Goal: Task Accomplishment & Management: Manage account settings

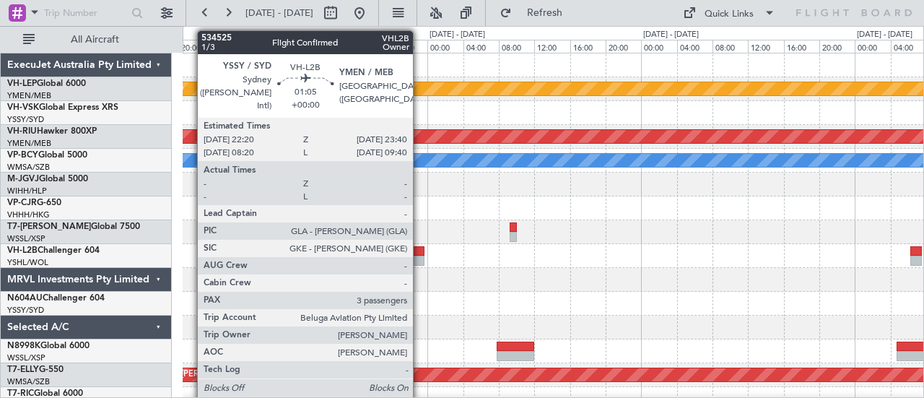
click at [420, 255] on div at bounding box center [418, 260] width 12 height 10
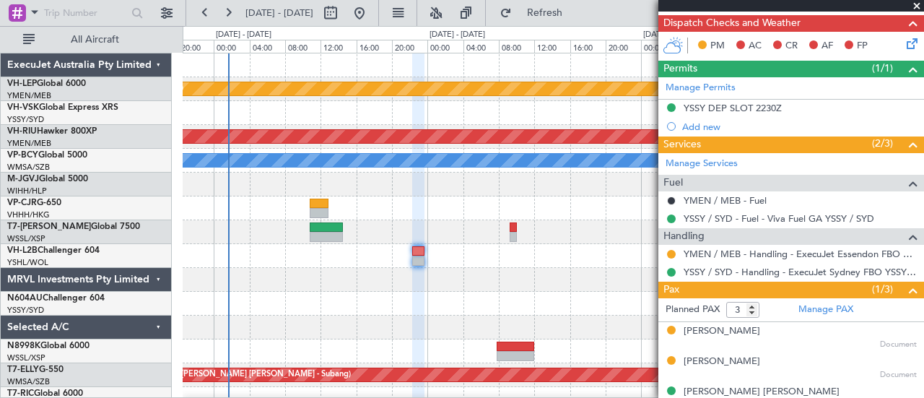
scroll to position [278, 0]
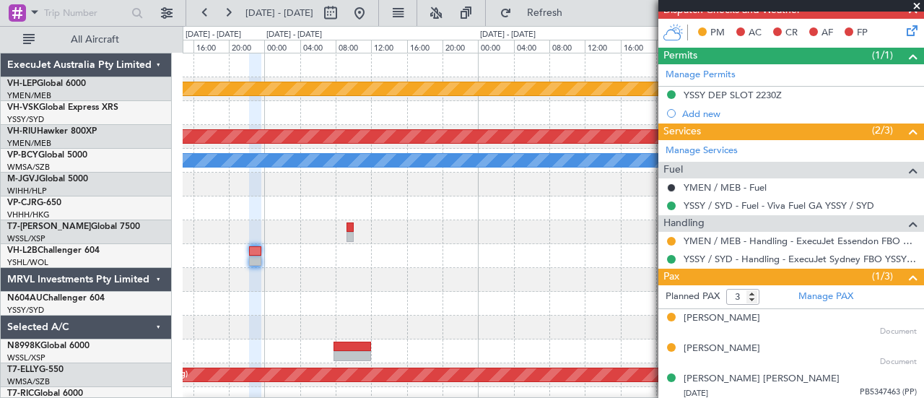
scroll to position [0, 0]
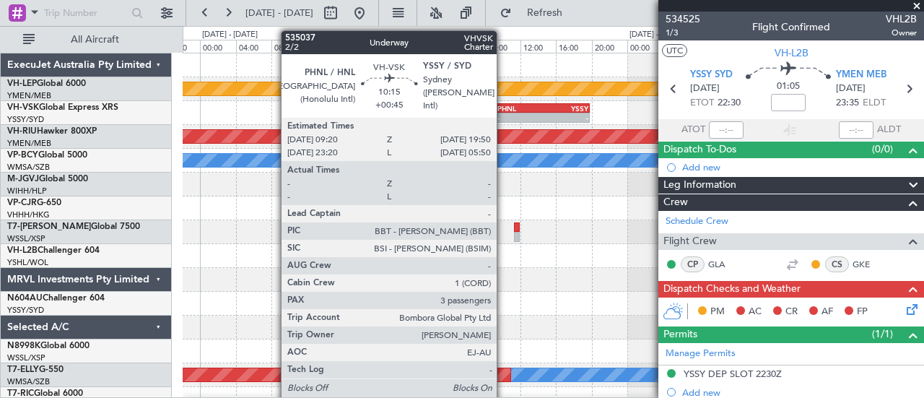
click at [504, 115] on div "-" at bounding box center [519, 117] width 45 height 9
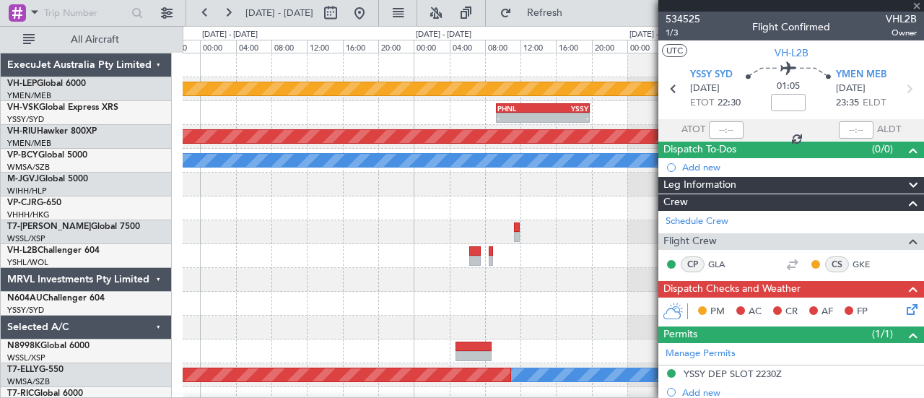
type input "+00:45"
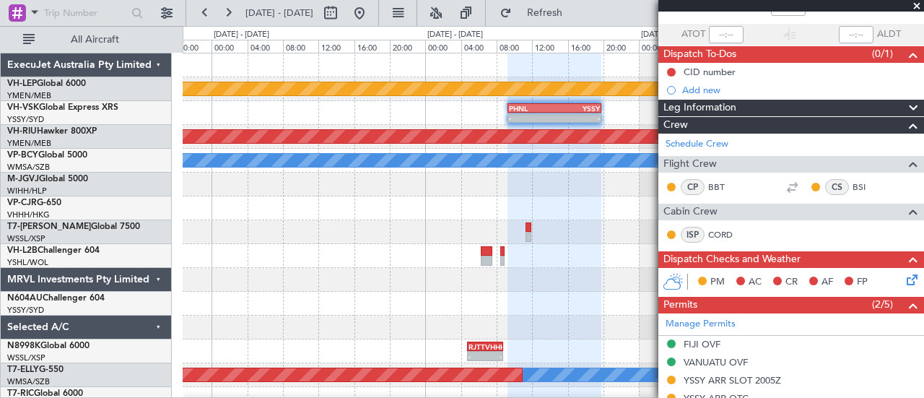
scroll to position [216, 0]
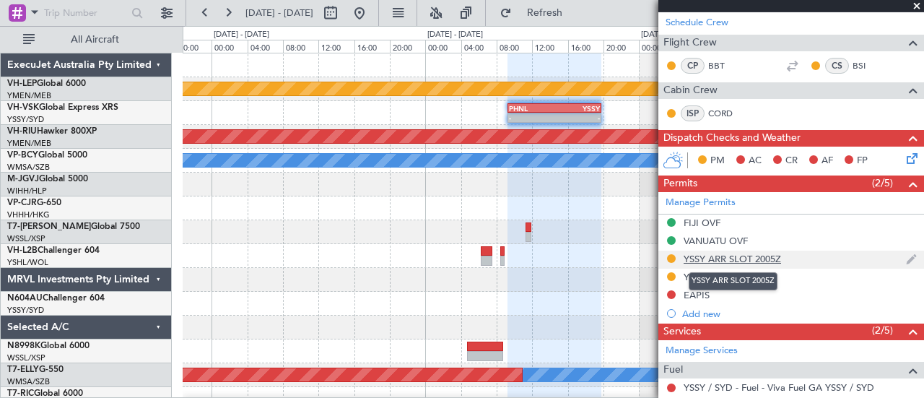
click at [711, 253] on div "YSSY ARR SLOT 2005Z" at bounding box center [731, 259] width 97 height 12
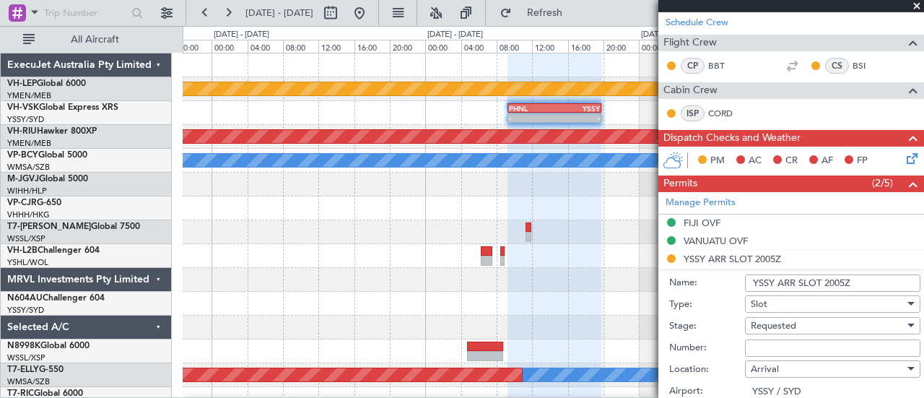
click at [758, 319] on span "Requested" at bounding box center [772, 325] width 45 height 13
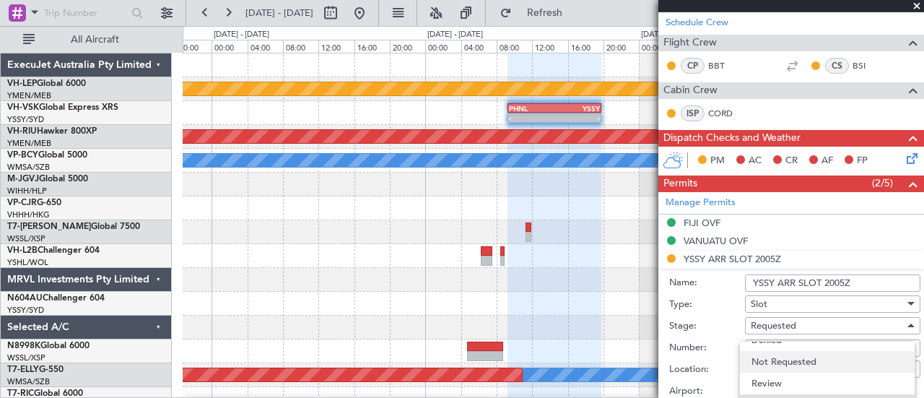
scroll to position [22, 0]
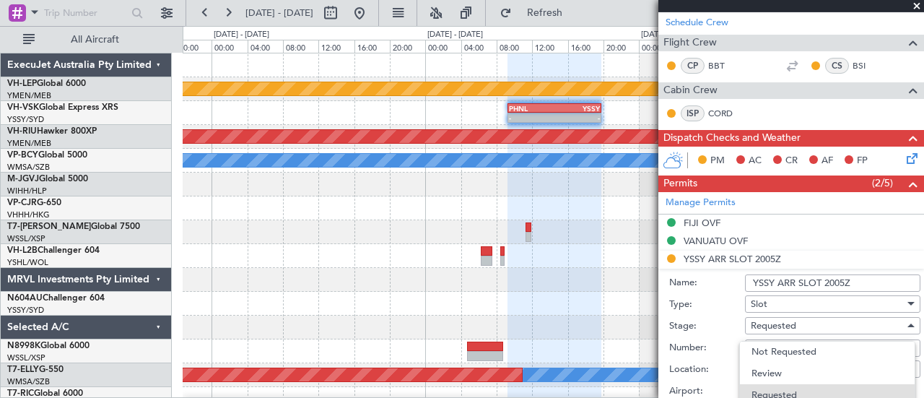
drag, startPoint x: 917, startPoint y: 151, endPoint x: 921, endPoint y: 236, distance: 85.2
click at [921, 236] on div at bounding box center [462, 199] width 924 height 398
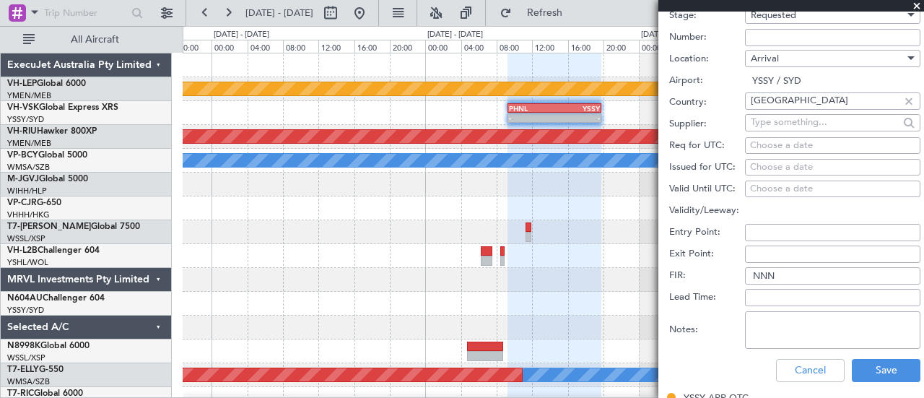
scroll to position [505, 0]
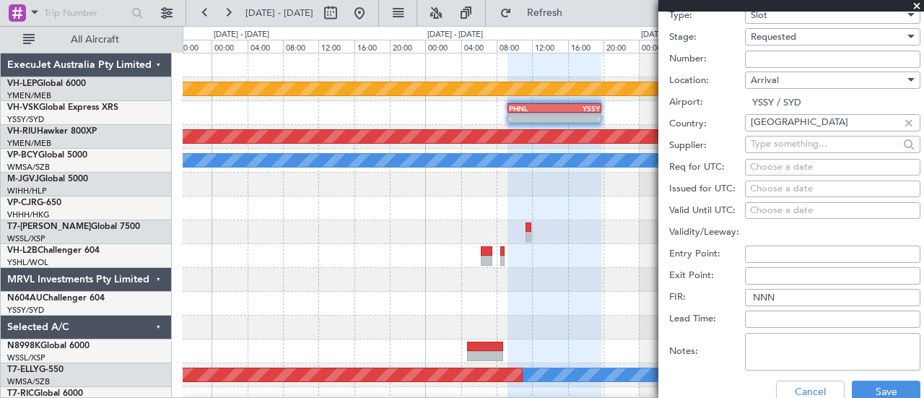
click at [786, 40] on div "Requested" at bounding box center [827, 37] width 154 height 22
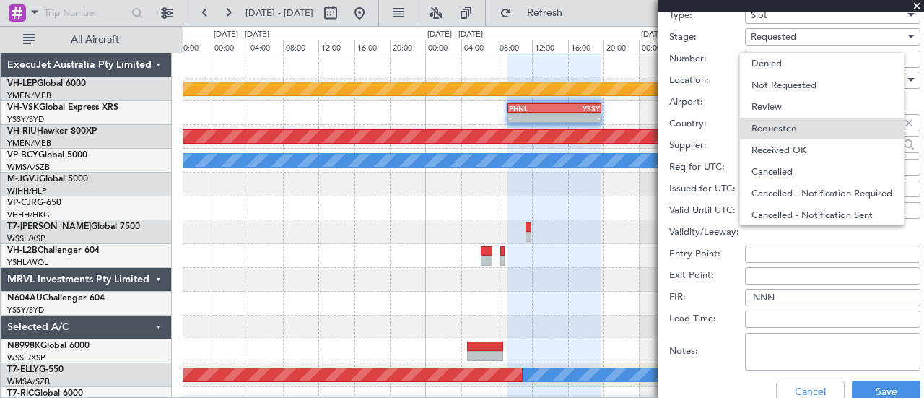
scroll to position [6, 0]
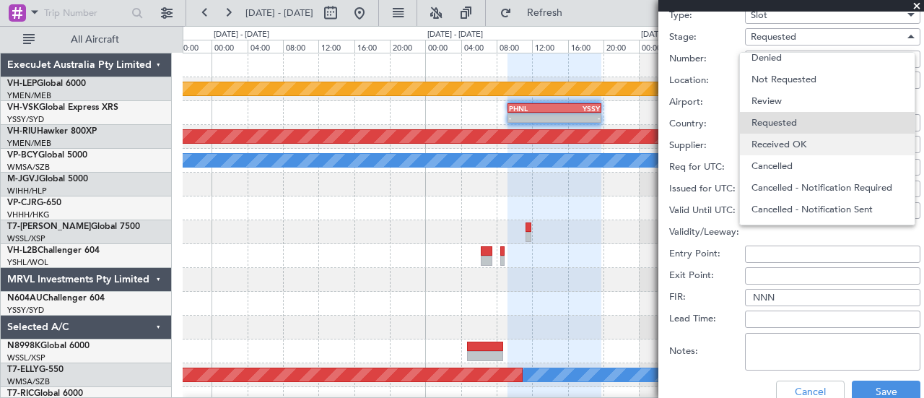
click at [775, 139] on span "Received OK" at bounding box center [827, 144] width 152 height 22
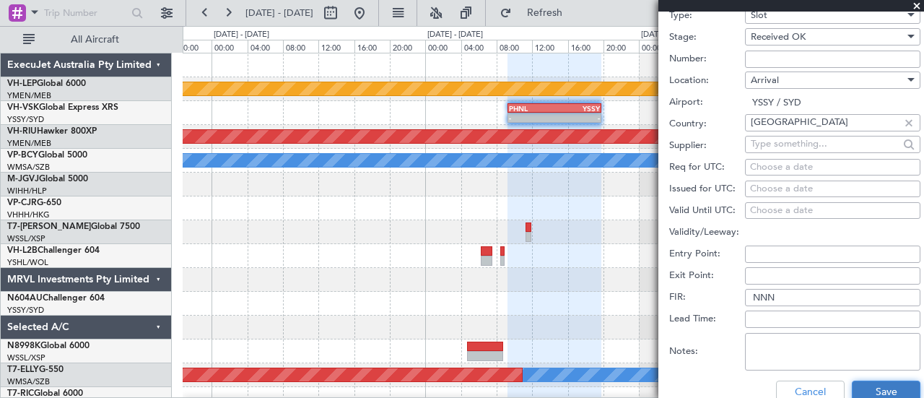
click at [864, 385] on button "Save" at bounding box center [885, 391] width 69 height 23
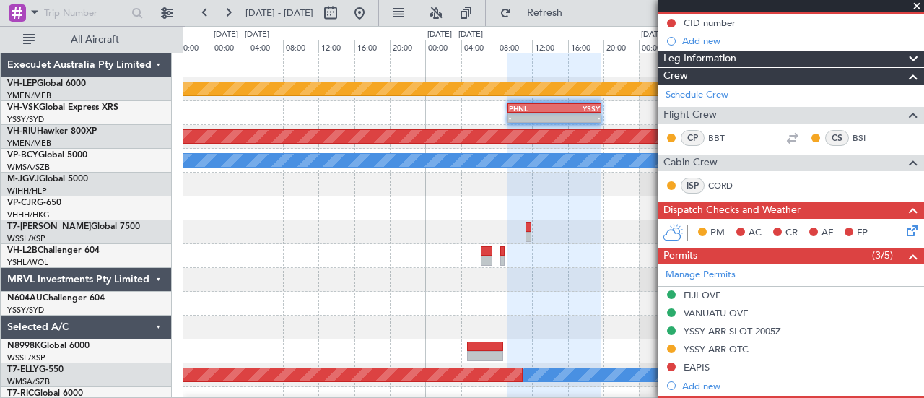
scroll to position [361, 0]
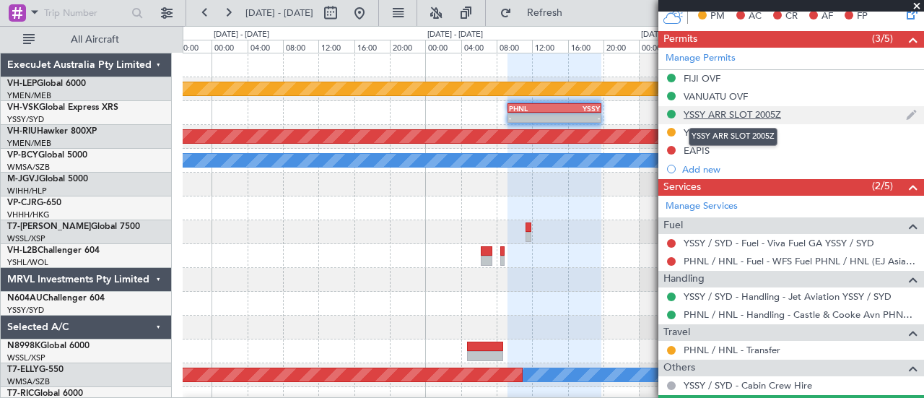
click at [747, 112] on div "YSSY ARR SLOT 2005Z" at bounding box center [731, 114] width 97 height 12
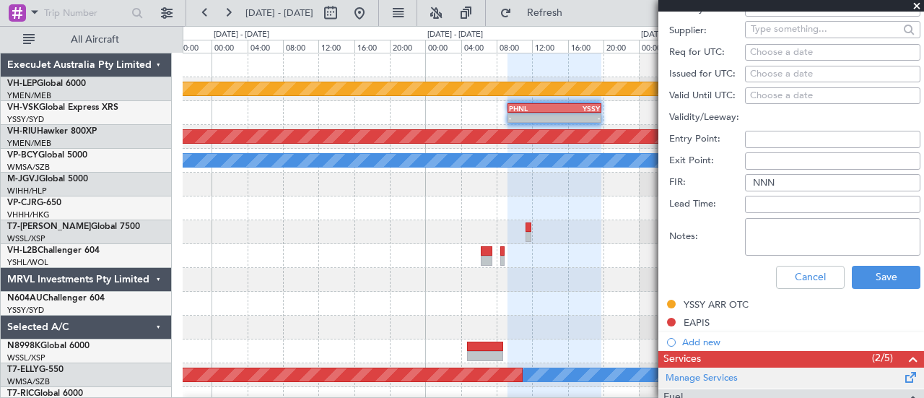
scroll to position [649, 0]
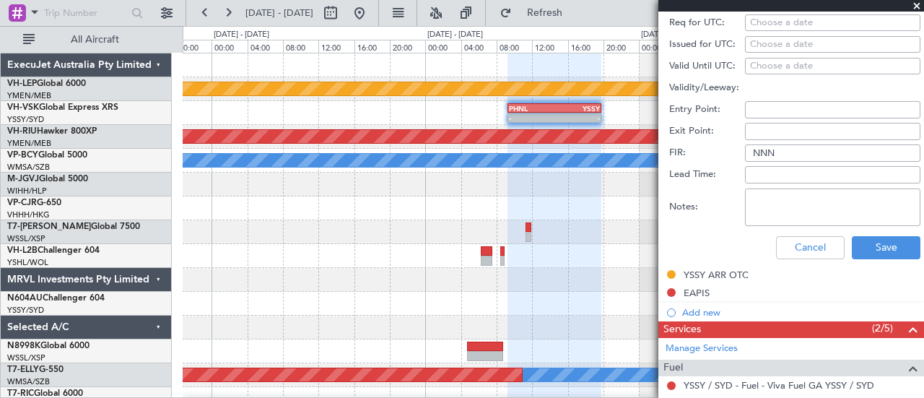
click at [776, 196] on textarea "Notes:" at bounding box center [832, 207] width 175 height 38
type textarea "n"
click at [766, 193] on textarea "No slots required prior to 2000UTC" at bounding box center [832, 207] width 175 height 38
type textarea "No YSSY slots required prior to 2000UTC"
click at [863, 240] on button "Save" at bounding box center [885, 247] width 69 height 23
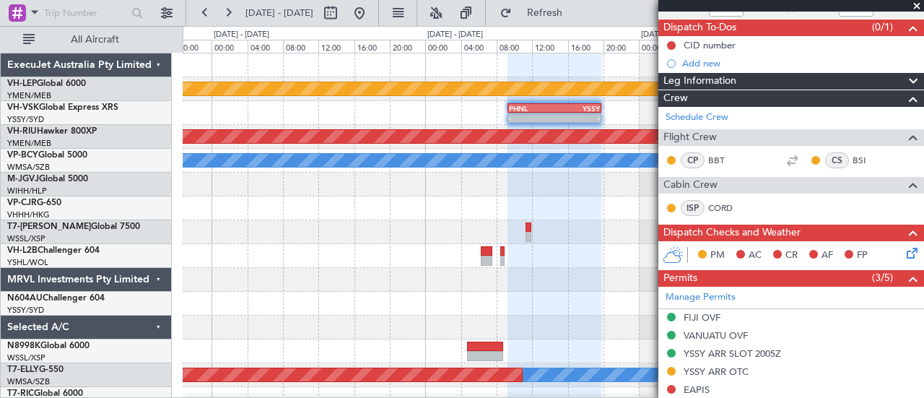
scroll to position [216, 0]
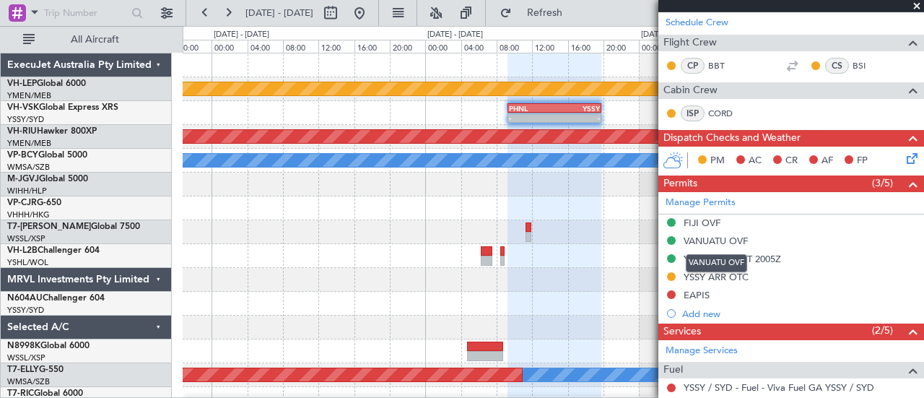
click at [728, 253] on mat-tooltip-component "VANUATU OVF" at bounding box center [716, 263] width 82 height 38
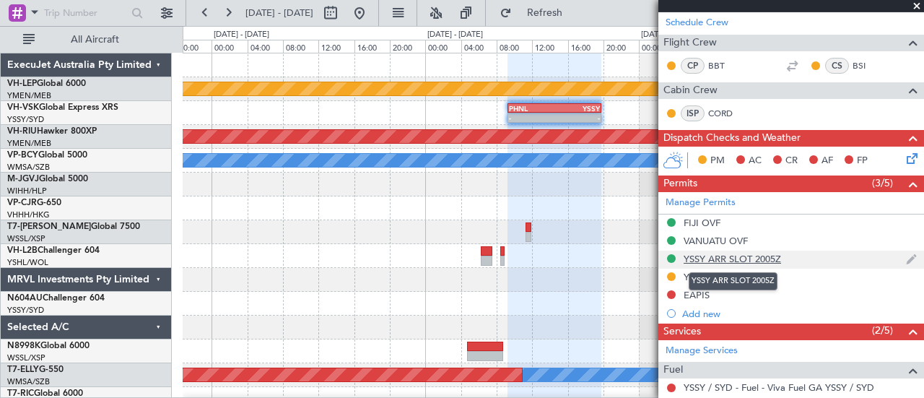
click at [762, 257] on div "YSSY ARR SLOT 2005Z" at bounding box center [731, 259] width 97 height 12
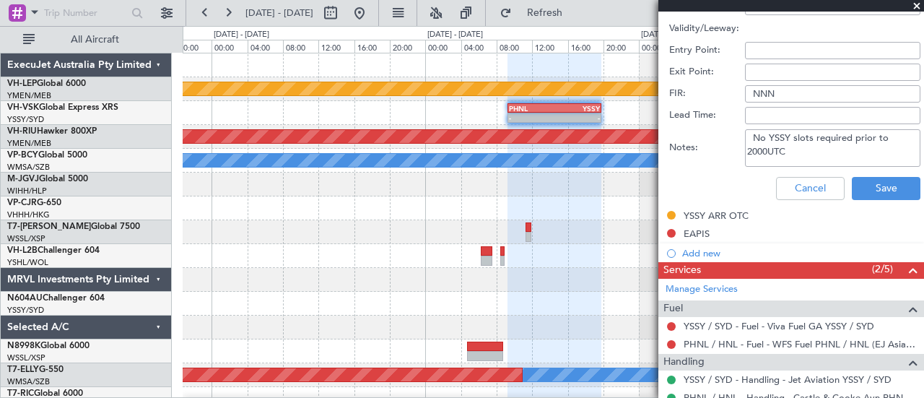
scroll to position [721, 0]
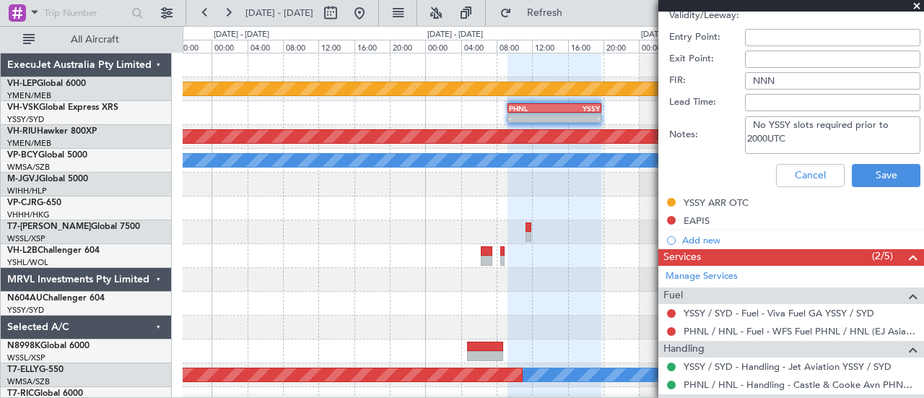
click at [753, 124] on textarea "No YSSY slots required prior to 2000UTC" at bounding box center [832, 135] width 175 height 38
click at [908, 181] on button "Save" at bounding box center [885, 175] width 69 height 23
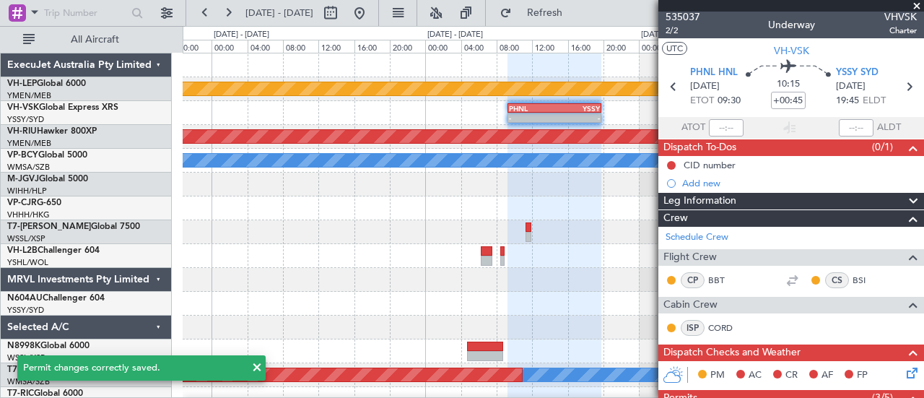
scroll to position [0, 0]
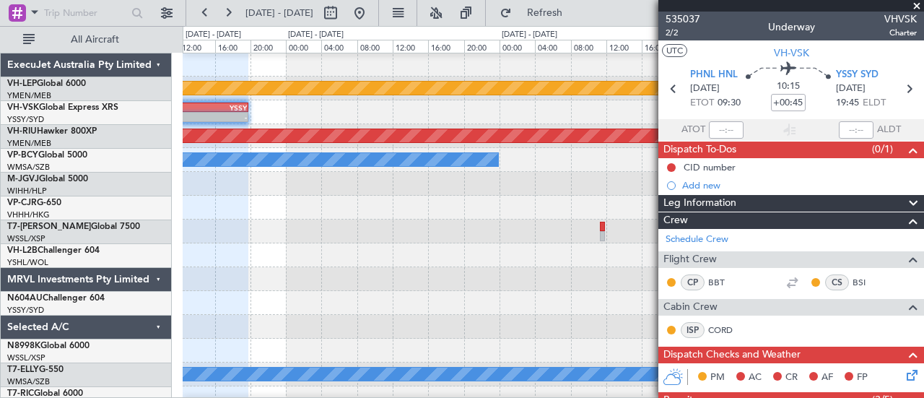
click at [465, 260] on div at bounding box center [553, 255] width 741 height 24
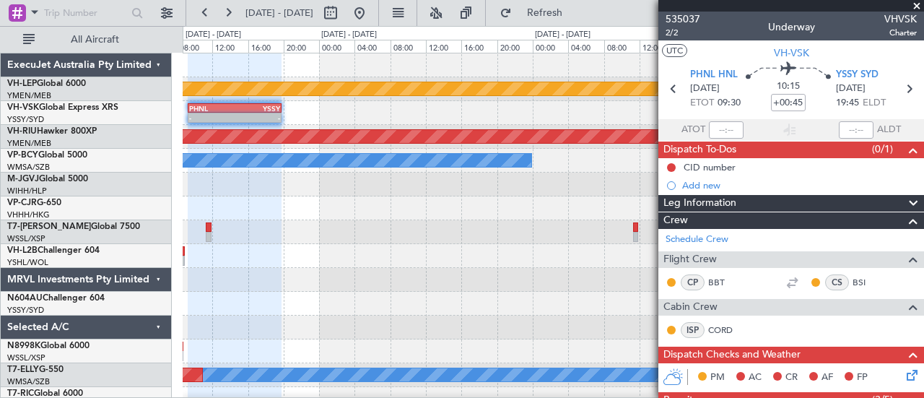
scroll to position [4, 0]
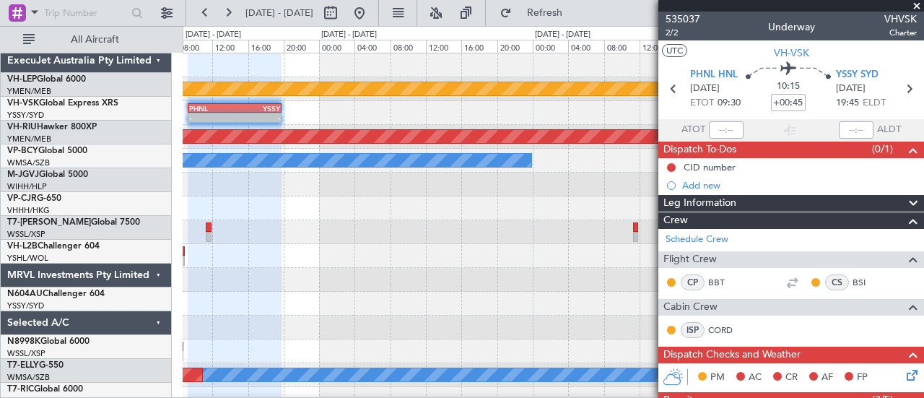
click at [532, 291] on div at bounding box center [553, 303] width 741 height 24
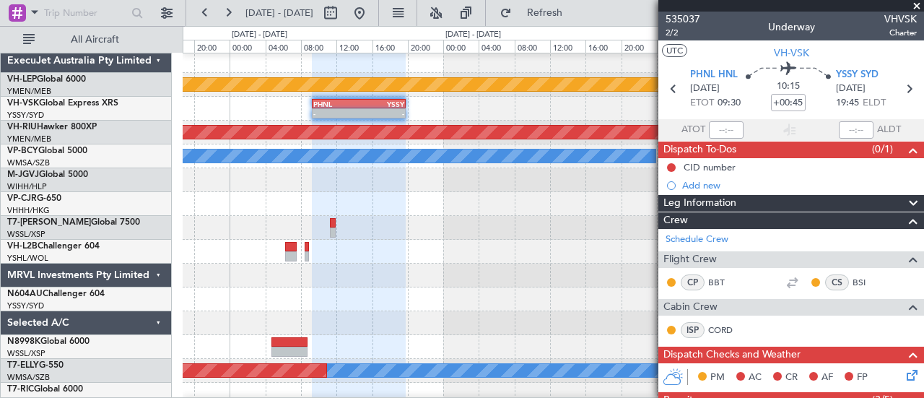
scroll to position [0, 0]
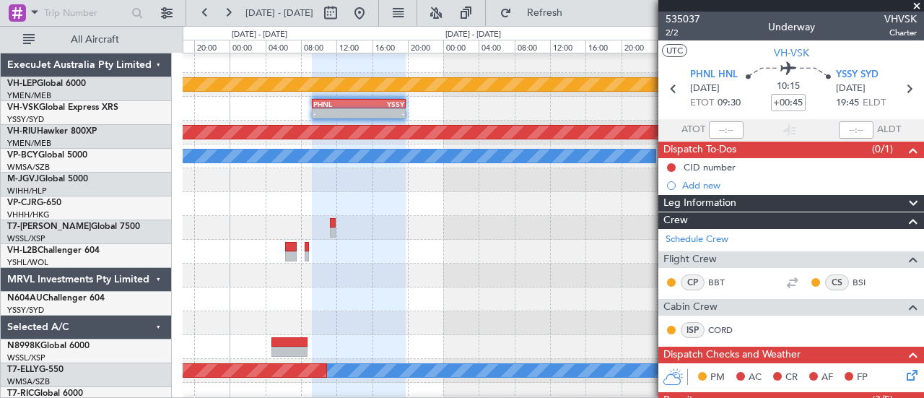
click at [586, 309] on div at bounding box center [553, 299] width 741 height 24
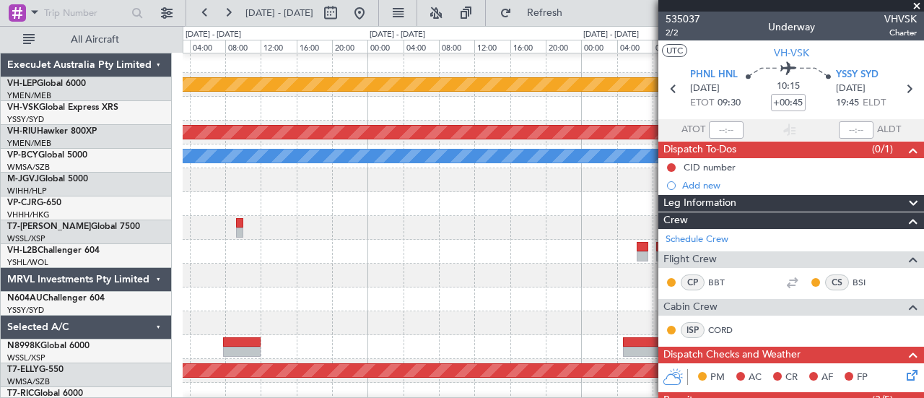
scroll to position [5, 0]
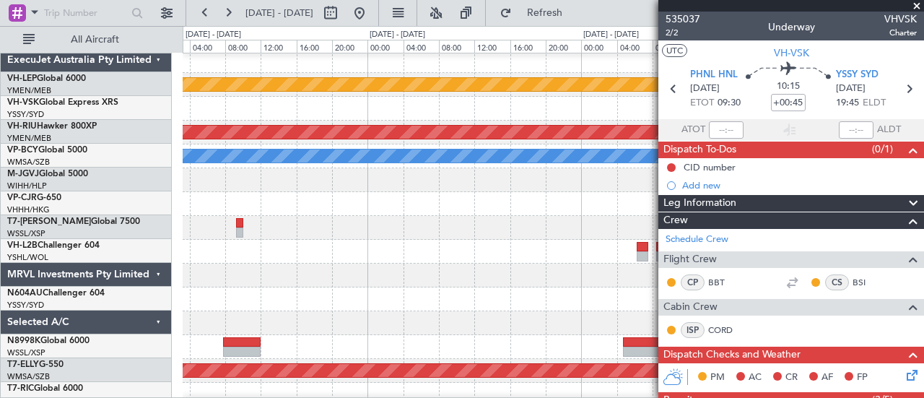
click at [423, 278] on div at bounding box center [553, 275] width 741 height 24
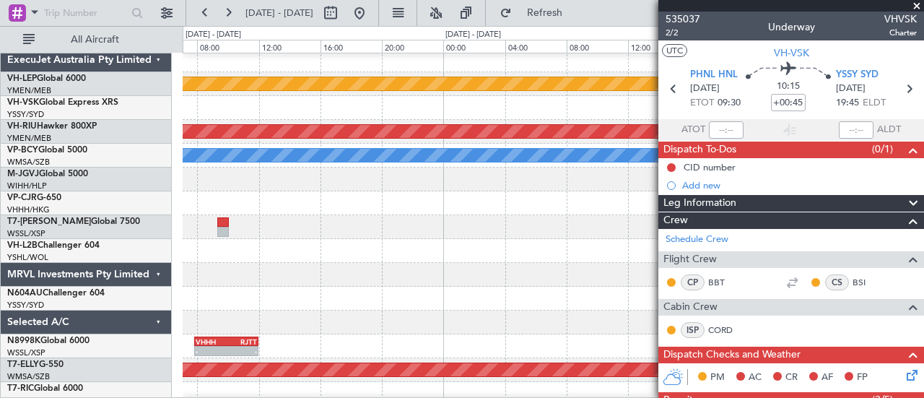
click at [916, 2] on span at bounding box center [916, 6] width 14 height 13
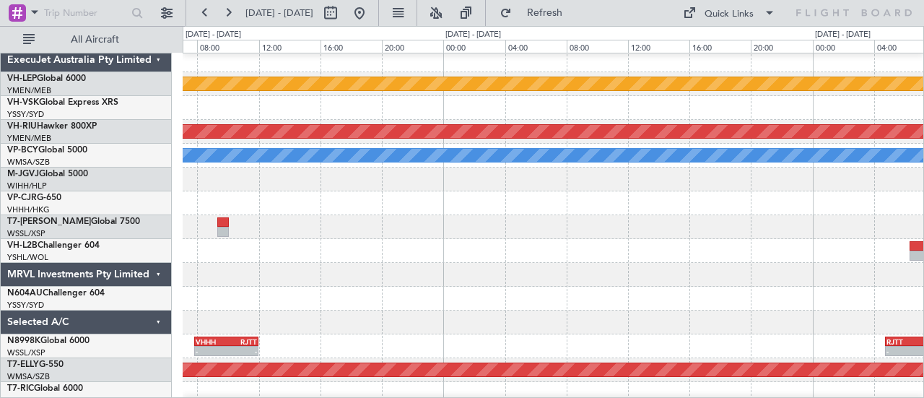
type input "0"
click at [371, 9] on button at bounding box center [359, 12] width 23 height 23
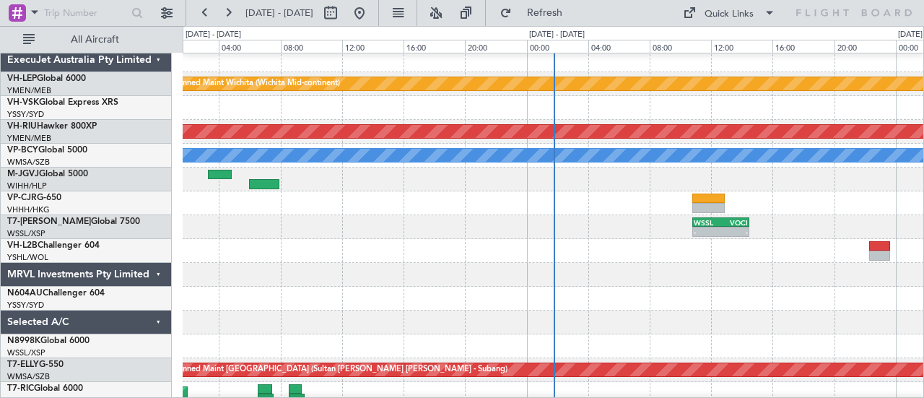
scroll to position [0, 0]
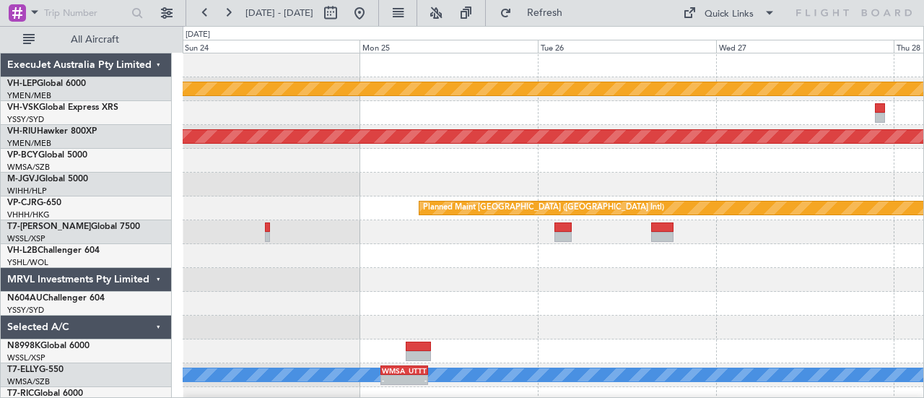
click at [634, 278] on div at bounding box center [553, 280] width 741 height 24
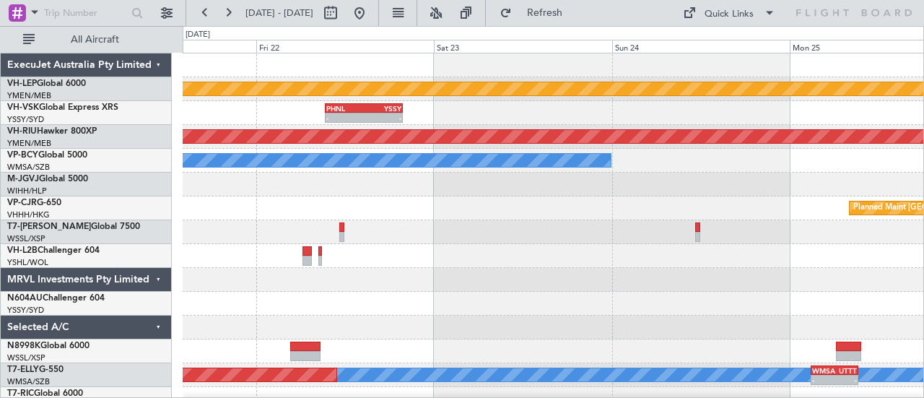
click at [478, 294] on div at bounding box center [553, 303] width 741 height 24
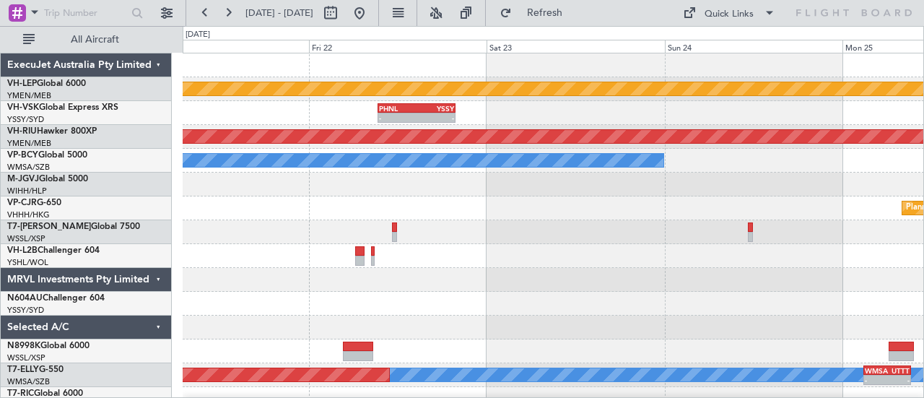
click at [523, 304] on div at bounding box center [553, 303] width 741 height 24
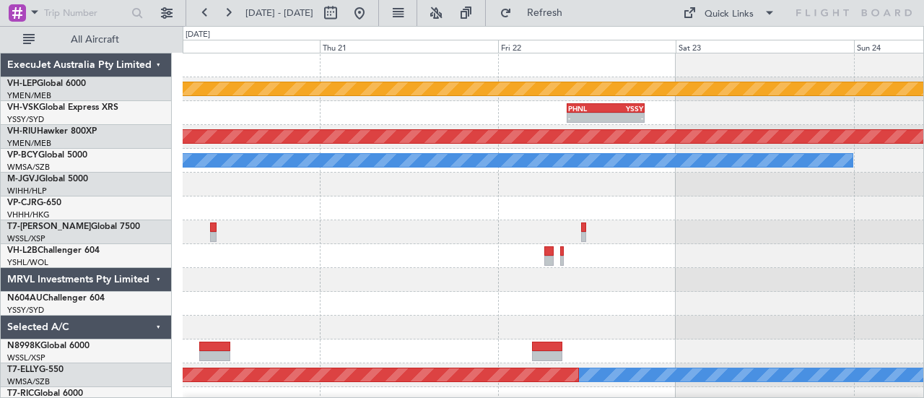
scroll to position [2, 0]
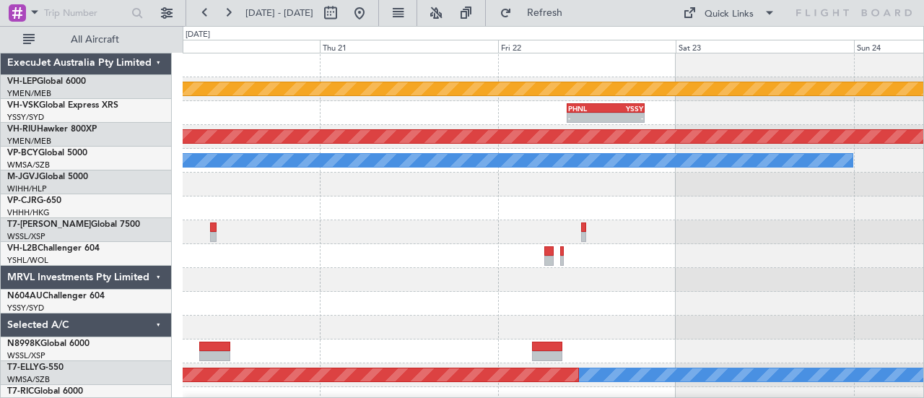
click at [336, 285] on div at bounding box center [553, 280] width 741 height 24
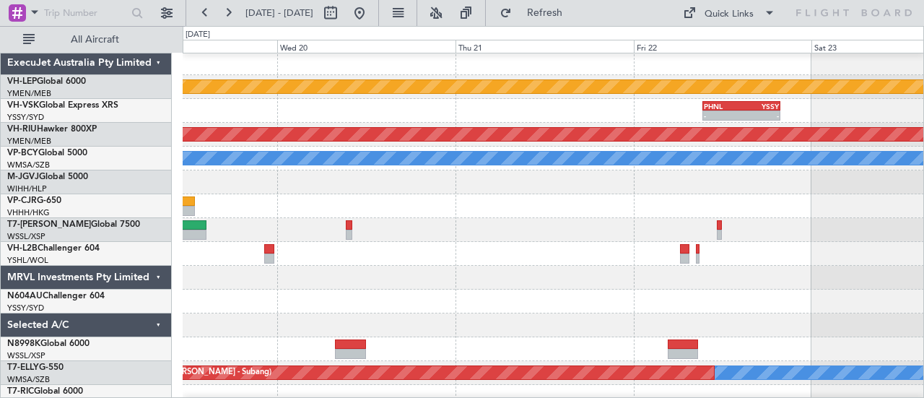
click at [511, 284] on div at bounding box center [553, 278] width 741 height 24
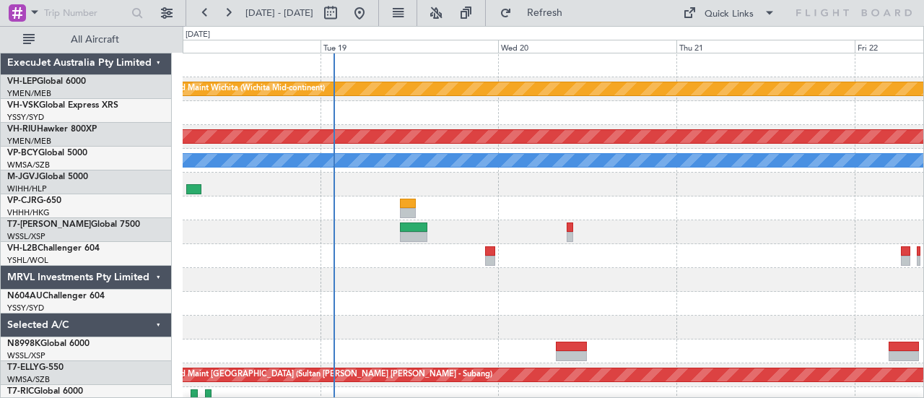
scroll to position [0, 0]
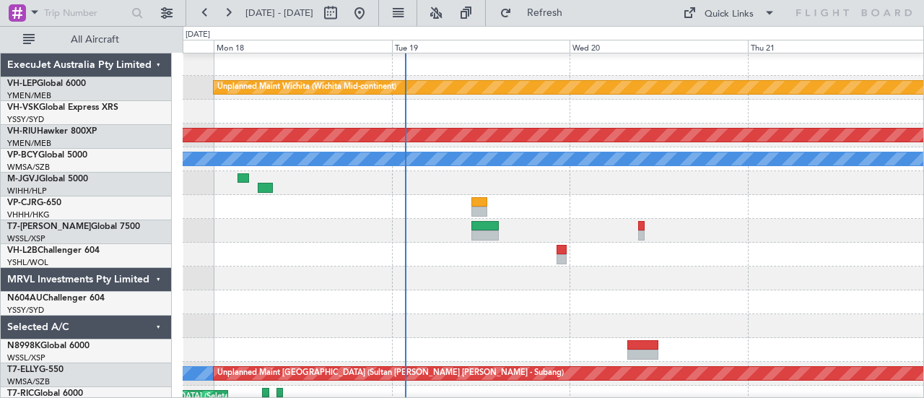
click at [476, 271] on div at bounding box center [553, 278] width 741 height 24
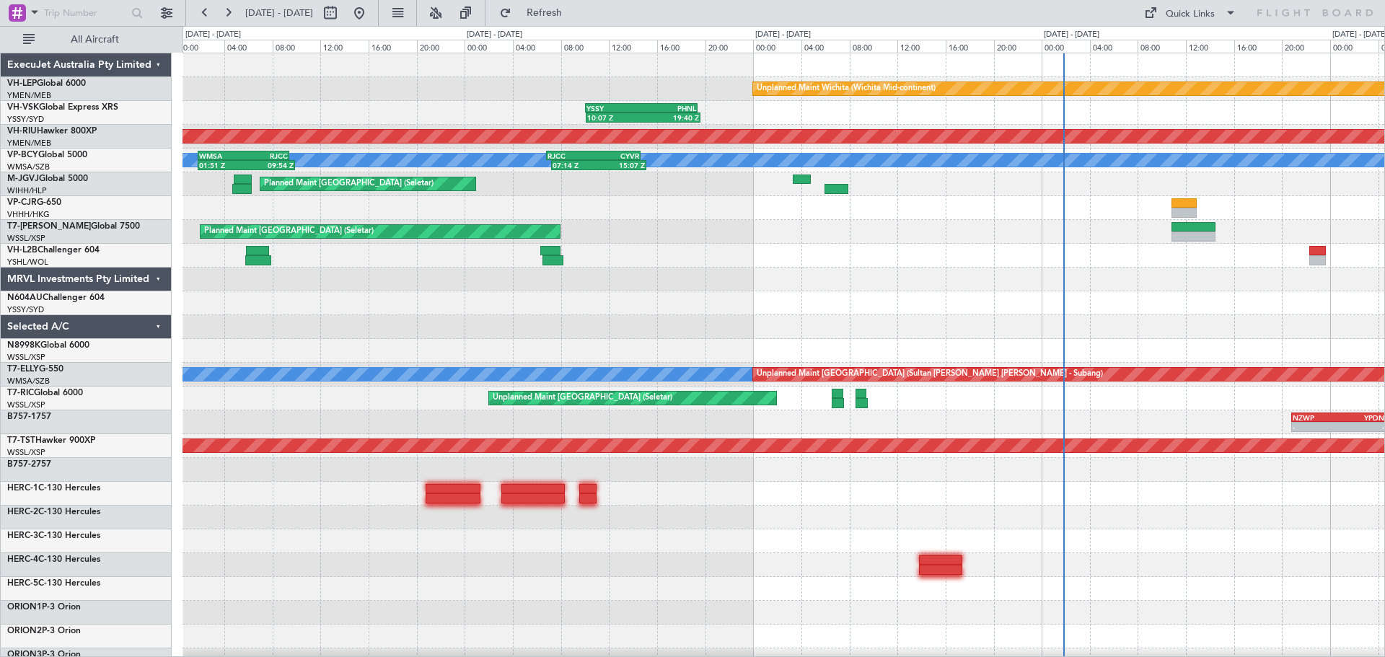
click at [219, 344] on div "Unplanned Maint Wichita (Wichita Mid-continent) 10:07 Z 19:40 Z YSSY 10:05 Z PH…" at bounding box center [784, 446] width 1202 height 786
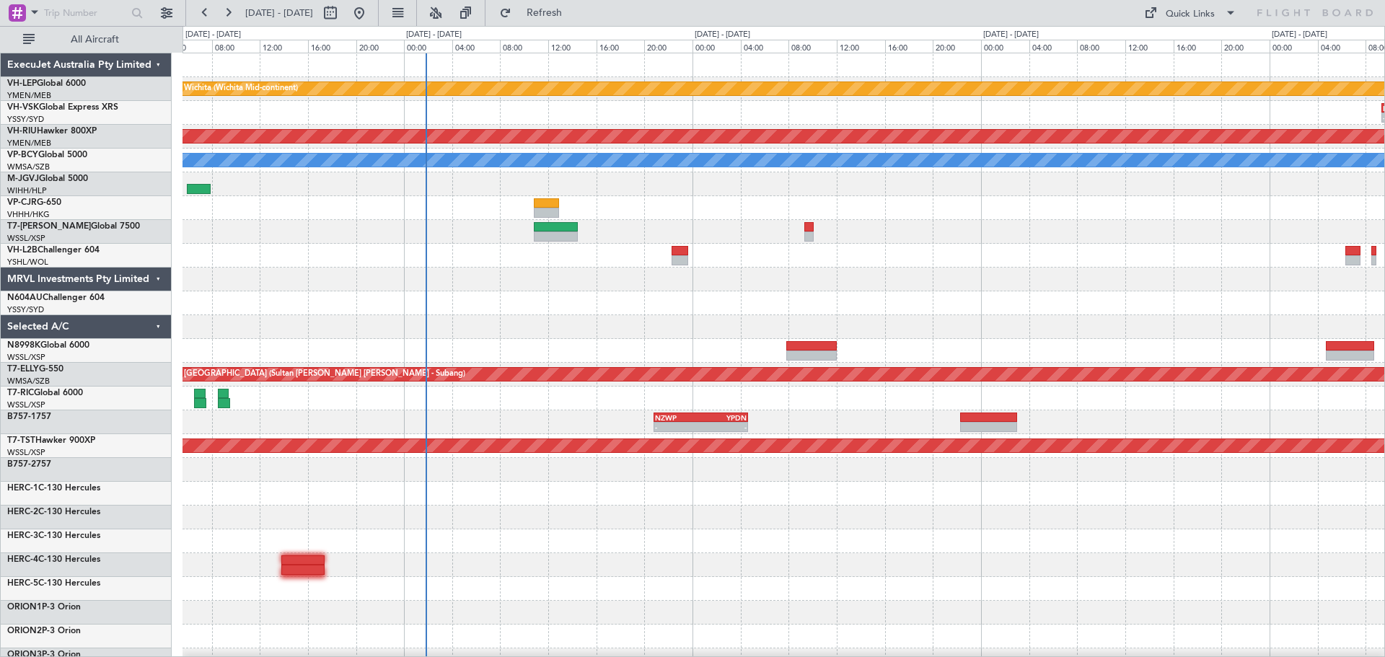
click at [370, 338] on div "Unplanned Maint Wichita (Wichita Mid-continent) PHNL 09:20 Z YSSY 19:50 Z - - 1…" at bounding box center [784, 446] width 1202 height 786
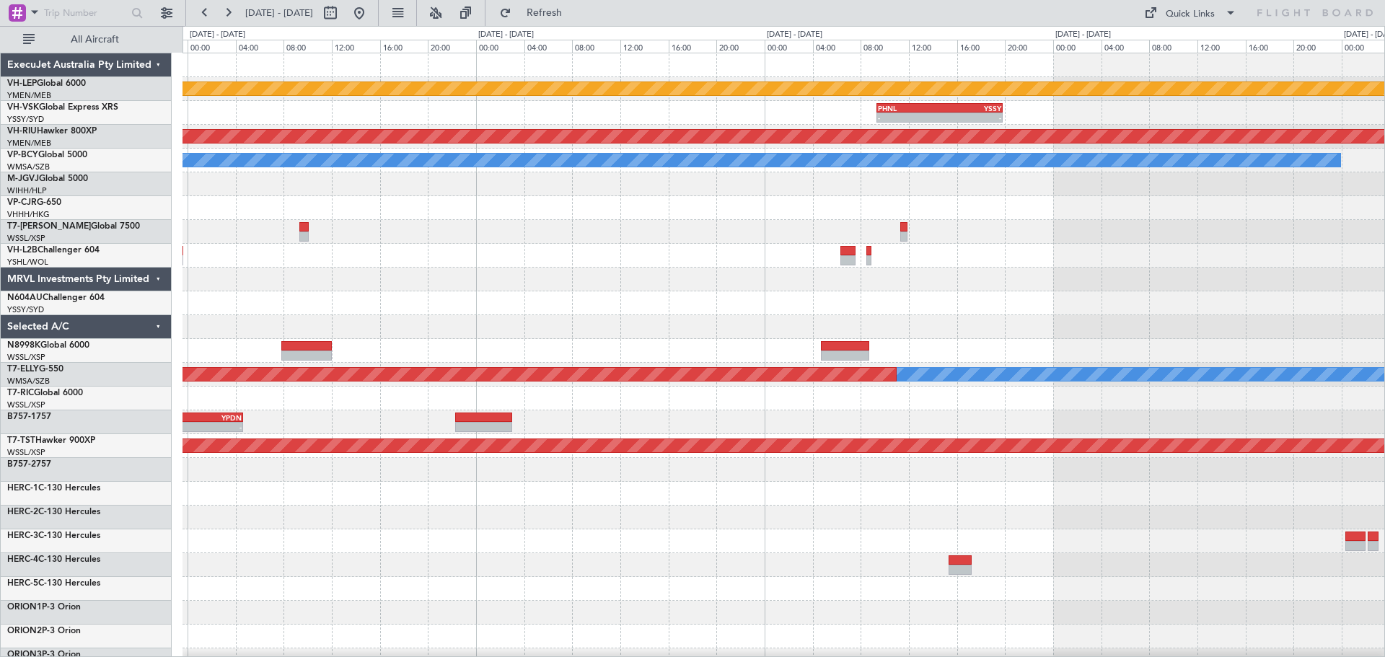
click at [290, 291] on div "Unplanned Maint Wichita (Wichita Mid-continent) PHNL 09:20 Z YSSY 19:50 Z - - P…" at bounding box center [784, 446] width 1202 height 786
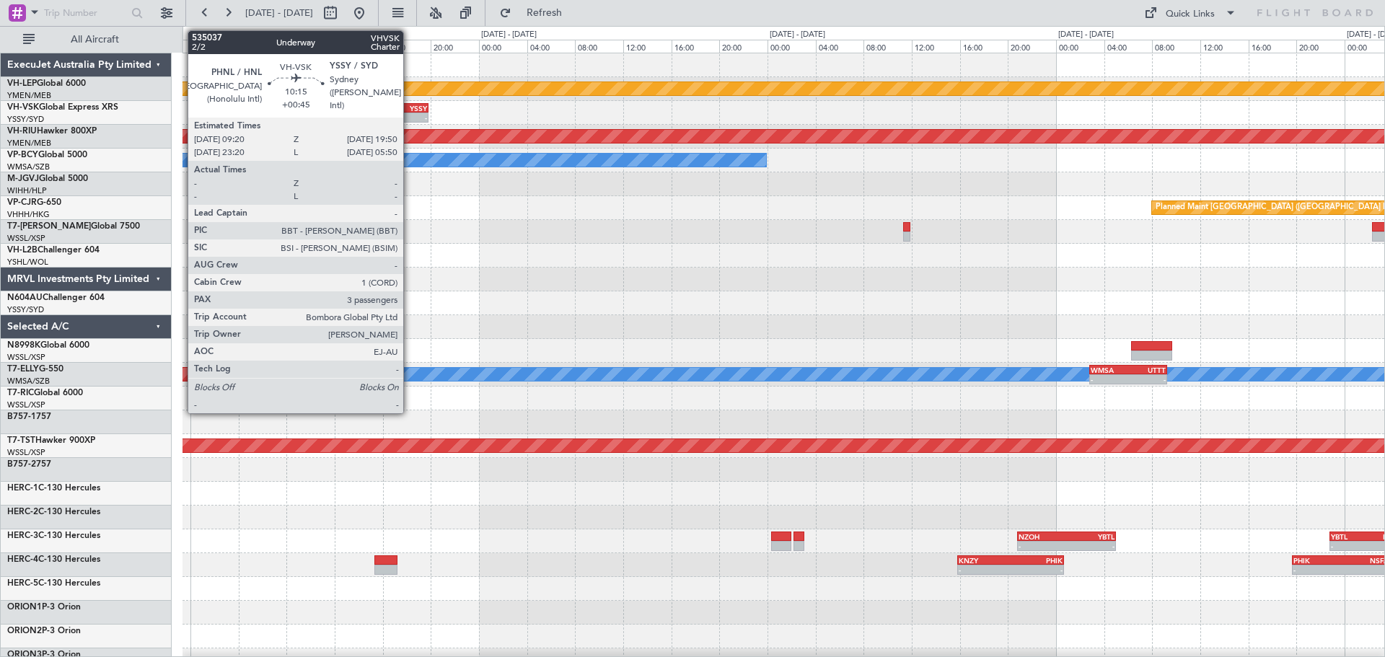
click at [410, 107] on div "YSSY" at bounding box center [396, 108] width 62 height 9
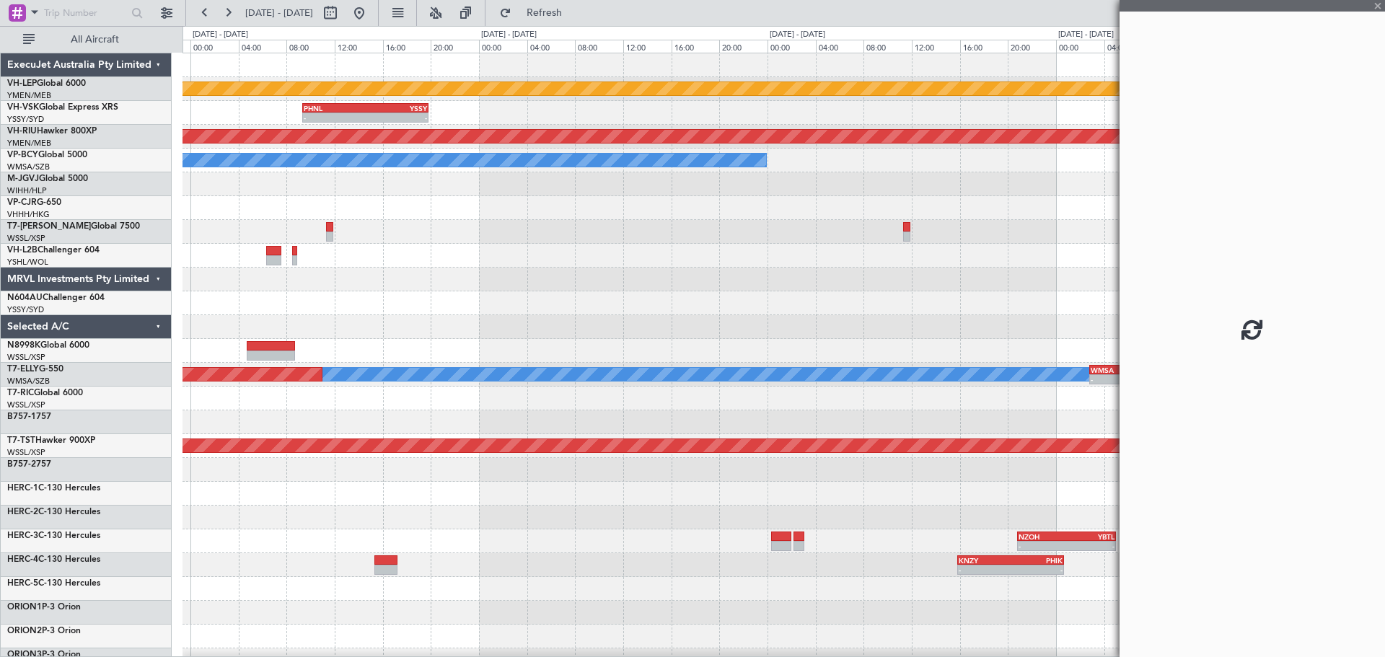
click at [839, 131] on div "Unplanned Maint Wichita (Wichita Mid-continent) PHNL 09:20 Z YSSY 19:50 Z - - P…" at bounding box center [784, 446] width 1202 height 786
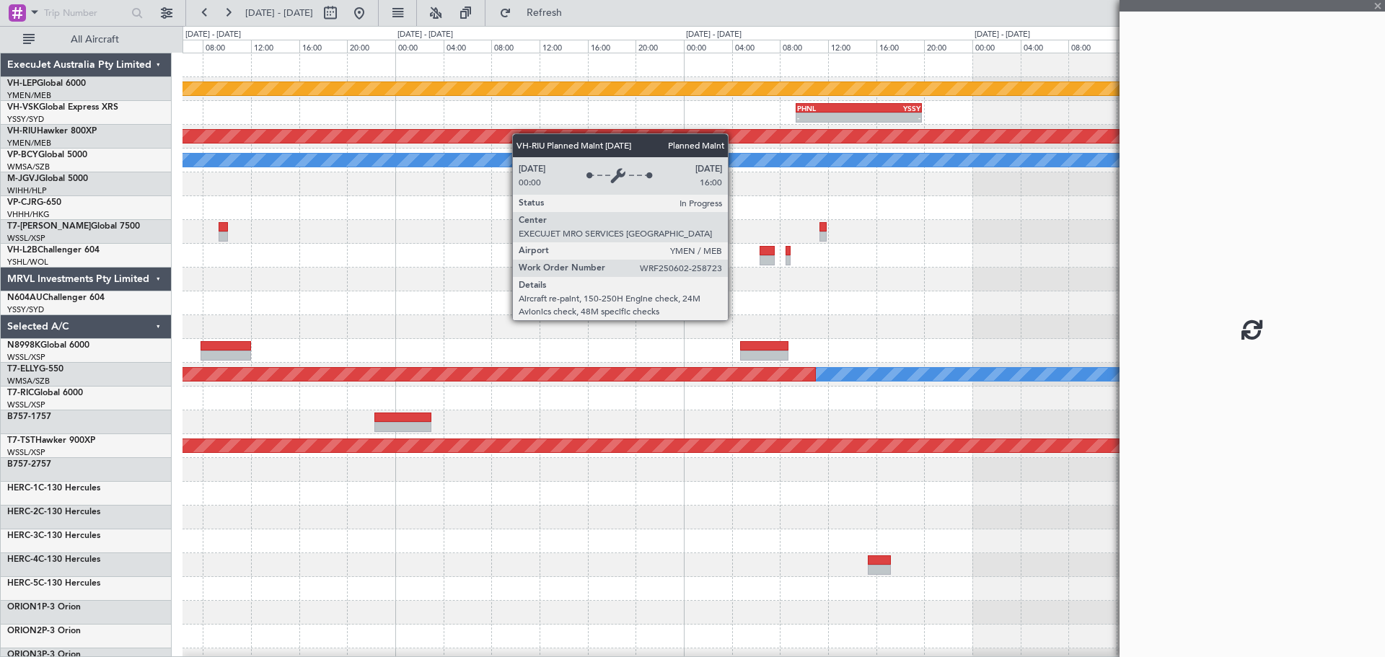
click at [696, 149] on div "Unplanned Maint Wichita (Wichita Mid-continent) PHNL 09:20 Z YSSY 19:50 Z - - P…" at bounding box center [784, 446] width 1202 height 786
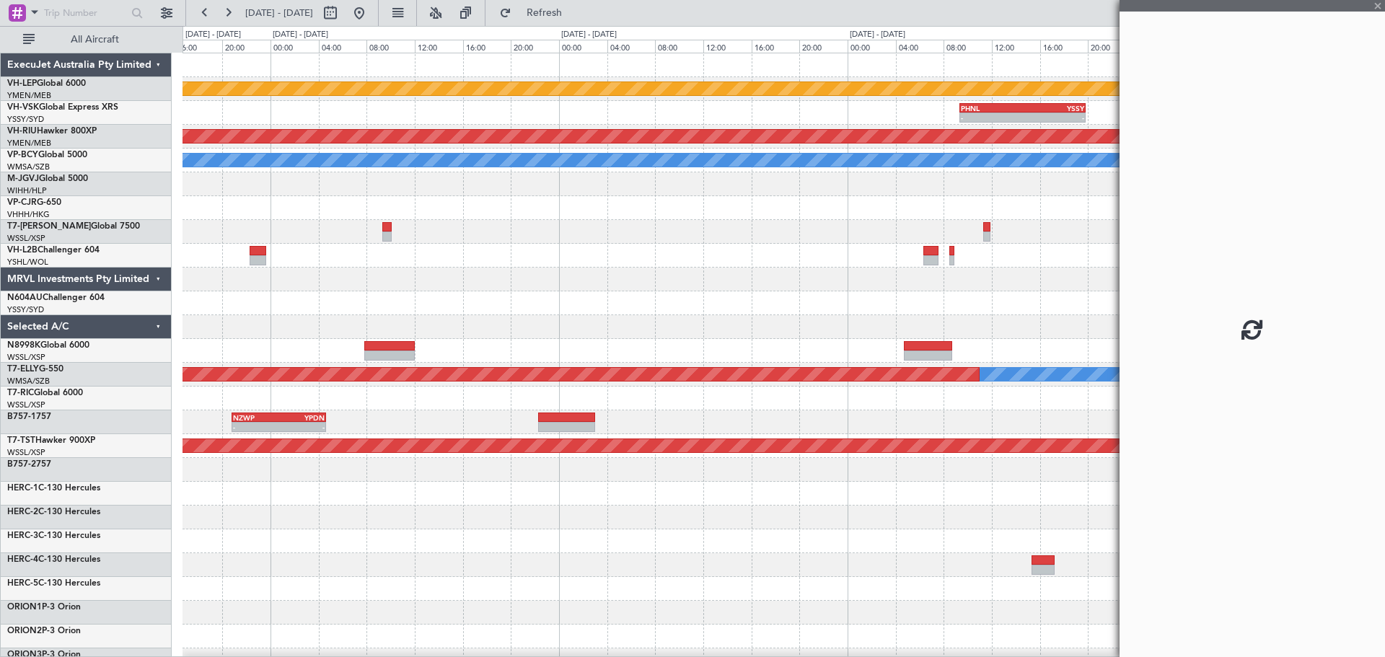
click at [583, 123] on div "Unplanned Maint Wichita (Wichita Mid-continent) PHNL 09:20 Z YSSY 19:50 Z - - P…" at bounding box center [784, 446] width 1202 height 786
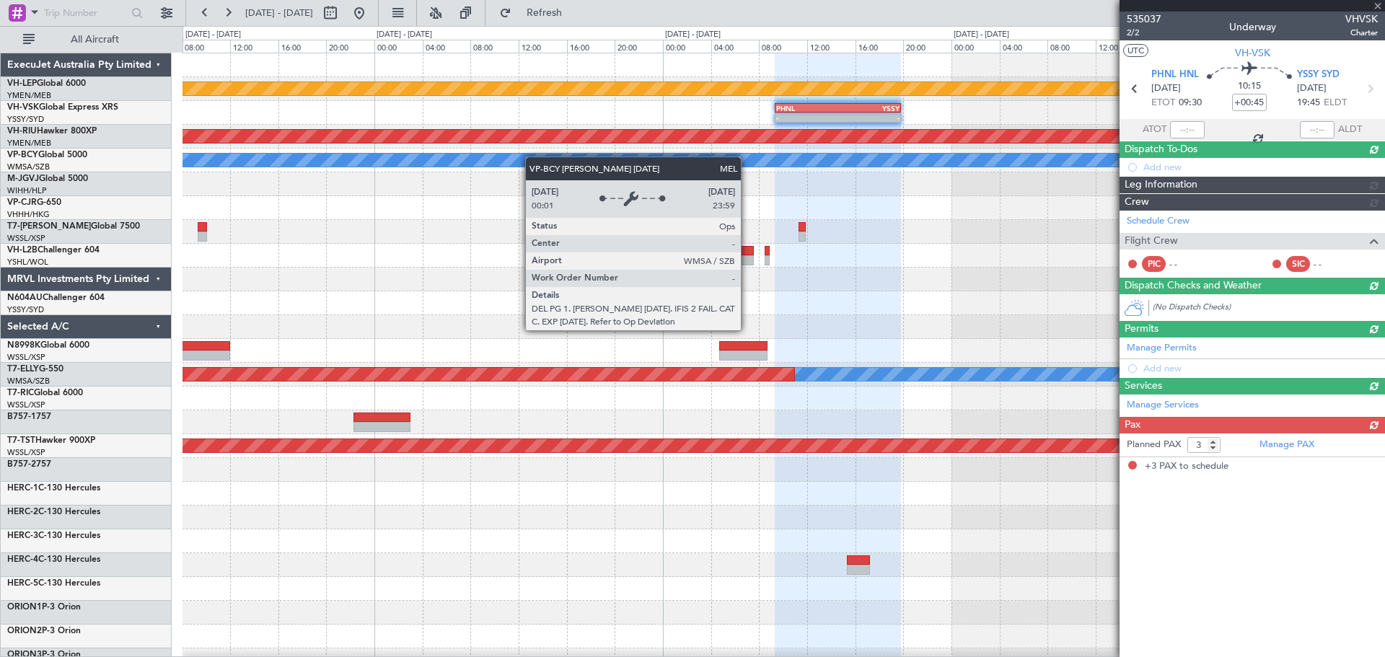
click at [185, 161] on div "Unplanned Maint Wichita (Wichita Mid-continent) - - PHNL 09:20 Z YSSY 19:50 Z P…" at bounding box center [784, 446] width 1202 height 786
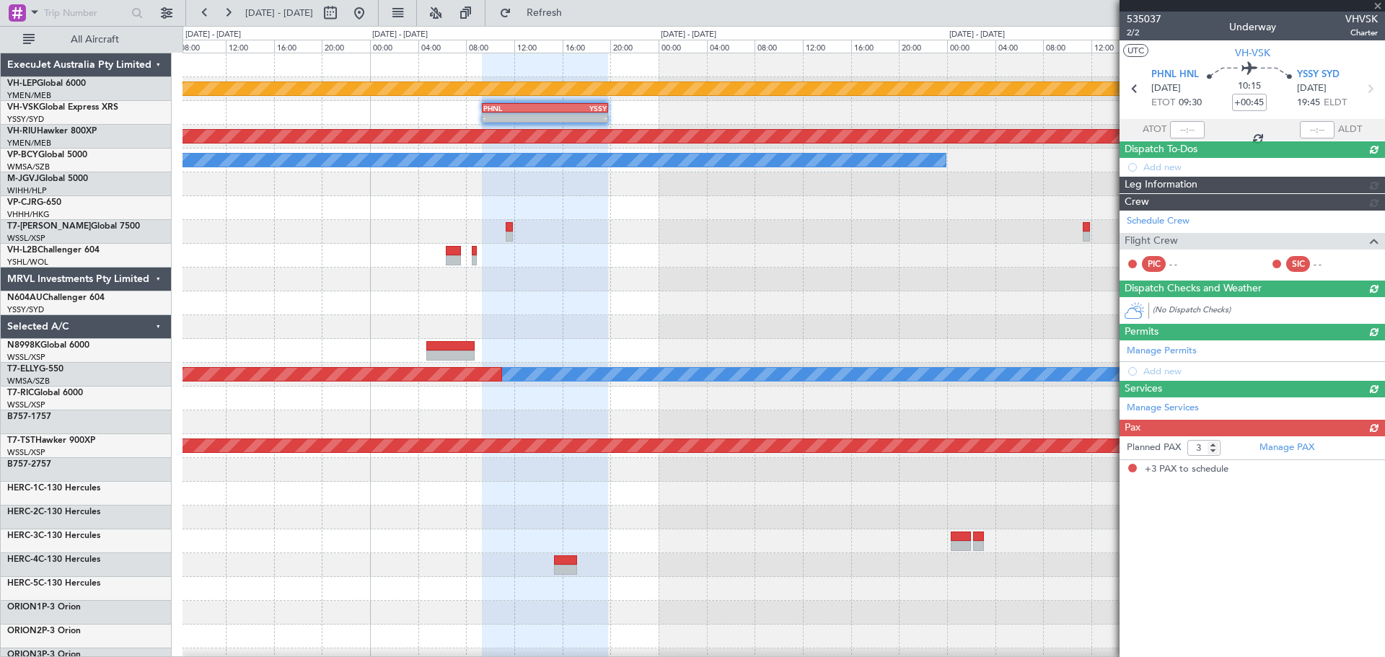
click at [377, 201] on div "Unplanned Maint Wichita (Wichita Mid-continent) - - PHNL 09:20 Z YSSY 19:50 Z P…" at bounding box center [784, 446] width 1202 height 786
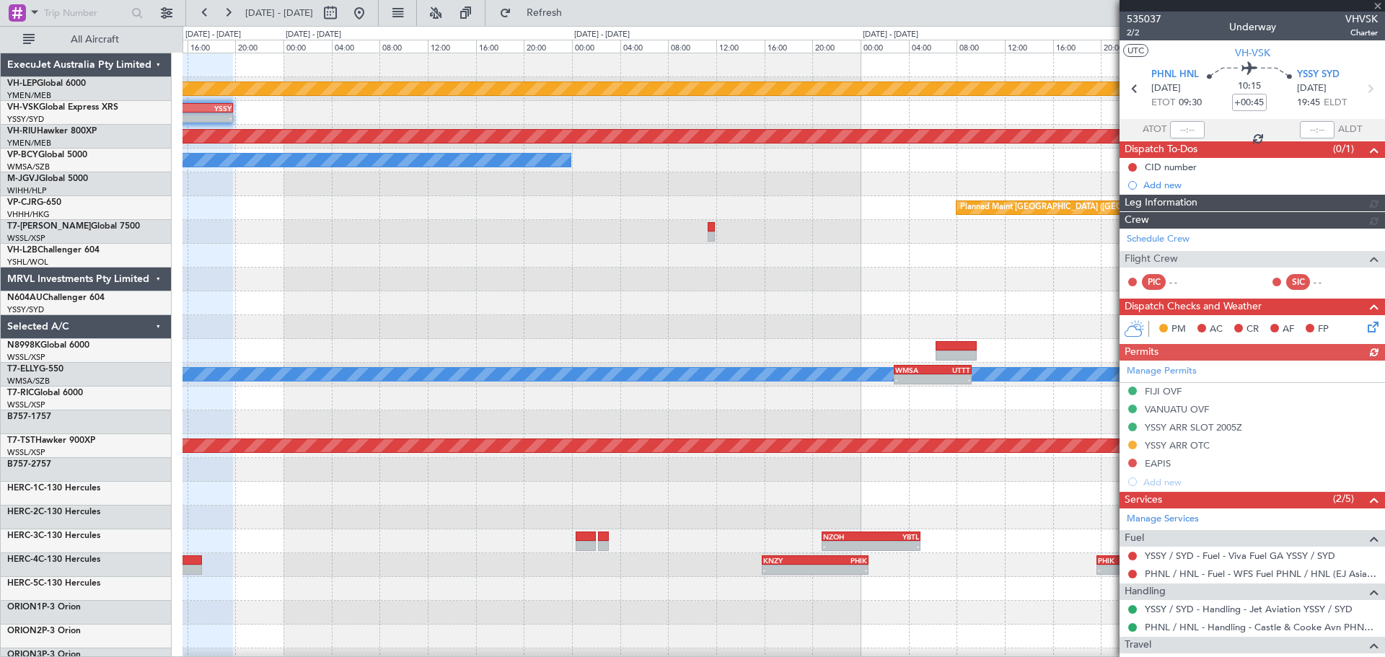
click at [211, 216] on div "Unplanned Maint Wichita (Wichita Mid-continent) - - PHNL 09:20 Z YSSY 19:50 Z P…" at bounding box center [784, 446] width 1202 height 786
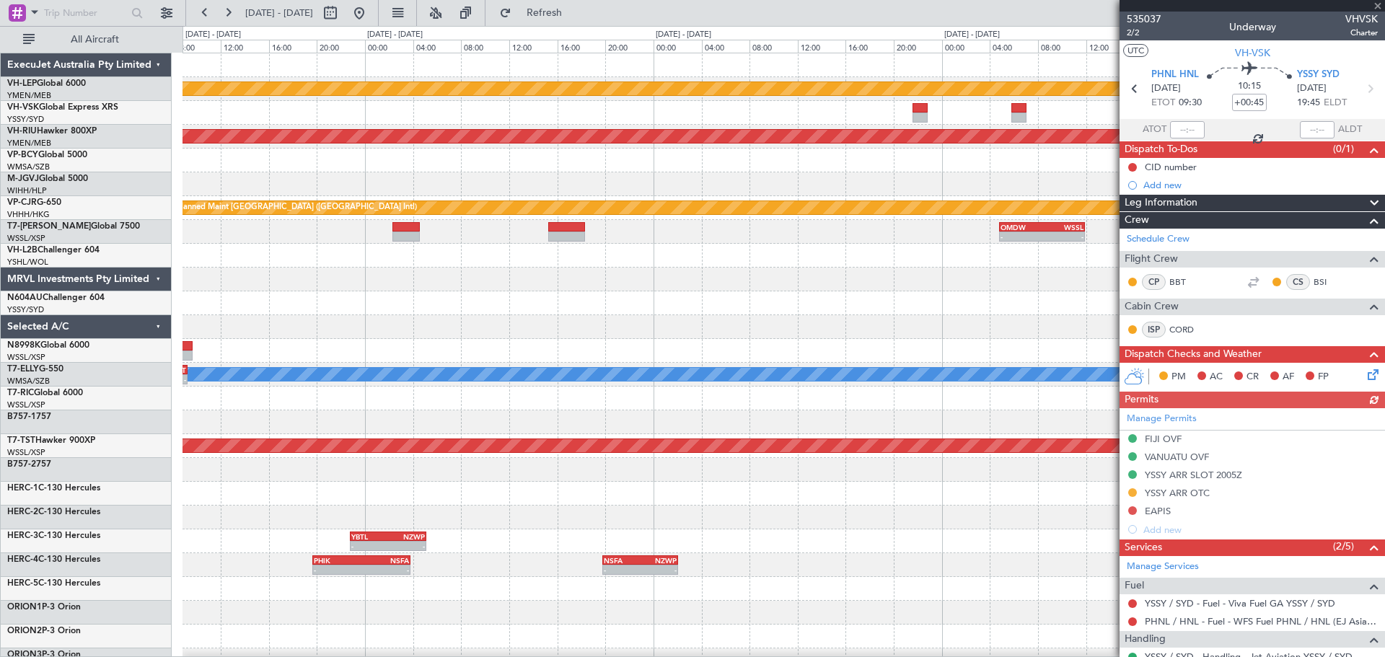
click at [176, 242] on div "Unplanned Maint Wichita (Wichita Mid-continent) Planned Maint [GEOGRAPHIC_DATA]…" at bounding box center [692, 341] width 1385 height 631
click at [149, 254] on div "Unplanned Maint Wichita (Wichita Mid-continent) Planned Maint [GEOGRAPHIC_DATA]…" at bounding box center [692, 341] width 1385 height 631
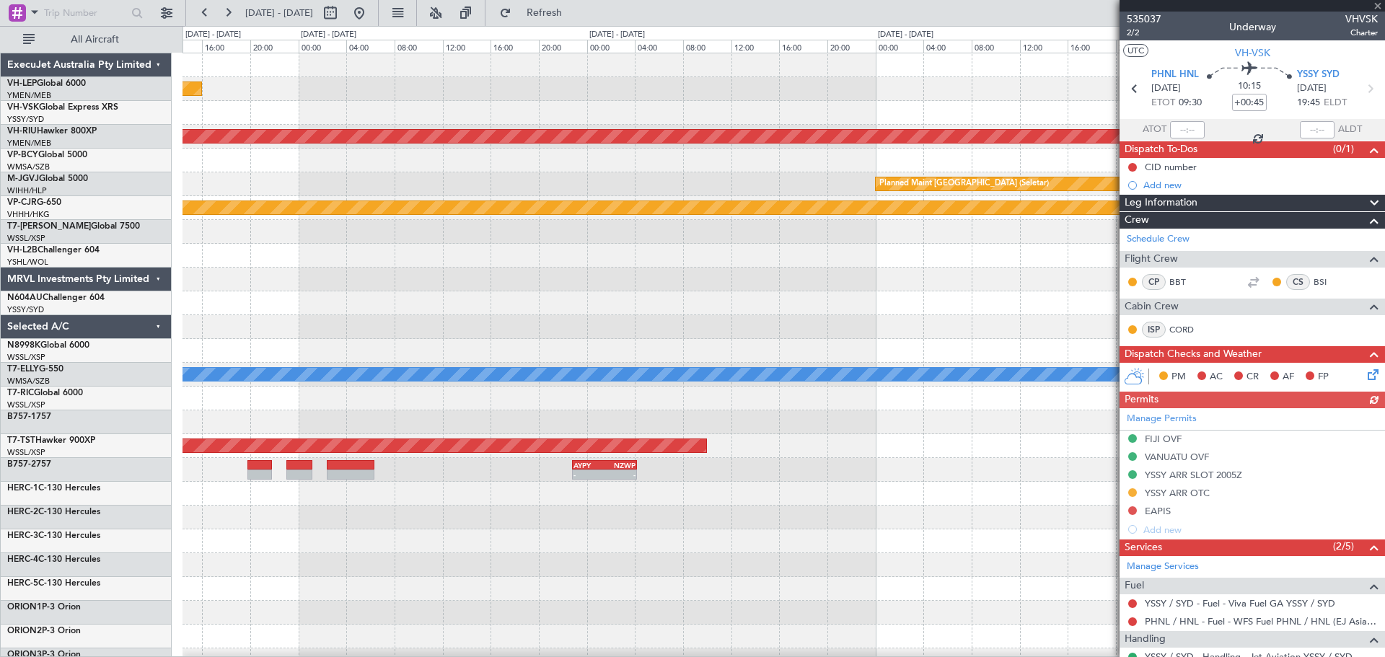
click at [224, 248] on div "Unplanned Maint Wichita (Wichita Mid-continent) Planned Maint [GEOGRAPHIC_DATA]…" at bounding box center [784, 446] width 1202 height 786
click at [124, 221] on div "Unplanned Maint Wichita (Wichita Mid-continent) Planned Maint [GEOGRAPHIC_DATA]…" at bounding box center [692, 341] width 1385 height 631
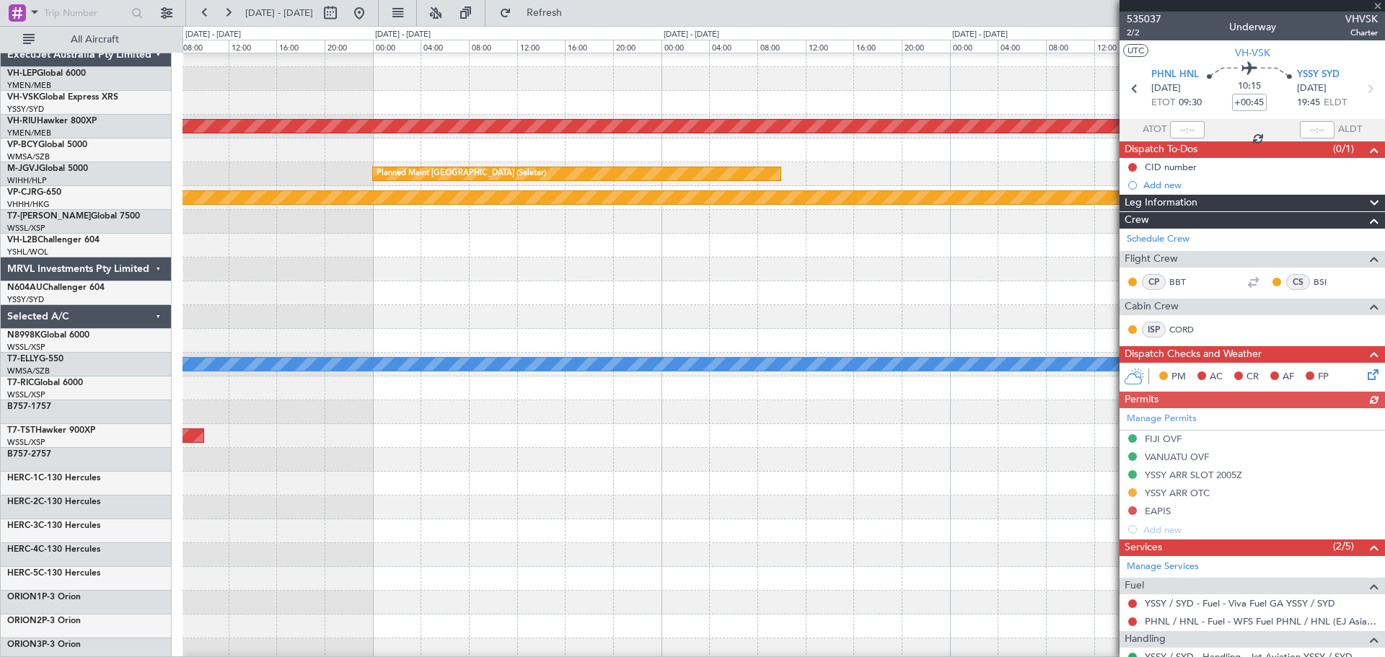
click at [154, 211] on div "Planned Maint [GEOGRAPHIC_DATA] ([GEOGRAPHIC_DATA]) Planned Maint [GEOGRAPHIC_D…" at bounding box center [692, 341] width 1385 height 631
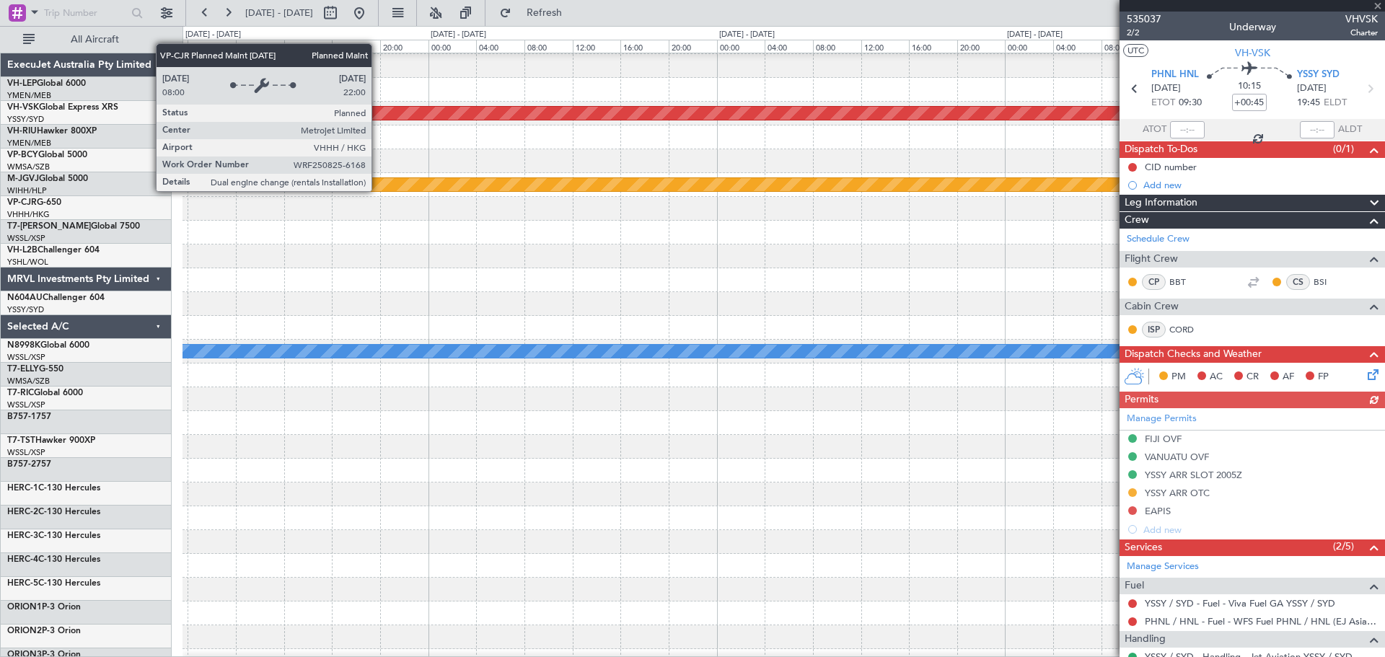
click at [190, 221] on div at bounding box center [784, 209] width 1202 height 24
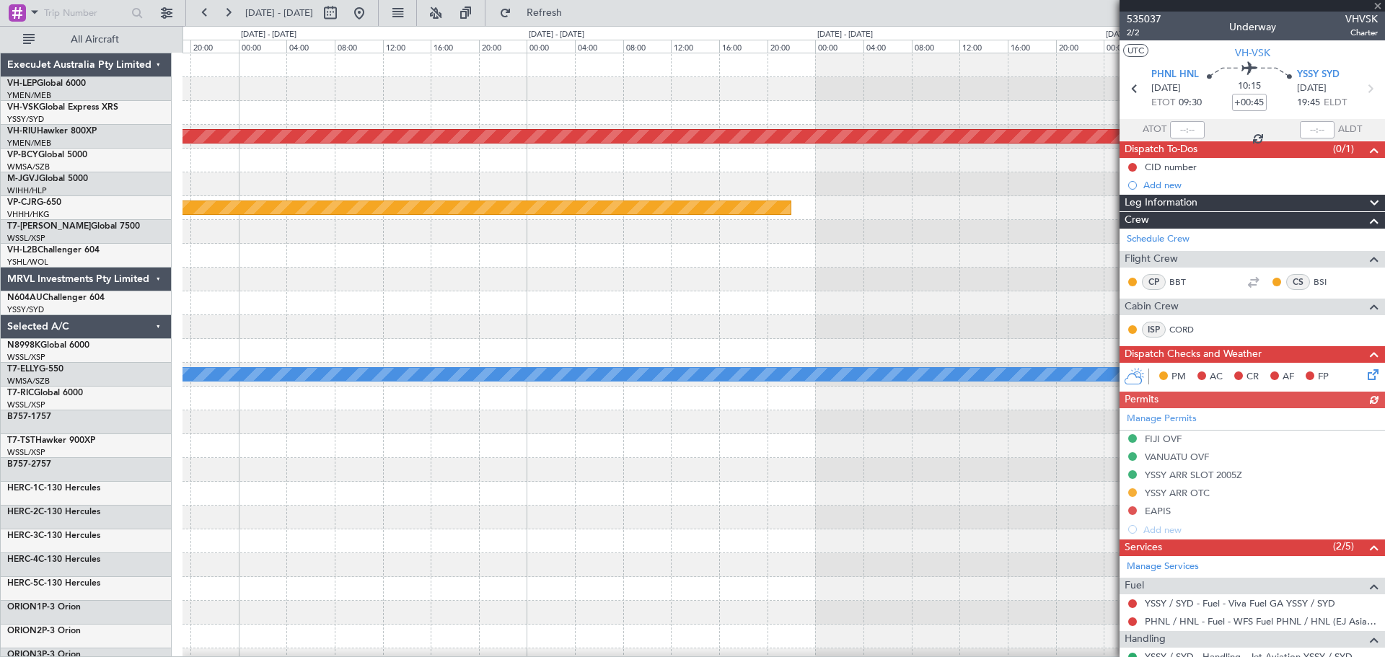
click at [192, 279] on div "Planned Maint [GEOGRAPHIC_DATA] ([GEOGRAPHIC_DATA]) Planned Maint [GEOGRAPHIC_D…" at bounding box center [784, 446] width 1202 height 786
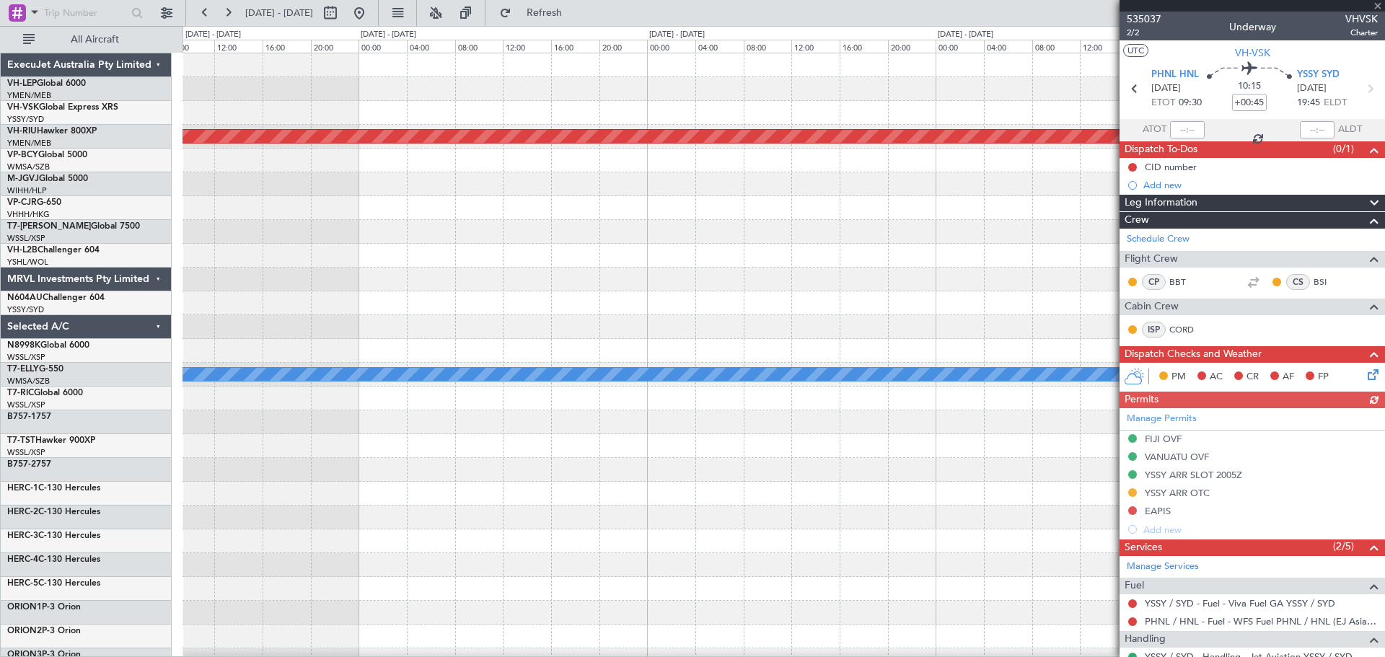
click at [10, 266] on div "Planned Maint [GEOGRAPHIC_DATA] ([GEOGRAPHIC_DATA]) [PERSON_NAME] ExecuJet Aust…" at bounding box center [692, 341] width 1385 height 631
click at [31, 249] on div "Planned Maint [GEOGRAPHIC_DATA] ([GEOGRAPHIC_DATA]) [PERSON_NAME] ExecuJet Aust…" at bounding box center [692, 341] width 1385 height 631
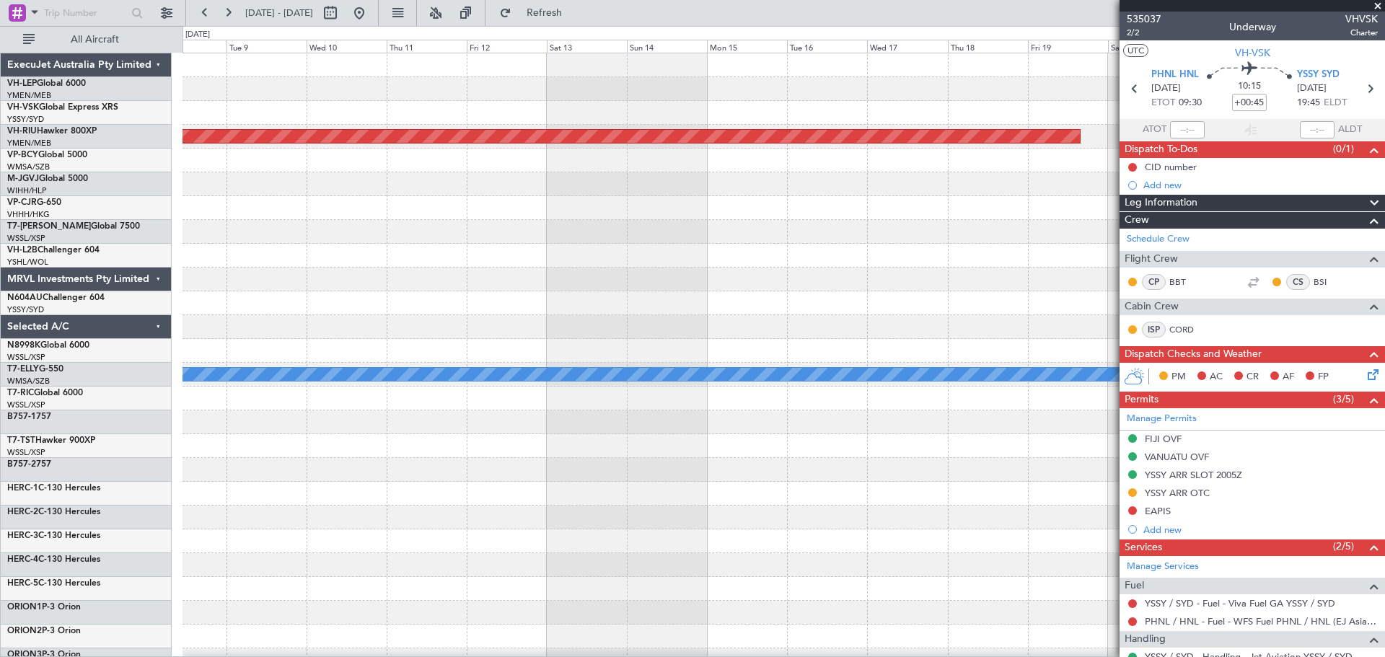
click at [241, 300] on div "Planned Maint [GEOGRAPHIC_DATA] ([GEOGRAPHIC_DATA]) Planned Maint [GEOGRAPHIC_D…" at bounding box center [784, 446] width 1202 height 786
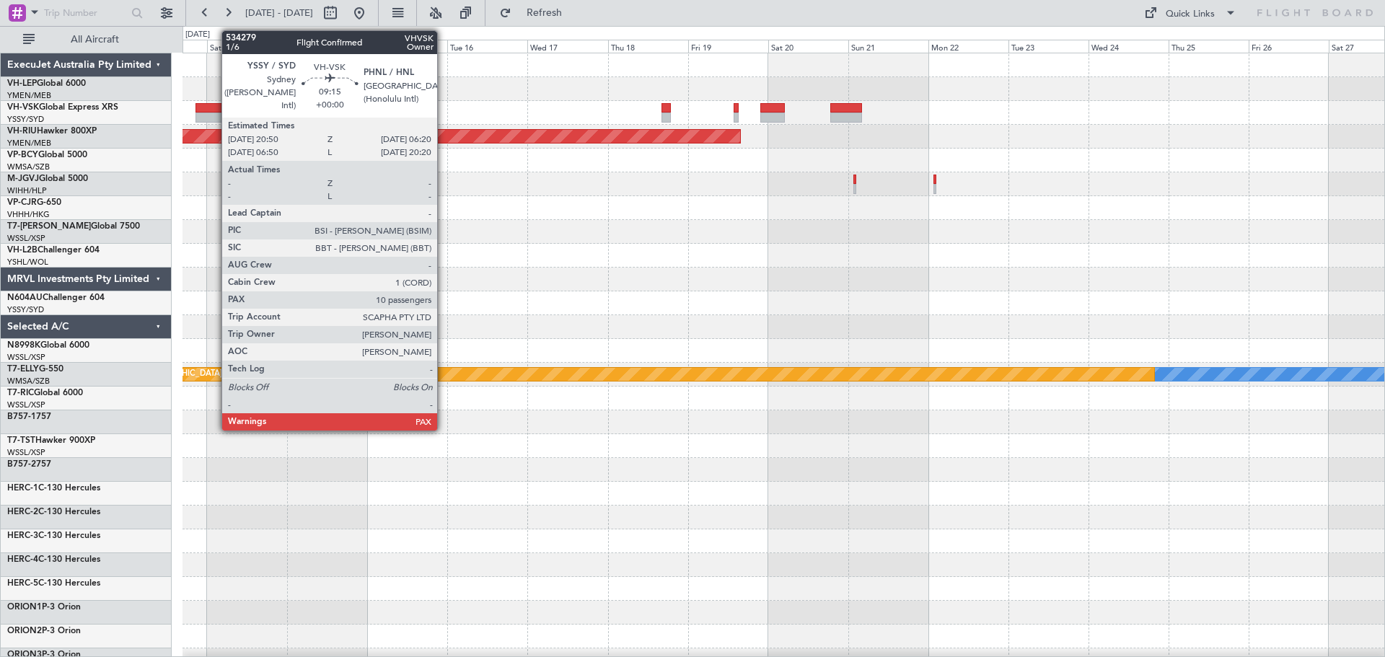
click at [214, 110] on div at bounding box center [212, 108] width 32 height 10
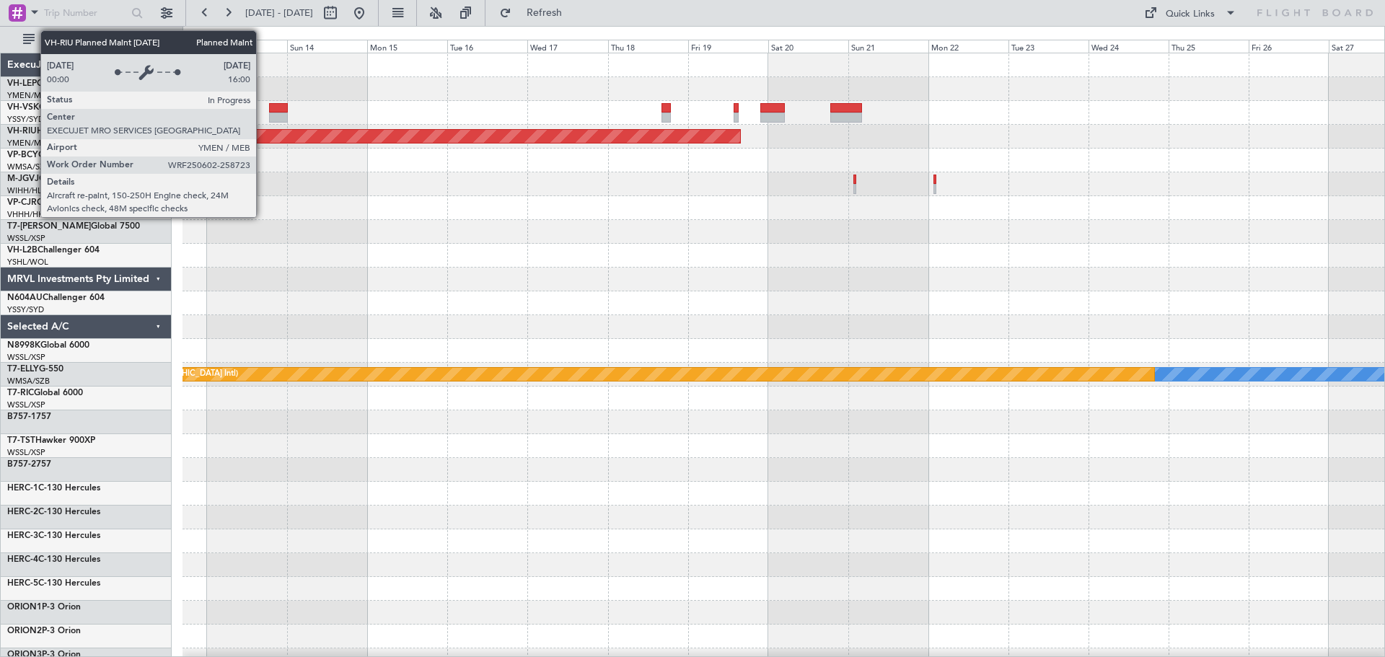
click at [650, 164] on div "Planned Maint [GEOGRAPHIC_DATA] ([GEOGRAPHIC_DATA]) [PERSON_NAME] Planned Maint…" at bounding box center [784, 446] width 1202 height 786
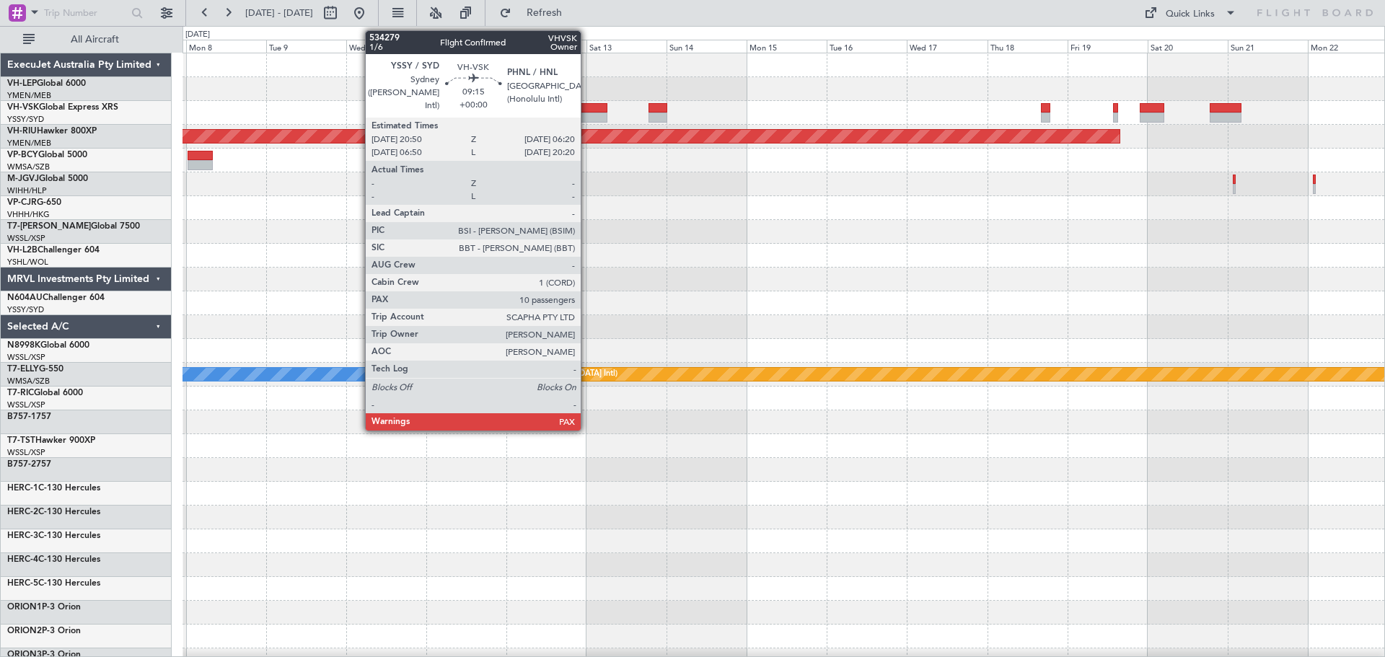
click at [587, 115] on div at bounding box center [591, 118] width 32 height 10
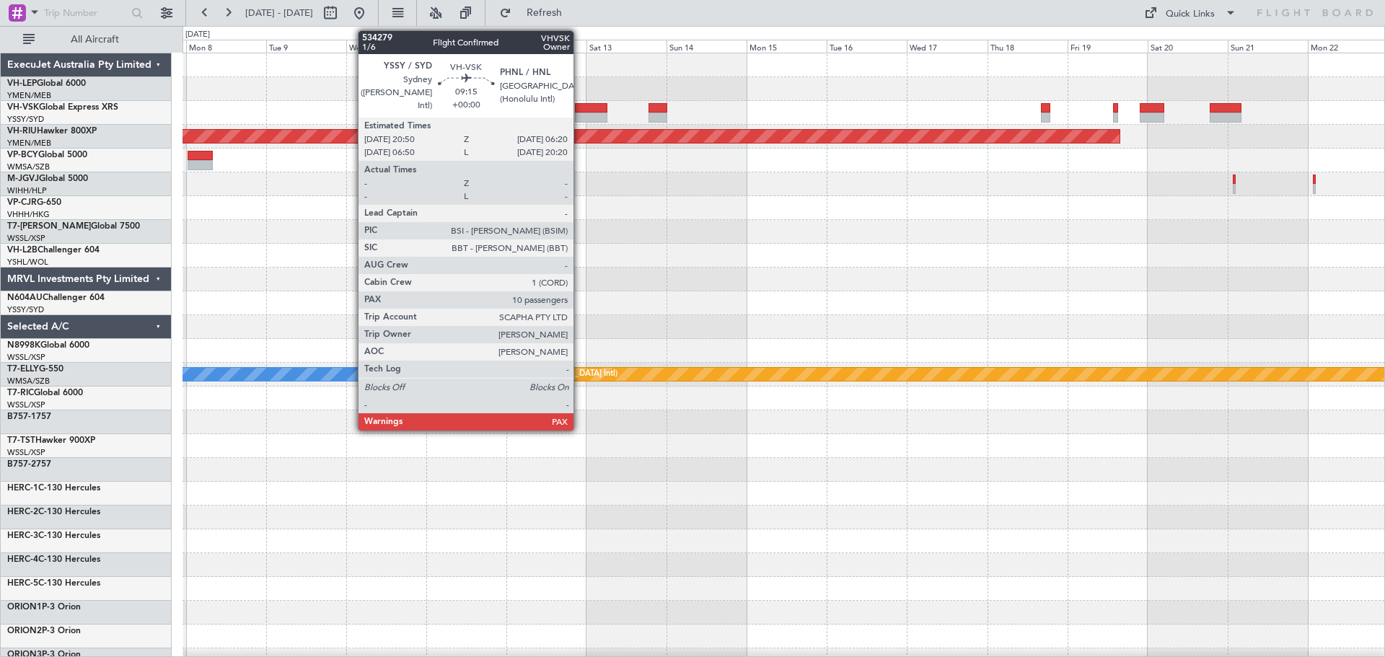
click at [580, 109] on div at bounding box center [591, 108] width 32 height 10
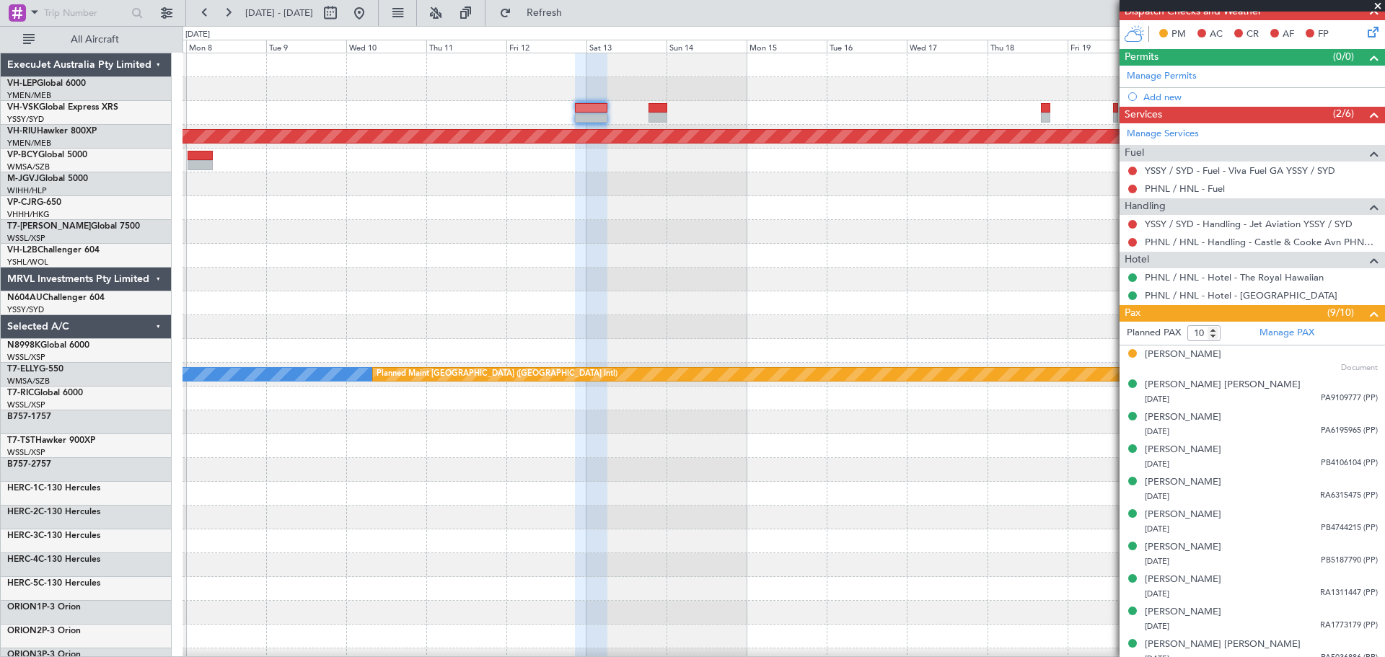
scroll to position [371, 0]
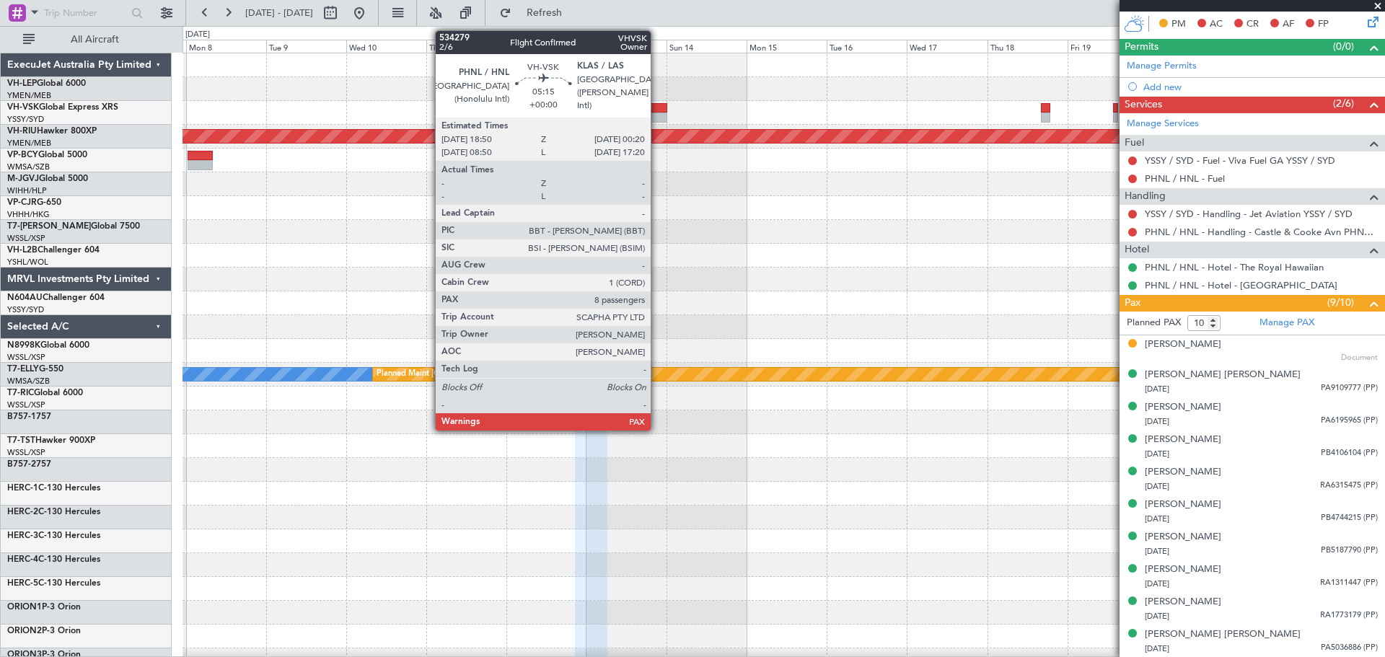
click at [657, 112] on div at bounding box center [658, 108] width 19 height 10
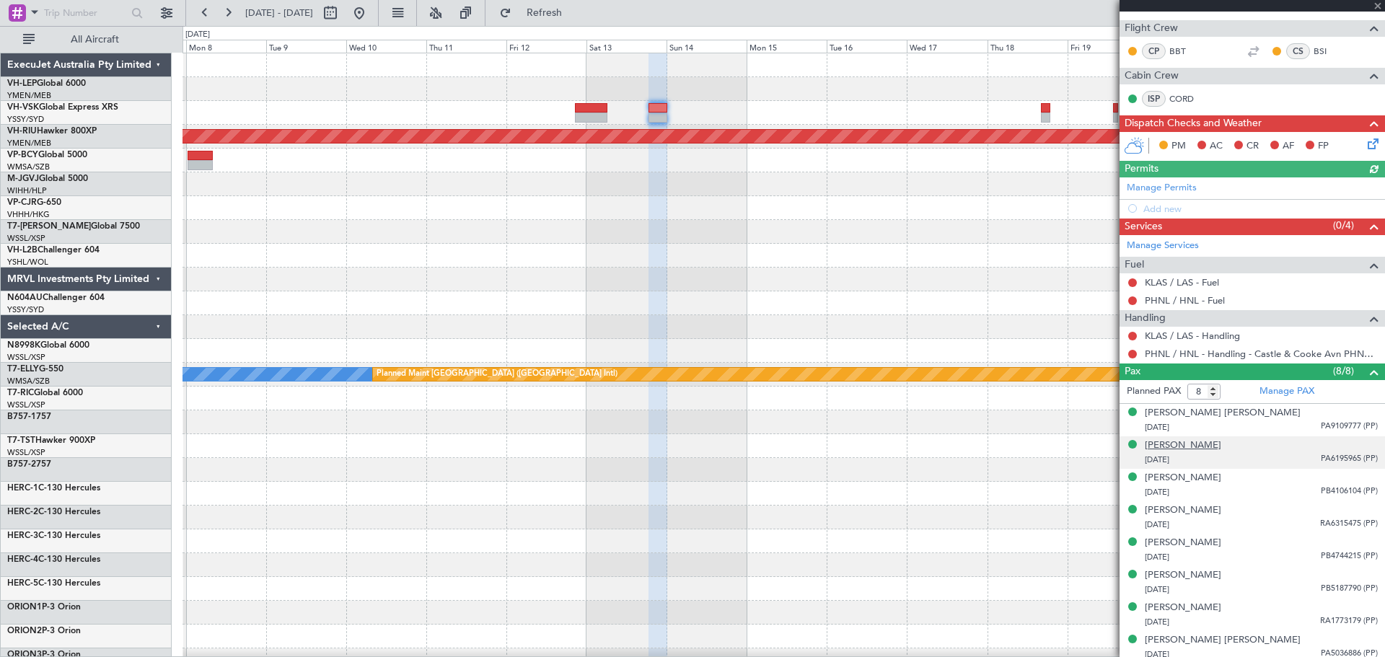
scroll to position [237, 0]
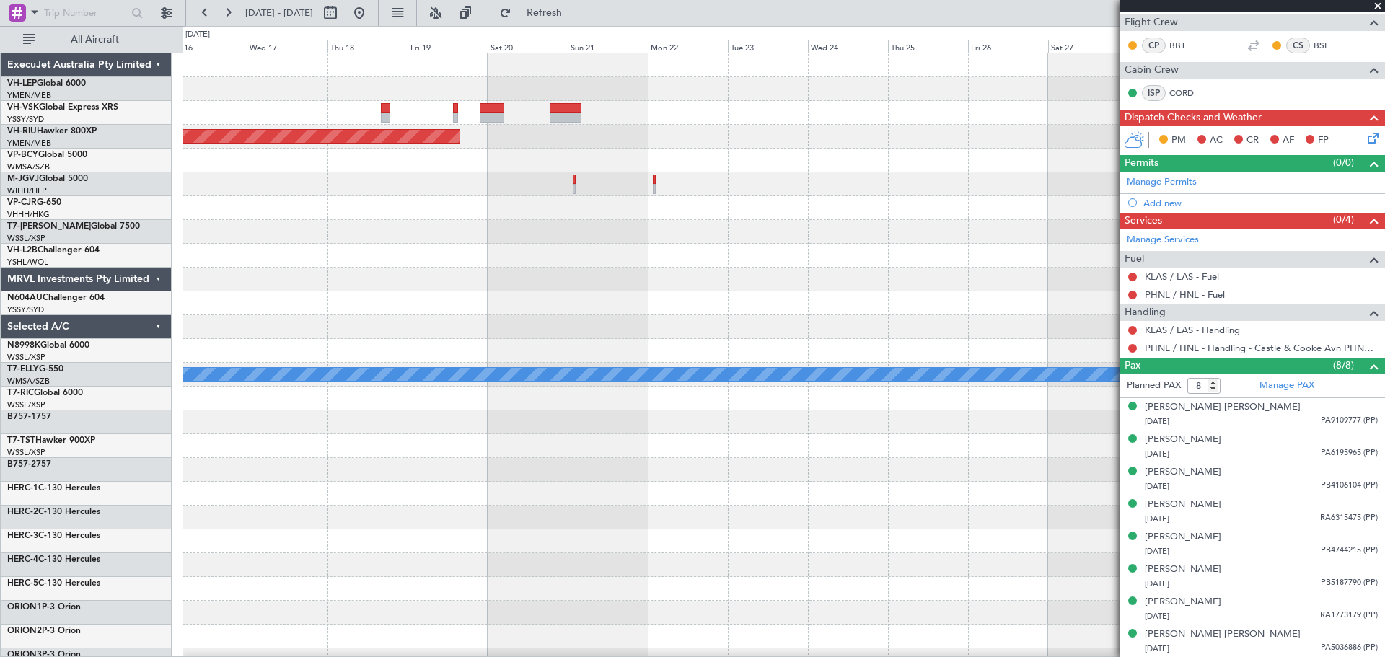
click at [214, 273] on div "Planned Maint [GEOGRAPHIC_DATA] ([GEOGRAPHIC_DATA]) Planned Maint [GEOGRAPHIC_D…" at bounding box center [784, 446] width 1202 height 786
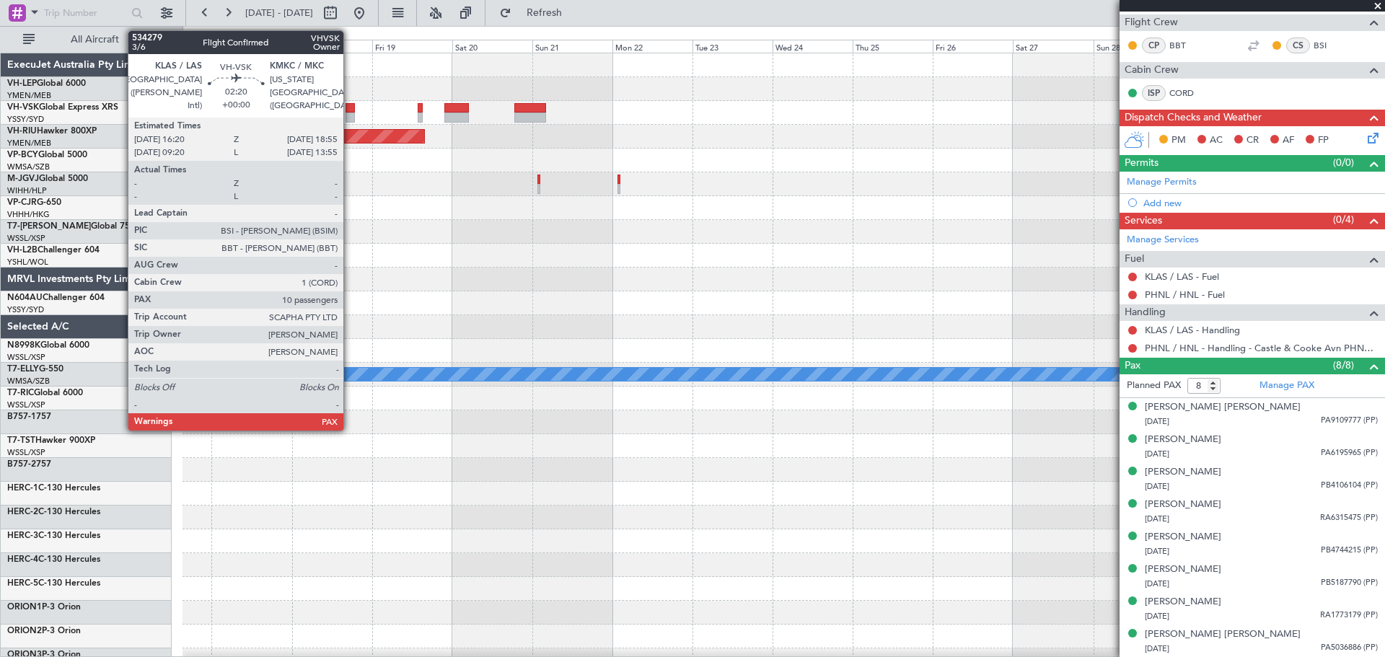
click at [350, 112] on div at bounding box center [350, 108] width 9 height 10
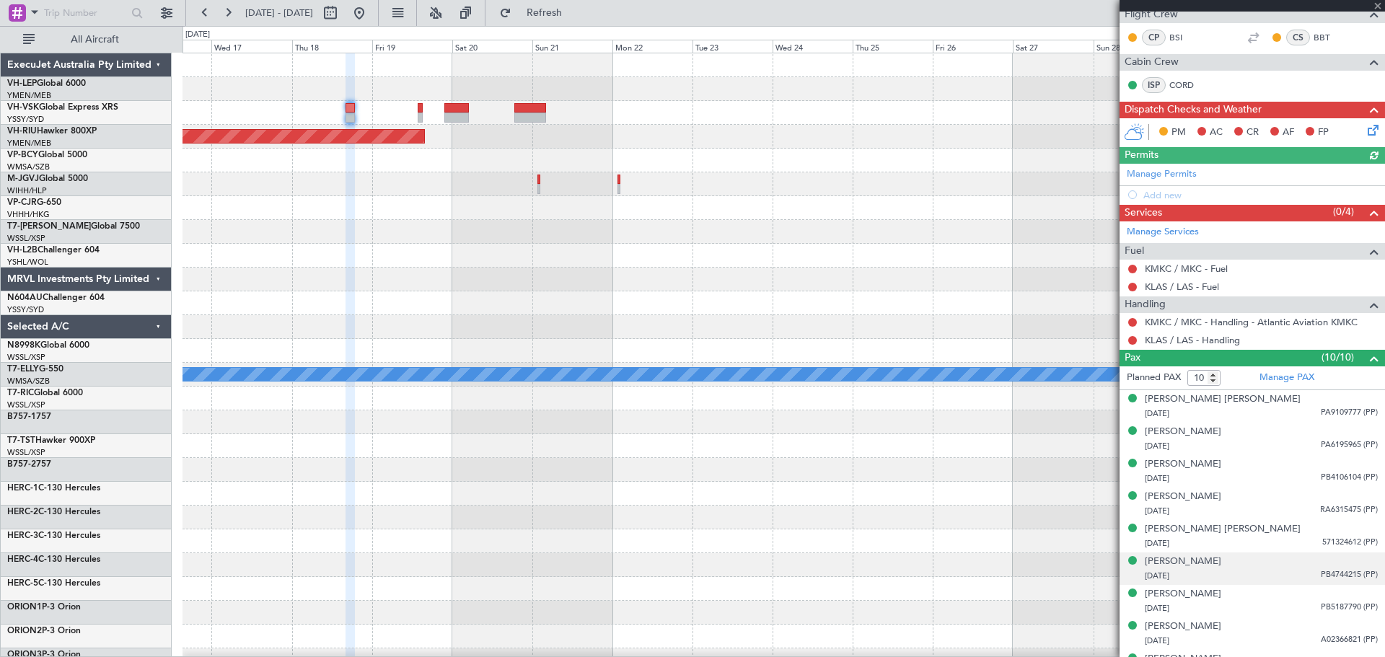
scroll to position [302, 0]
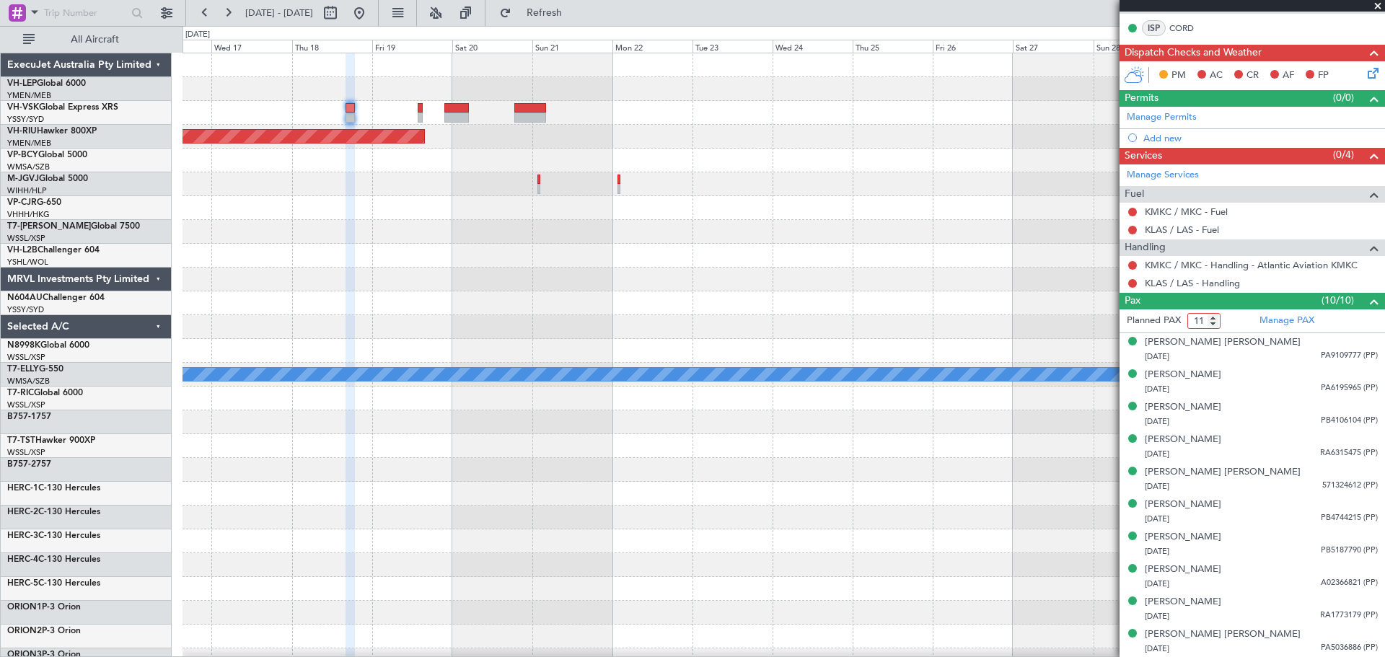
click at [923, 315] on input "11" at bounding box center [1204, 321] width 33 height 16
click at [923, 315] on input "12" at bounding box center [1204, 321] width 33 height 16
click at [923, 315] on input "13" at bounding box center [1204, 321] width 33 height 16
click at [923, 315] on input "14" at bounding box center [1204, 321] width 33 height 16
click at [923, 326] on div at bounding box center [784, 327] width 1202 height 24
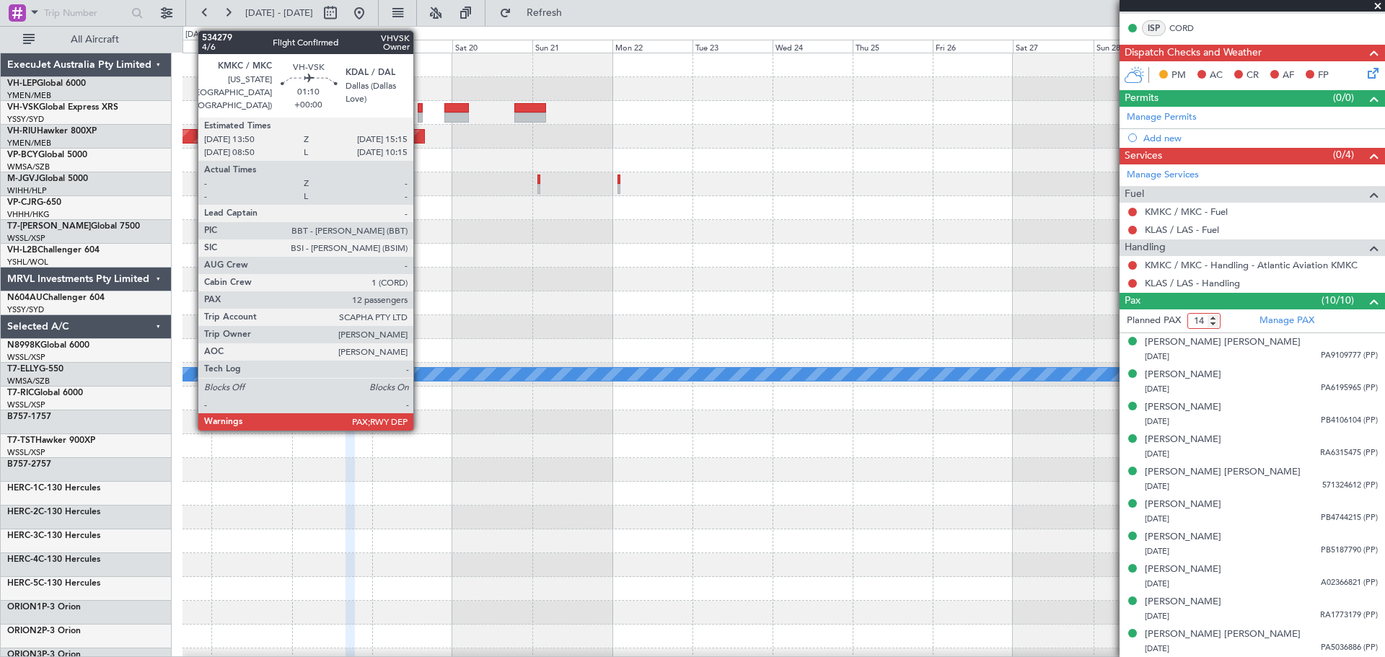
click at [420, 110] on div at bounding box center [420, 108] width 5 height 10
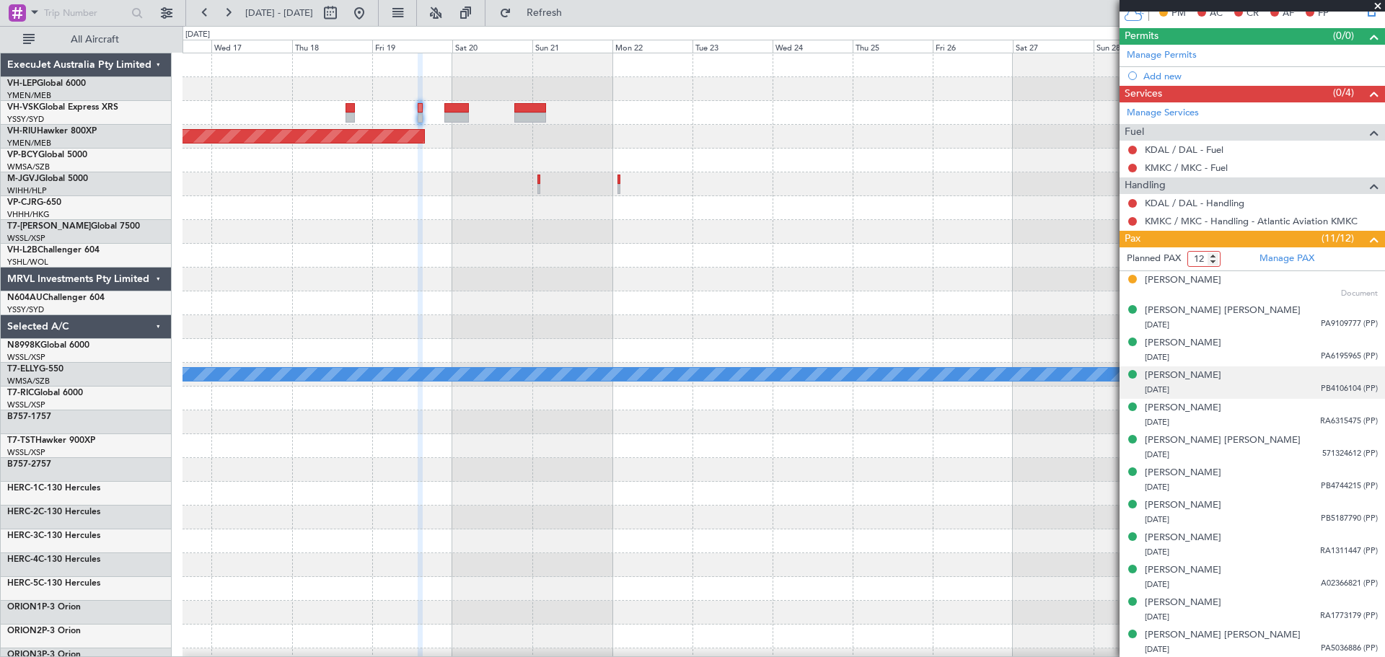
scroll to position [364, 0]
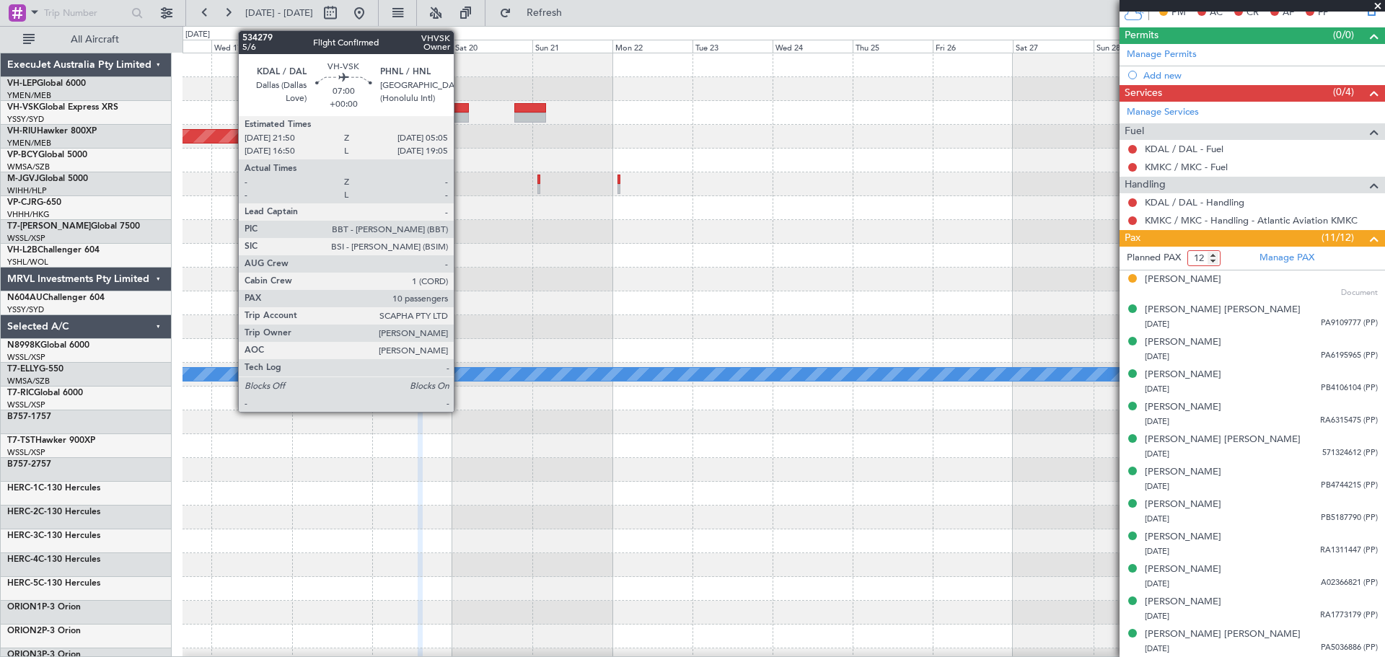
click at [460, 118] on div at bounding box center [456, 118] width 25 height 10
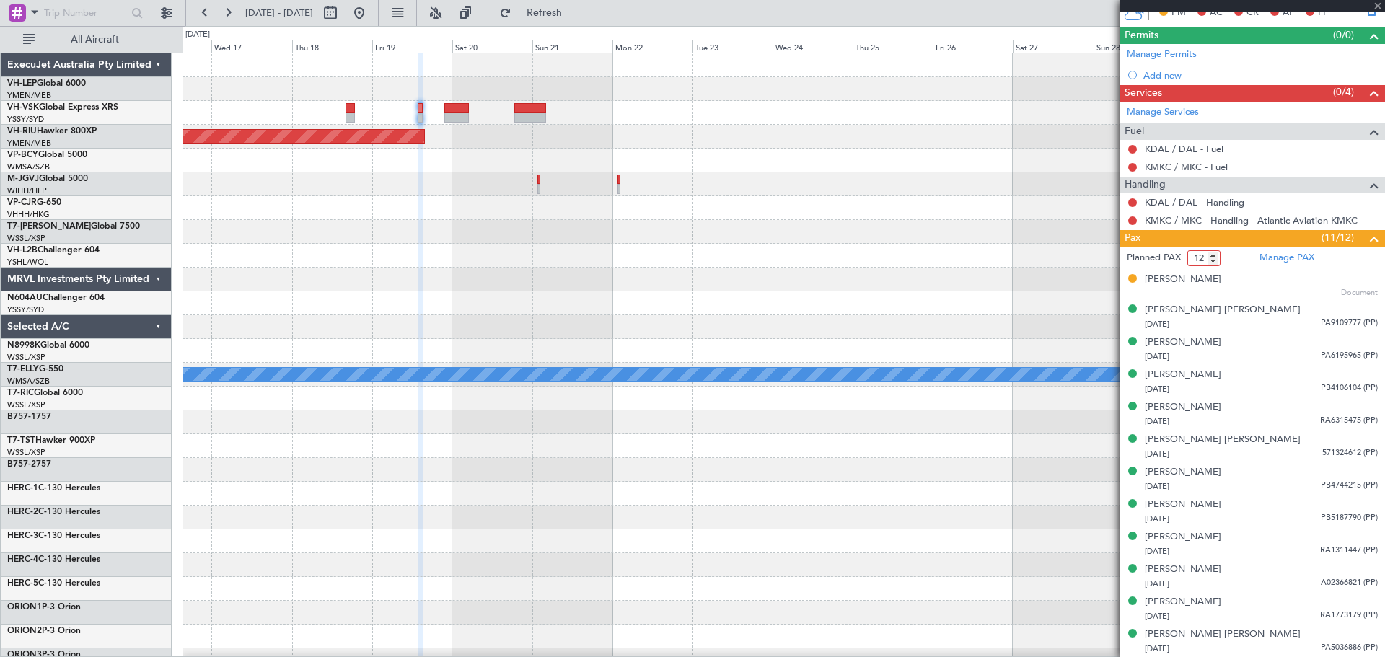
type input "10"
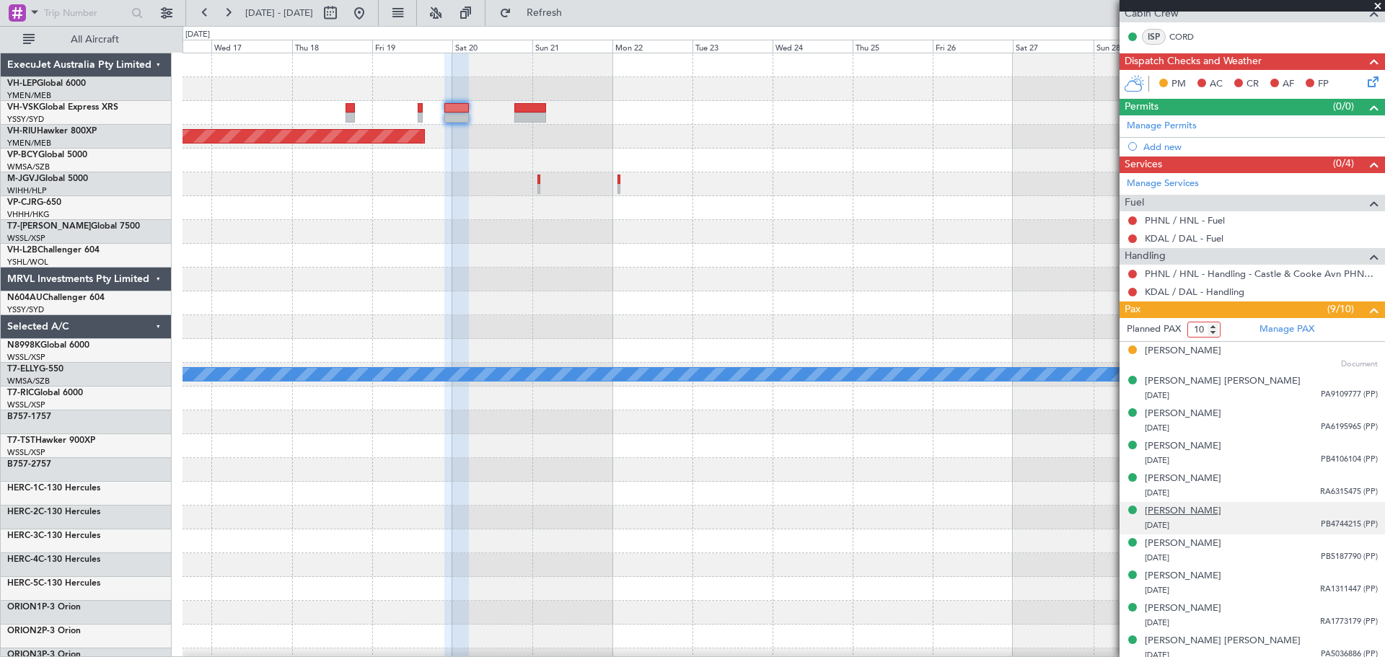
scroll to position [299, 0]
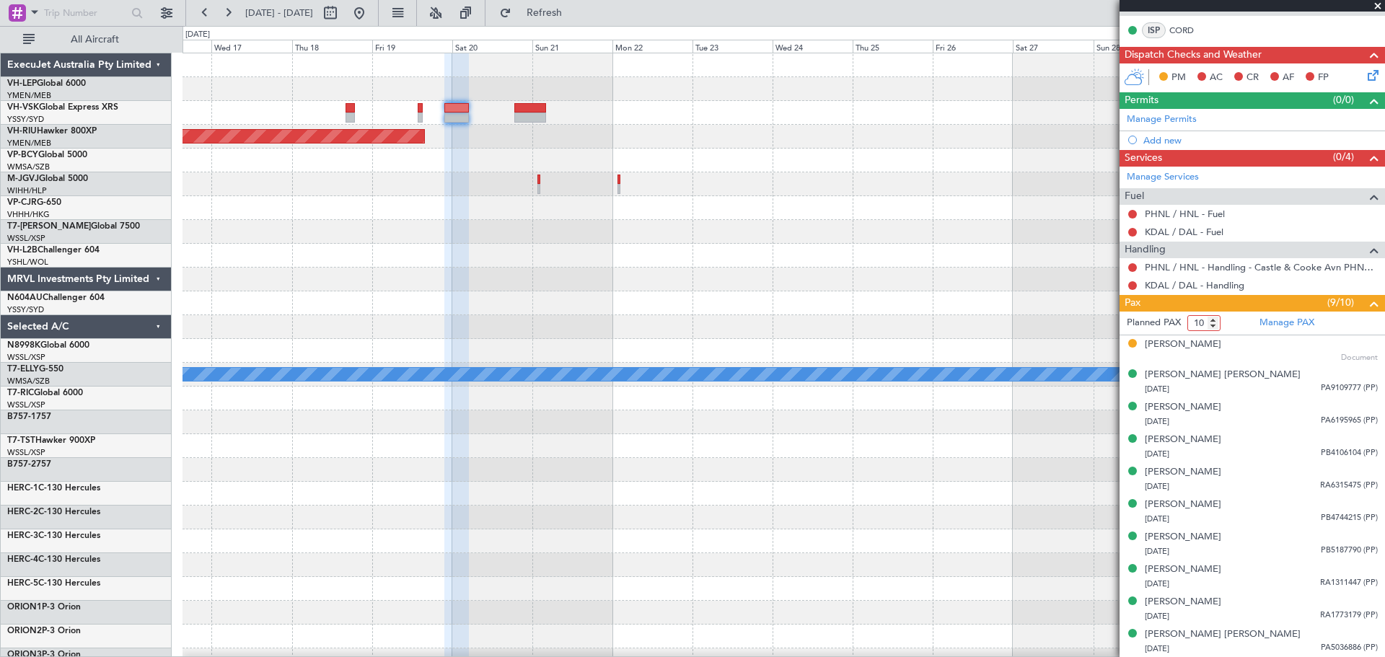
click at [884, 212] on div "Planned Maint [GEOGRAPHIC_DATA] ([GEOGRAPHIC_DATA]) Planned Maint [GEOGRAPHIC_D…" at bounding box center [784, 446] width 1202 height 786
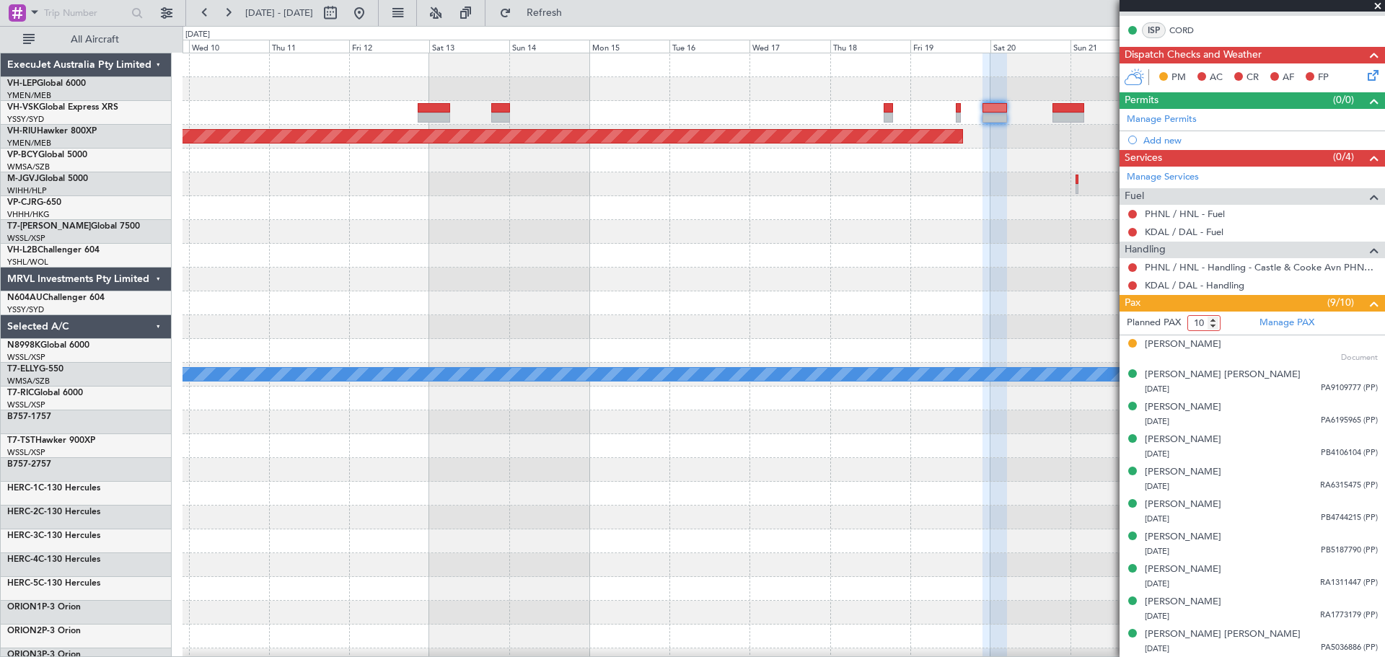
click at [732, 237] on div at bounding box center [784, 232] width 1202 height 24
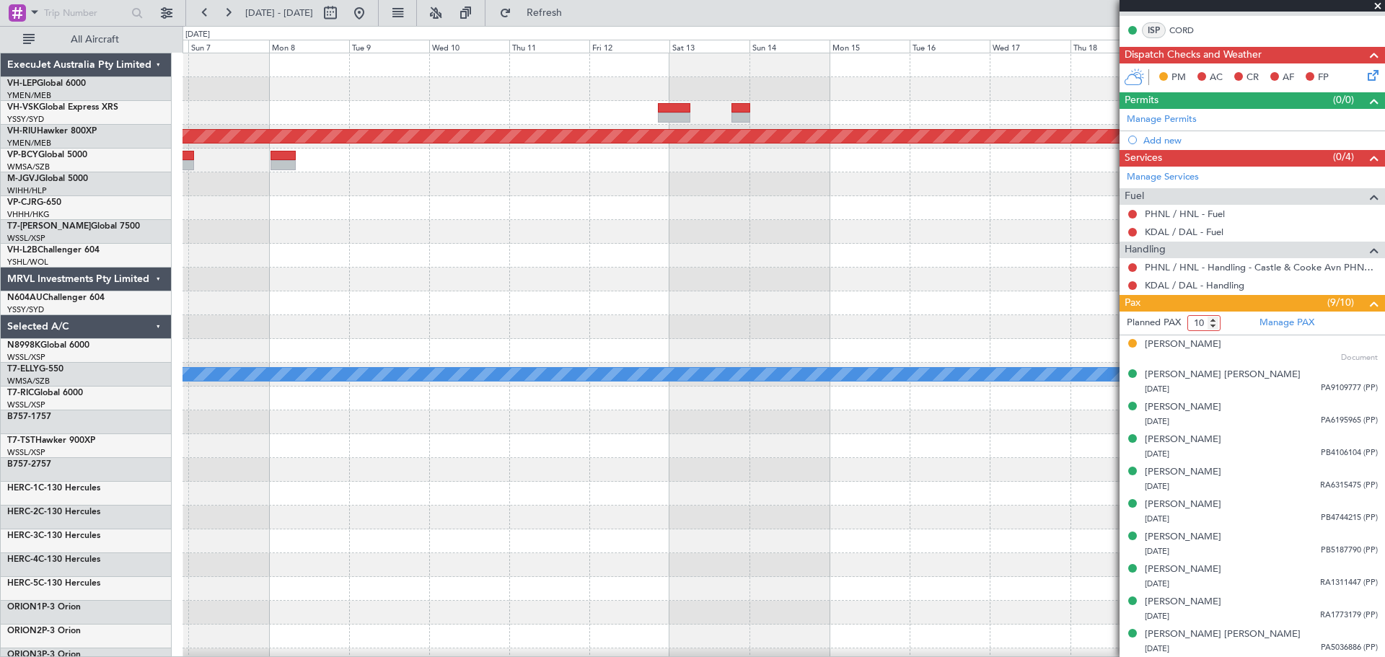
click at [730, 261] on div "Planned Maint [GEOGRAPHIC_DATA] ([GEOGRAPHIC_DATA]) Planned Maint [GEOGRAPHIC_D…" at bounding box center [784, 446] width 1202 height 786
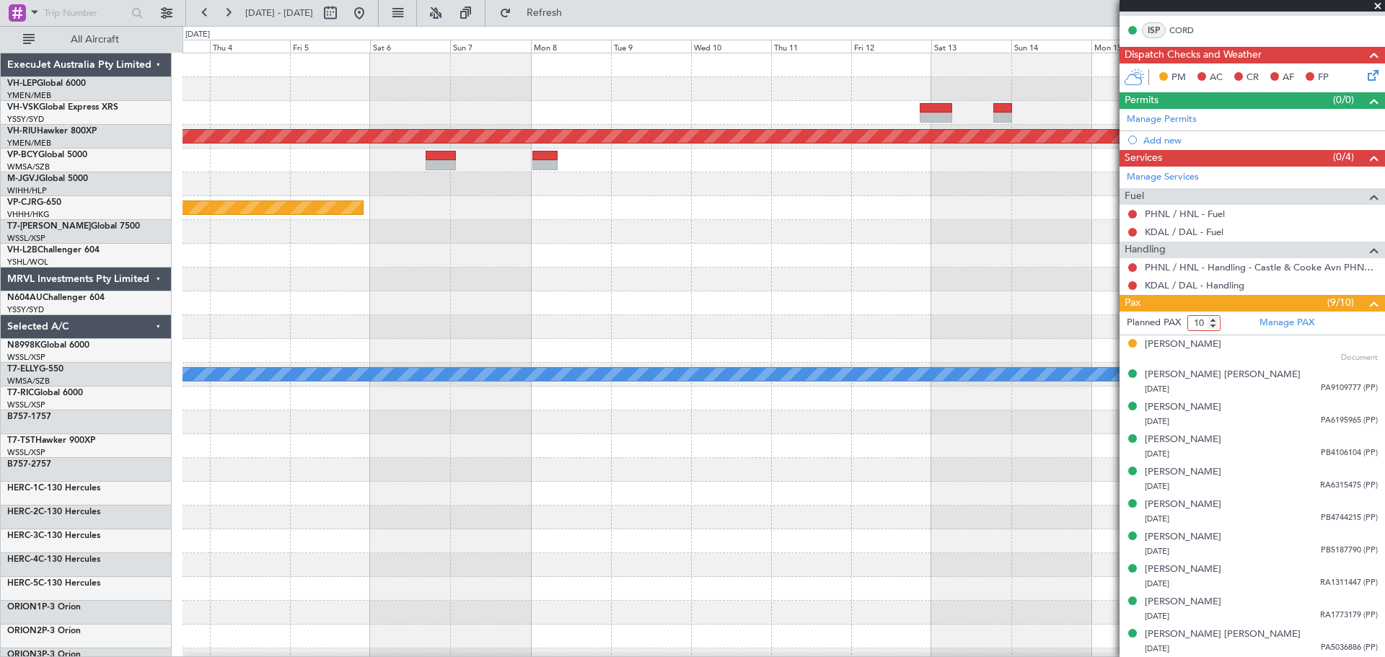
click at [587, 251] on div "Planned Maint [GEOGRAPHIC_DATA] ([GEOGRAPHIC_DATA]) Planned Maint [GEOGRAPHIC_D…" at bounding box center [784, 446] width 1202 height 786
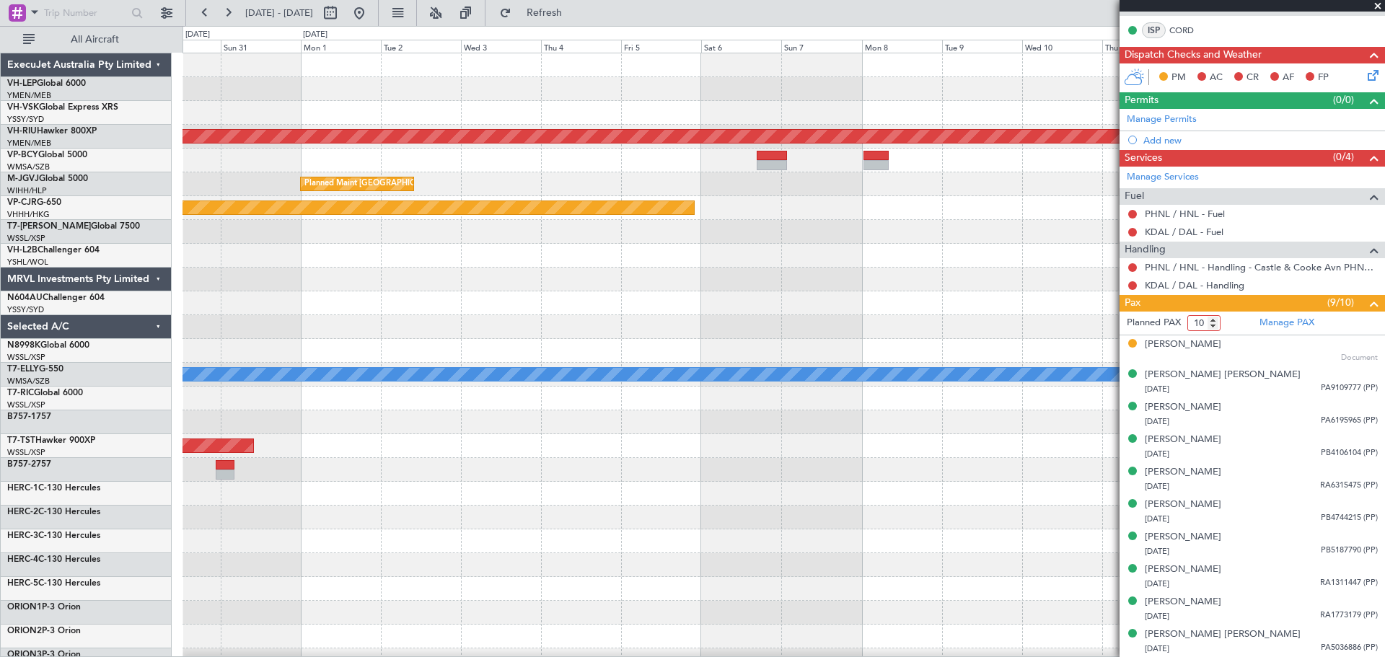
click at [566, 261] on div "Unplanned Maint Wichita (Wichita Mid-continent) Planned Maint [GEOGRAPHIC_DATA]…" at bounding box center [784, 446] width 1202 height 786
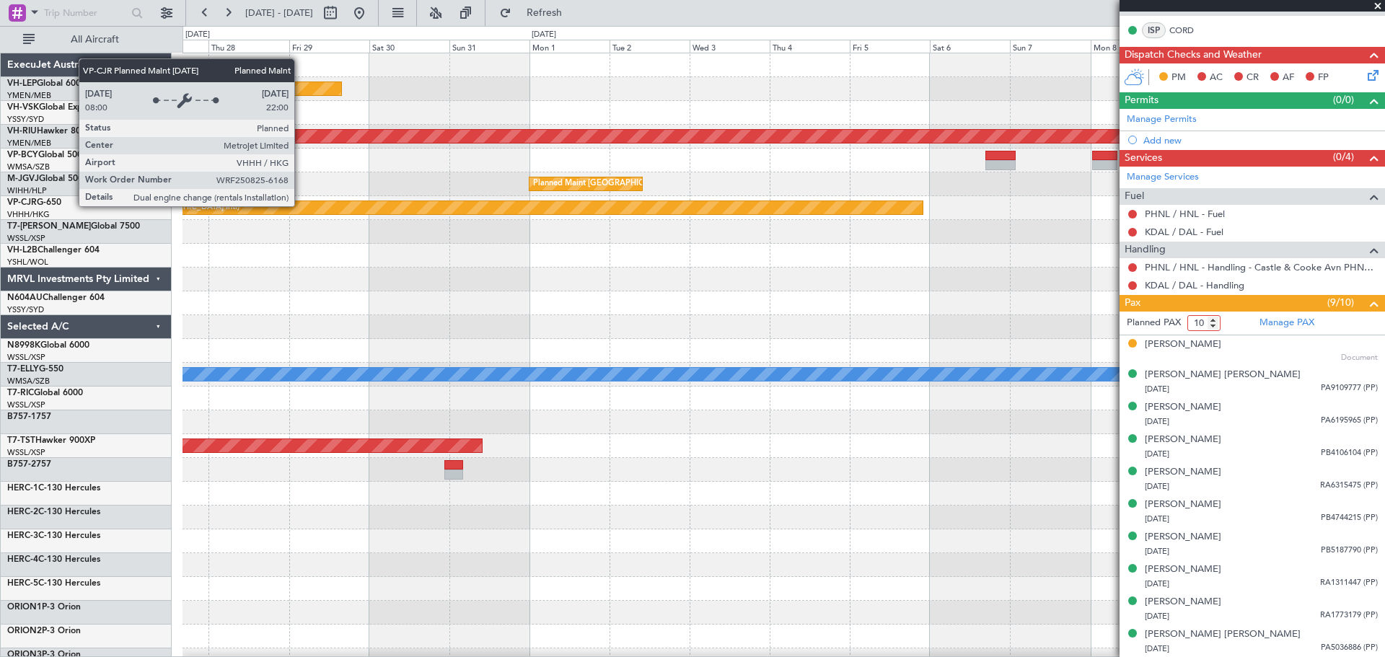
click at [602, 209] on div "Unplanned Maint Wichita (Wichita Mid-continent) Planned Maint [GEOGRAPHIC_DATA]…" at bounding box center [692, 341] width 1385 height 631
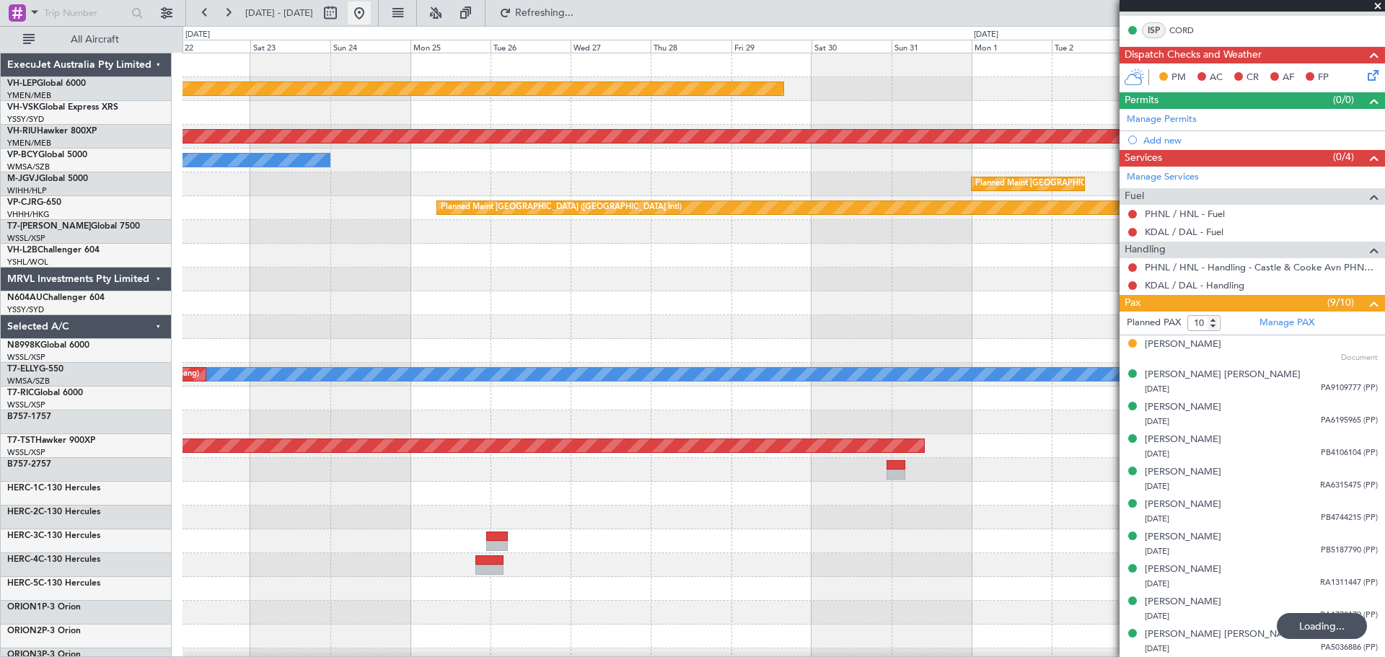
click at [371, 18] on button at bounding box center [359, 12] width 23 height 23
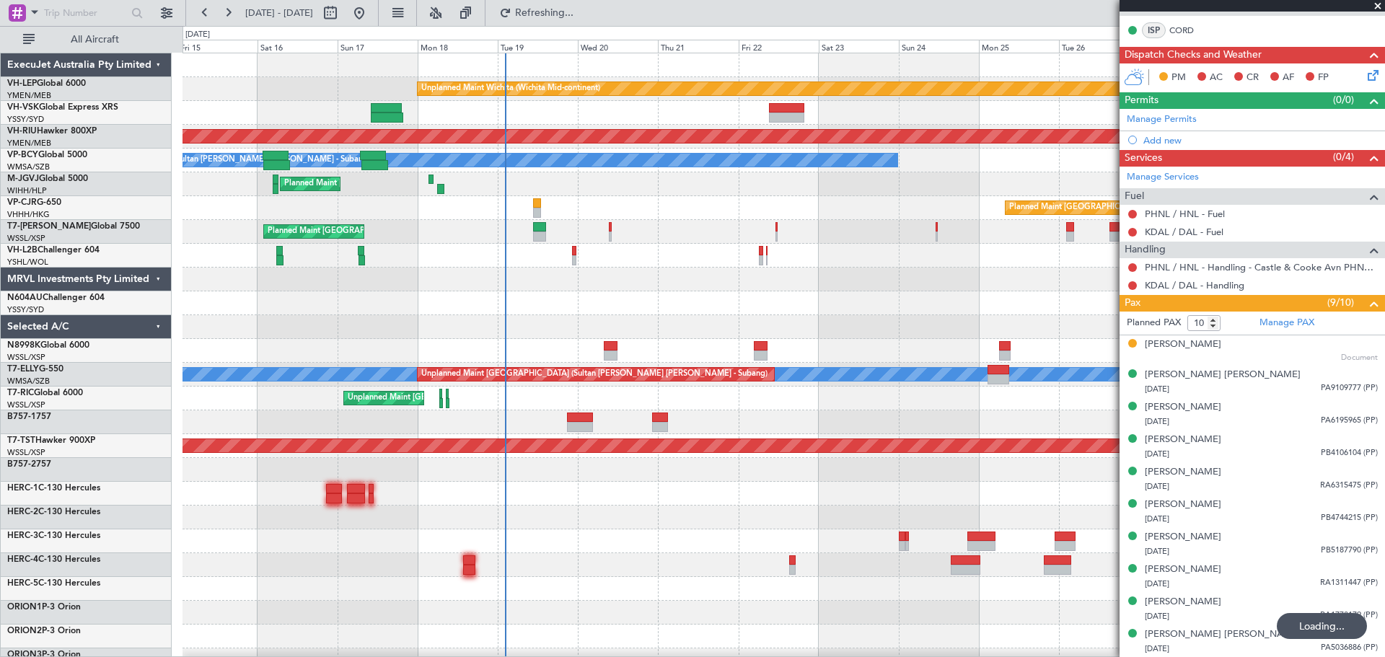
click at [326, 208] on div "Planned Maint [GEOGRAPHIC_DATA] ([GEOGRAPHIC_DATA] Intl) Planned Maint [GEOGRAP…" at bounding box center [784, 208] width 1202 height 24
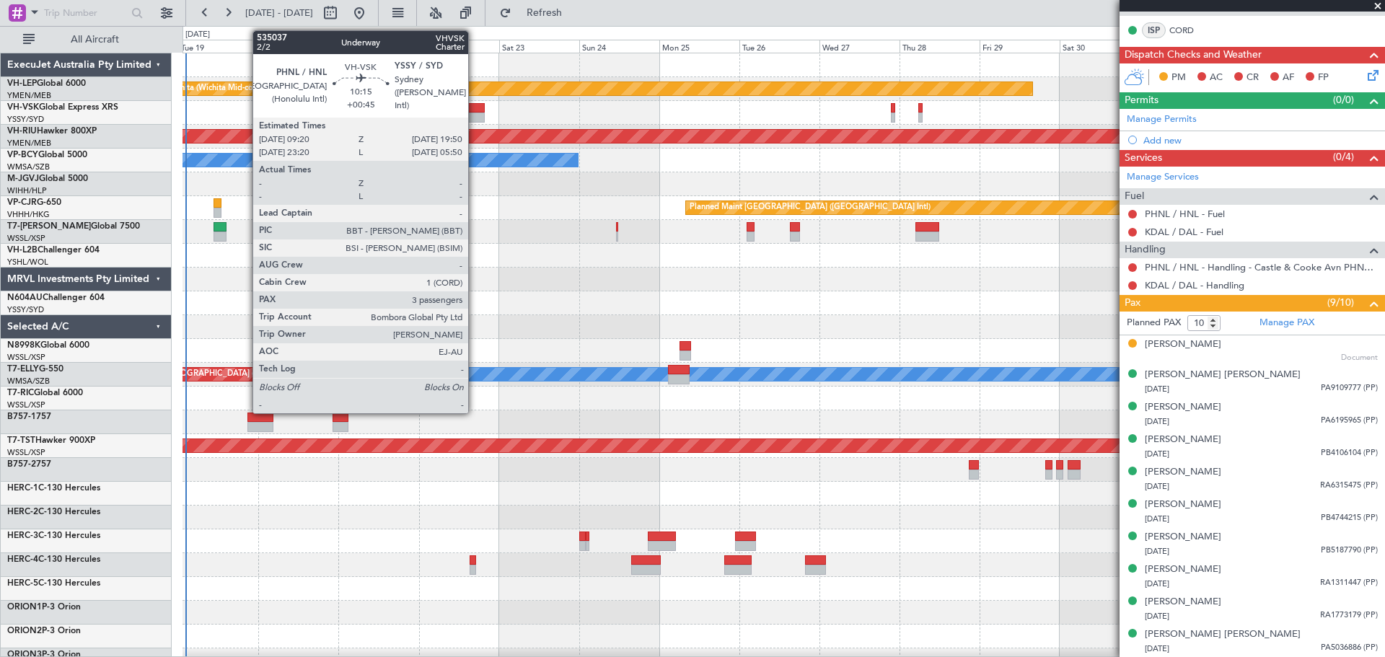
click at [475, 107] on div at bounding box center [466, 108] width 35 height 10
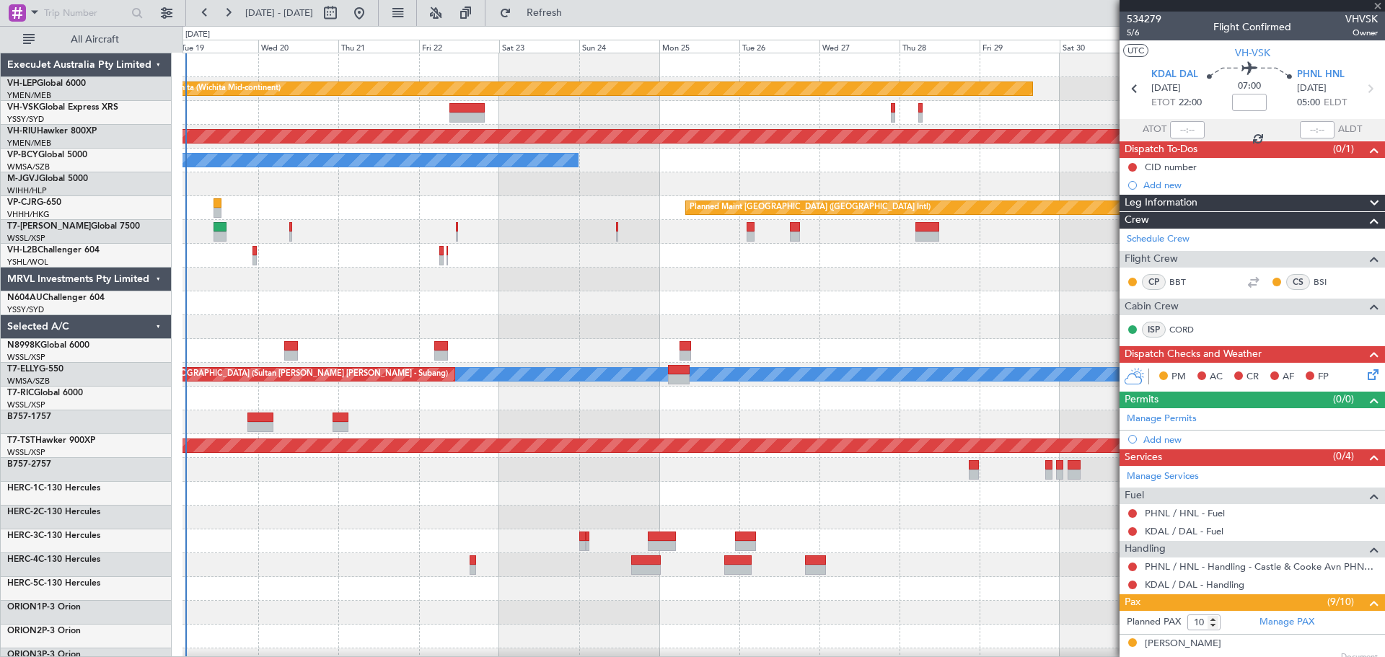
type input "+00:45"
type input "3"
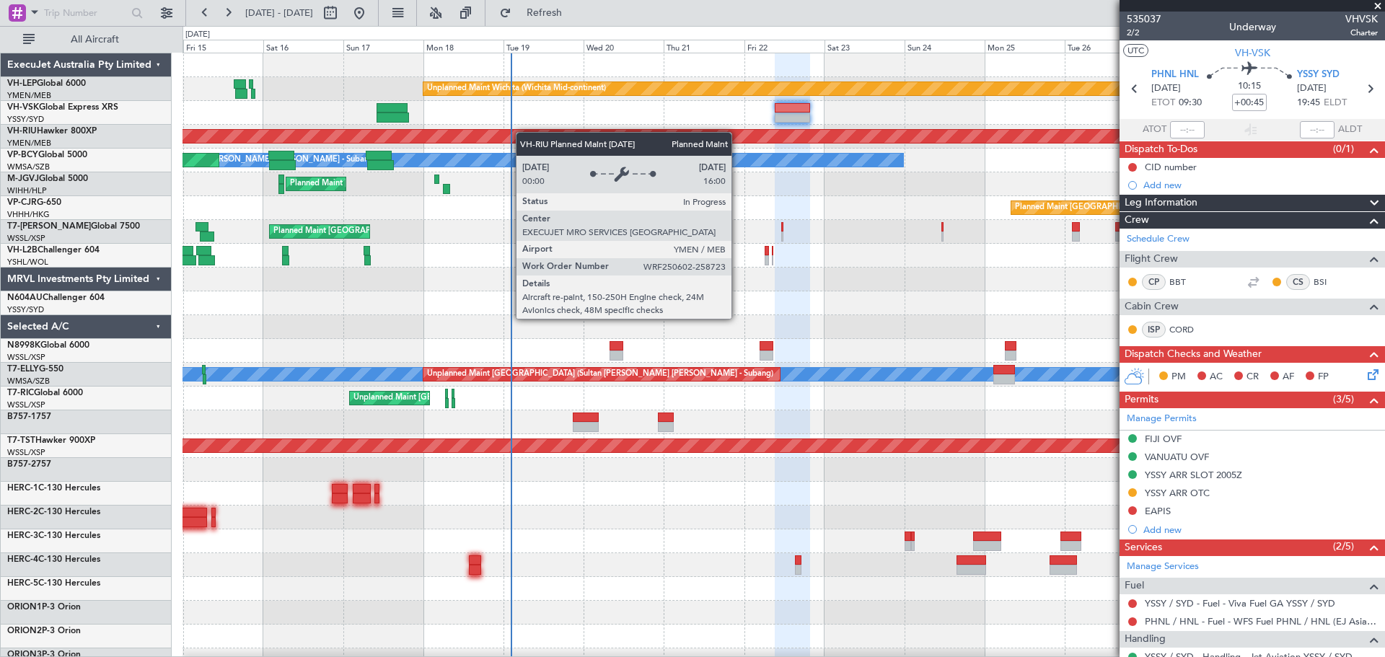
click at [786, 155] on div "Unplanned Maint Wichita (Wichita Mid-continent) Unplanned Maint Sydney ([PERSON…" at bounding box center [784, 446] width 1202 height 786
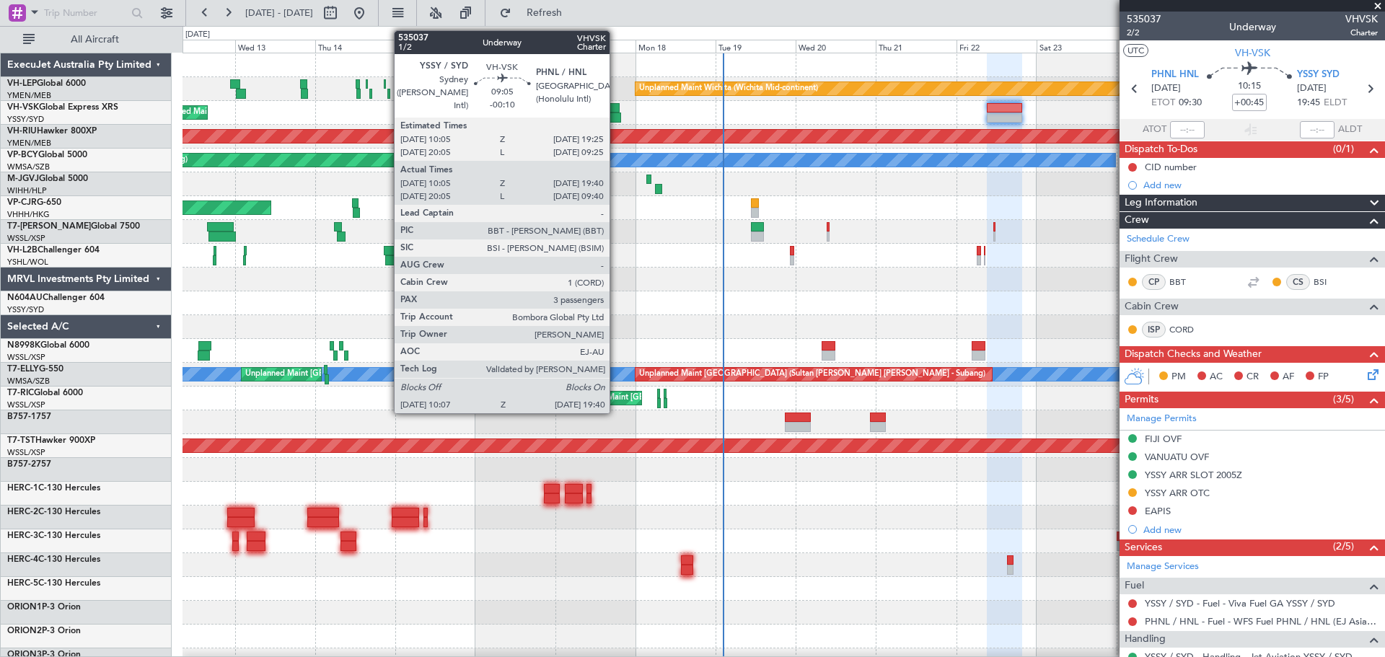
click at [616, 111] on div at bounding box center [605, 108] width 32 height 10
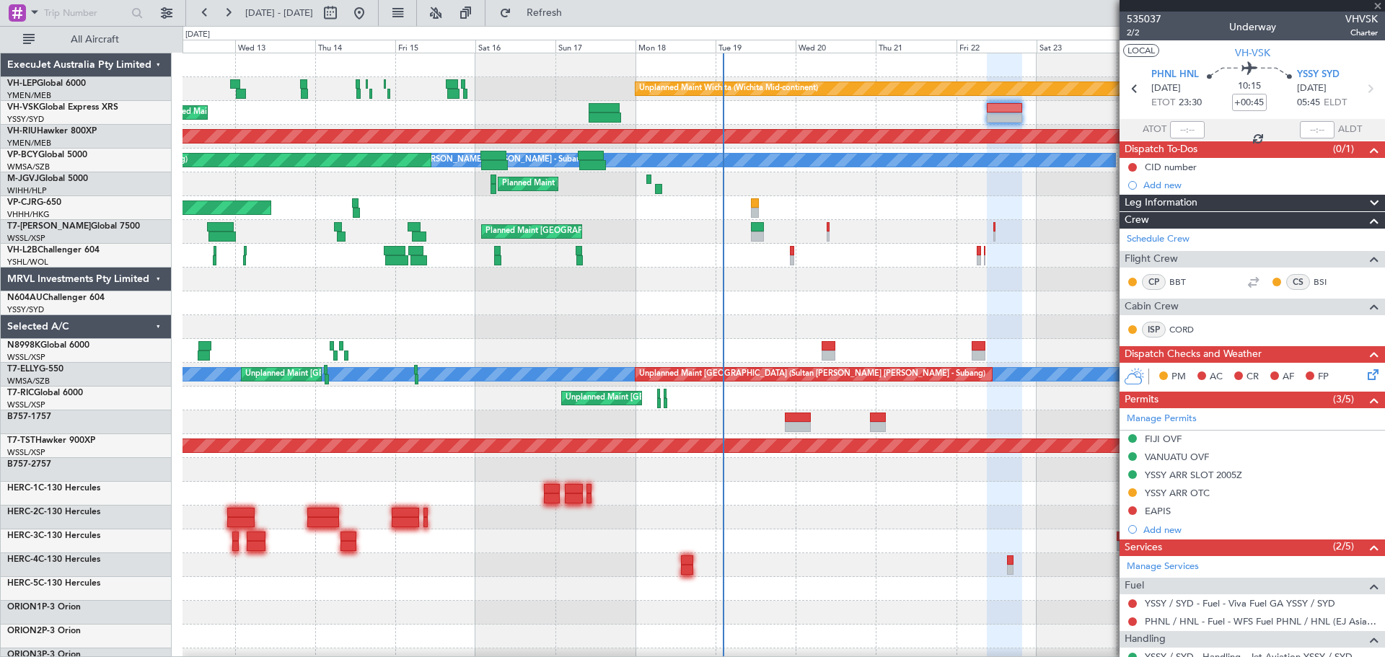
type input "-00:10"
type input "20:15"
type input "09:35"
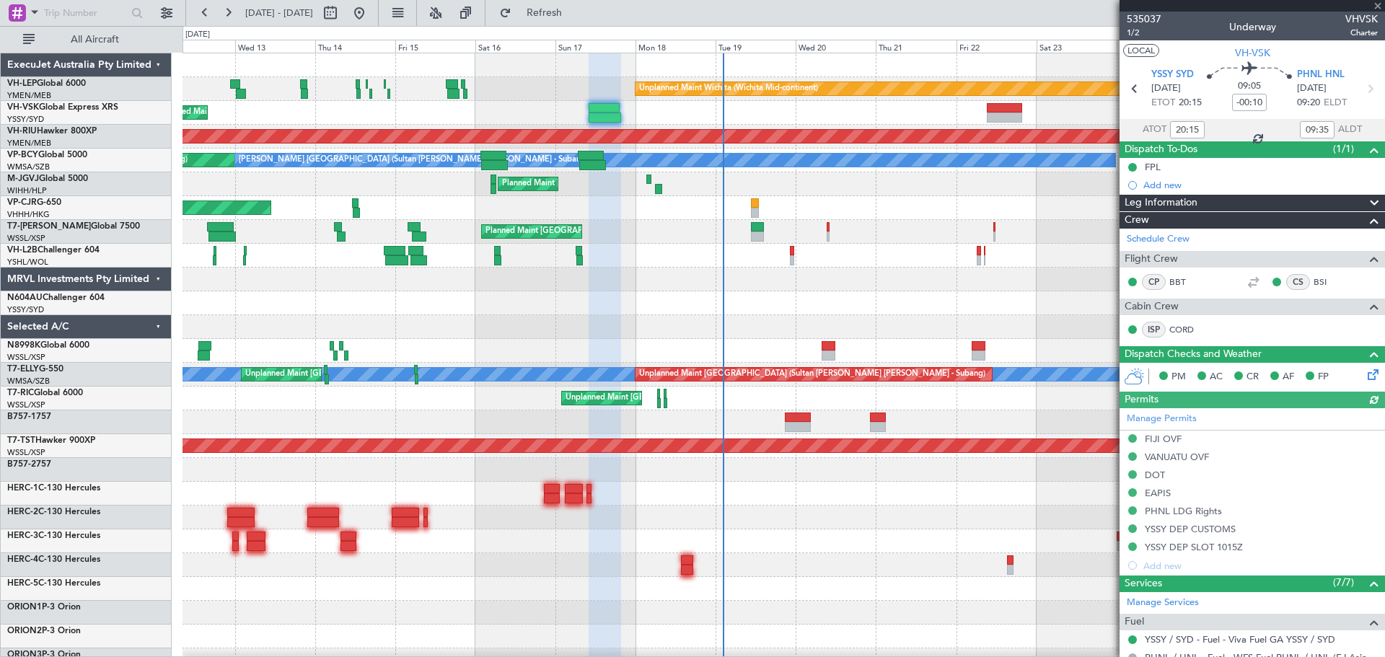
type input "10:15"
type input "19:35"
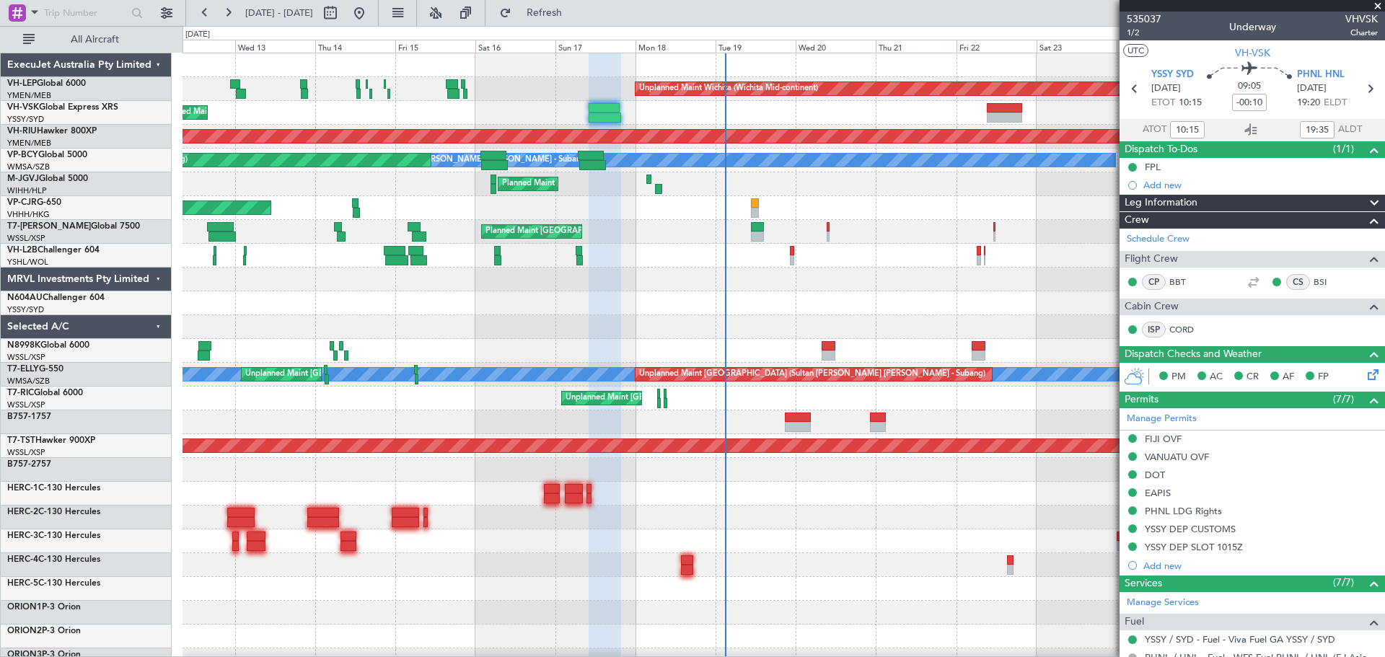
click at [347, 207] on div "Unplanned Maint Wichita (Wichita Mid-continent) Planned Maint [GEOGRAPHIC_DATA]…" at bounding box center [784, 446] width 1202 height 786
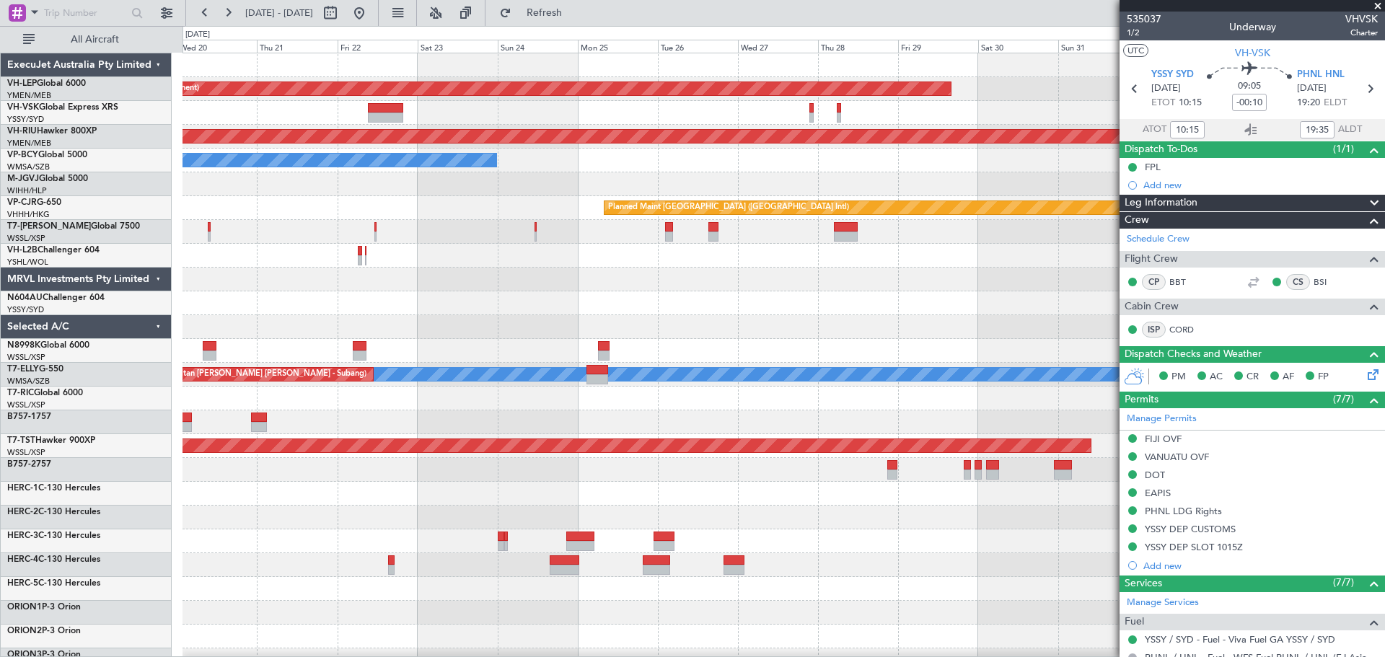
click at [319, 152] on div "Unplanned Maint Wichita (Wichita Mid-continent) Planned Maint [GEOGRAPHIC_DATA]…" at bounding box center [784, 446] width 1202 height 786
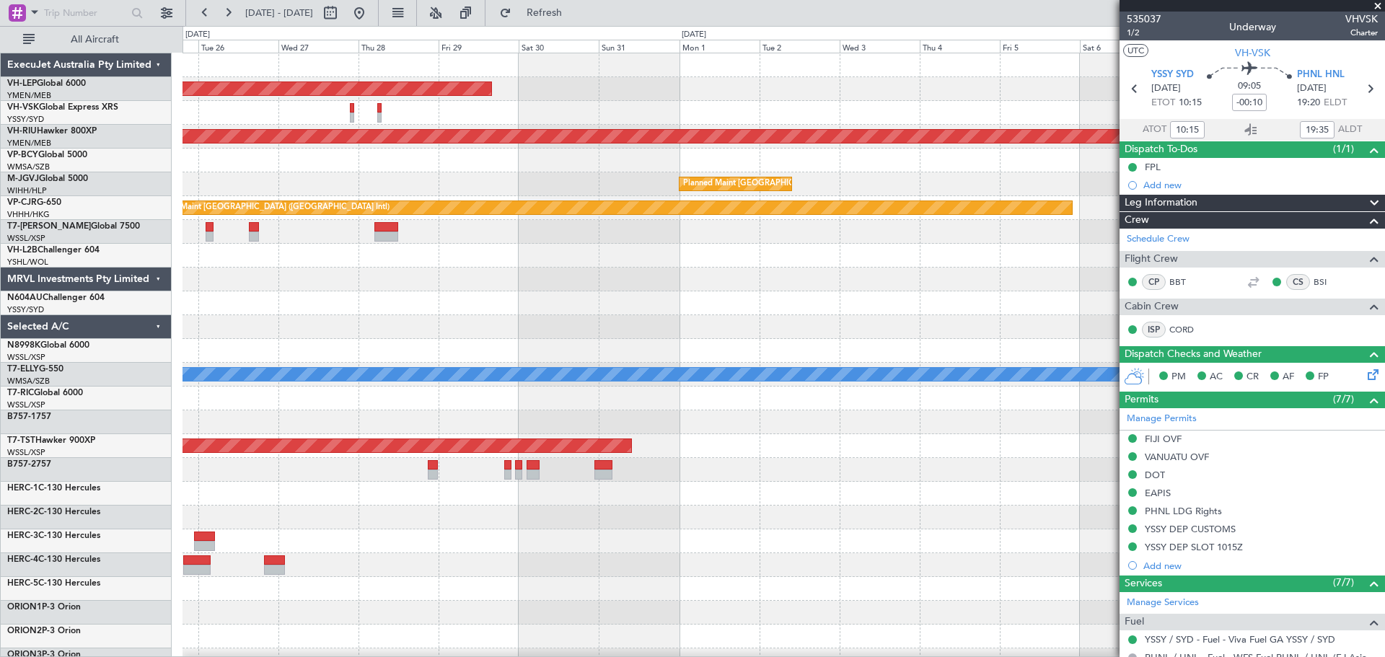
click at [519, 136] on div "Unplanned Maint Wichita (Wichita Mid-continent) Planned Maint [GEOGRAPHIC_DATA]…" at bounding box center [784, 446] width 1202 height 786
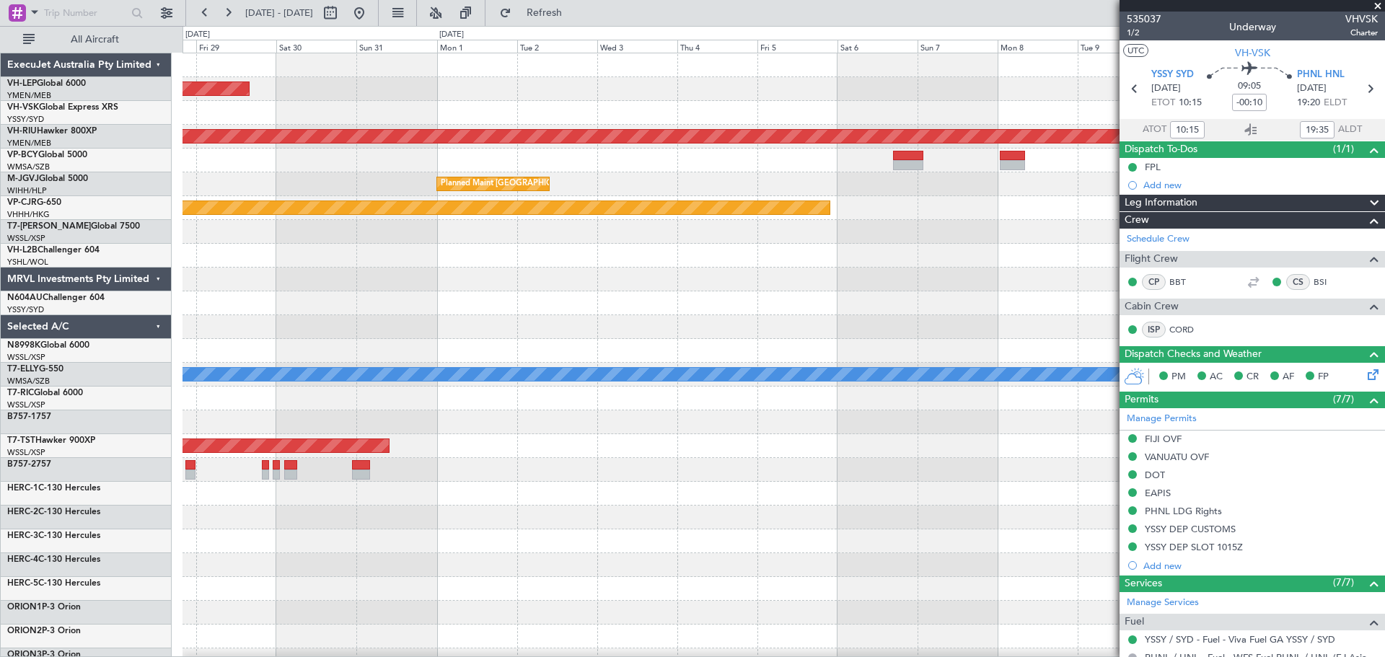
click at [460, 142] on div "Unplanned Maint Wichita (Wichita Mid-continent) Planned Maint [GEOGRAPHIC_DATA]…" at bounding box center [784, 446] width 1202 height 786
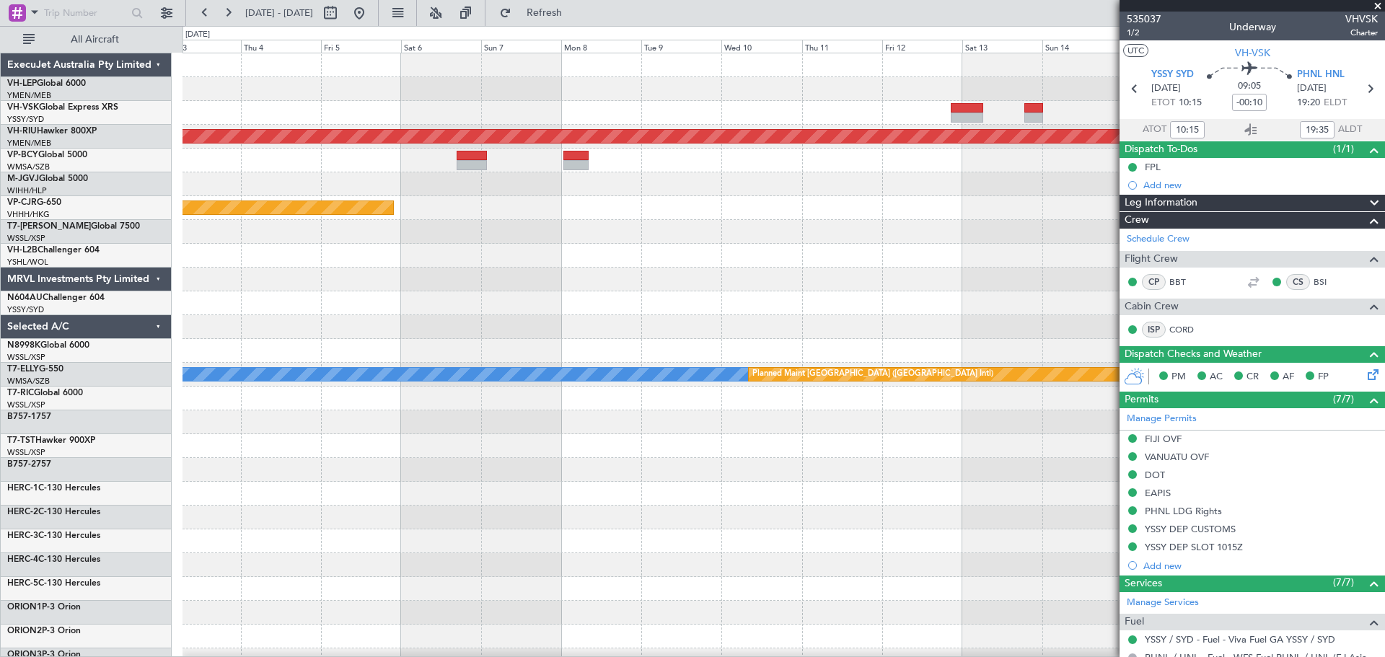
click at [404, 170] on div "Planned Maint [GEOGRAPHIC_DATA] ([GEOGRAPHIC_DATA]) Planned Maint [GEOGRAPHIC_D…" at bounding box center [784, 446] width 1202 height 786
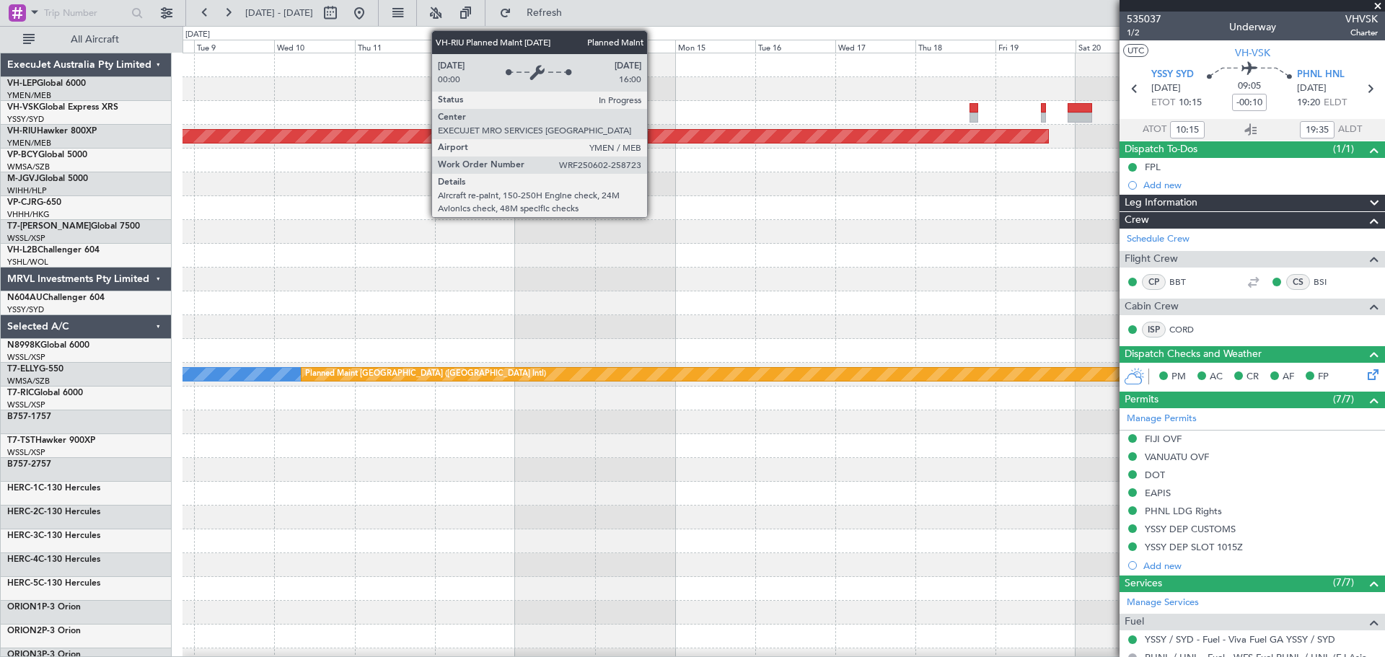
click at [415, 192] on div "Planned Maint [GEOGRAPHIC_DATA] ([GEOGRAPHIC_DATA]) Planned Maint [GEOGRAPHIC_D…" at bounding box center [784, 446] width 1202 height 786
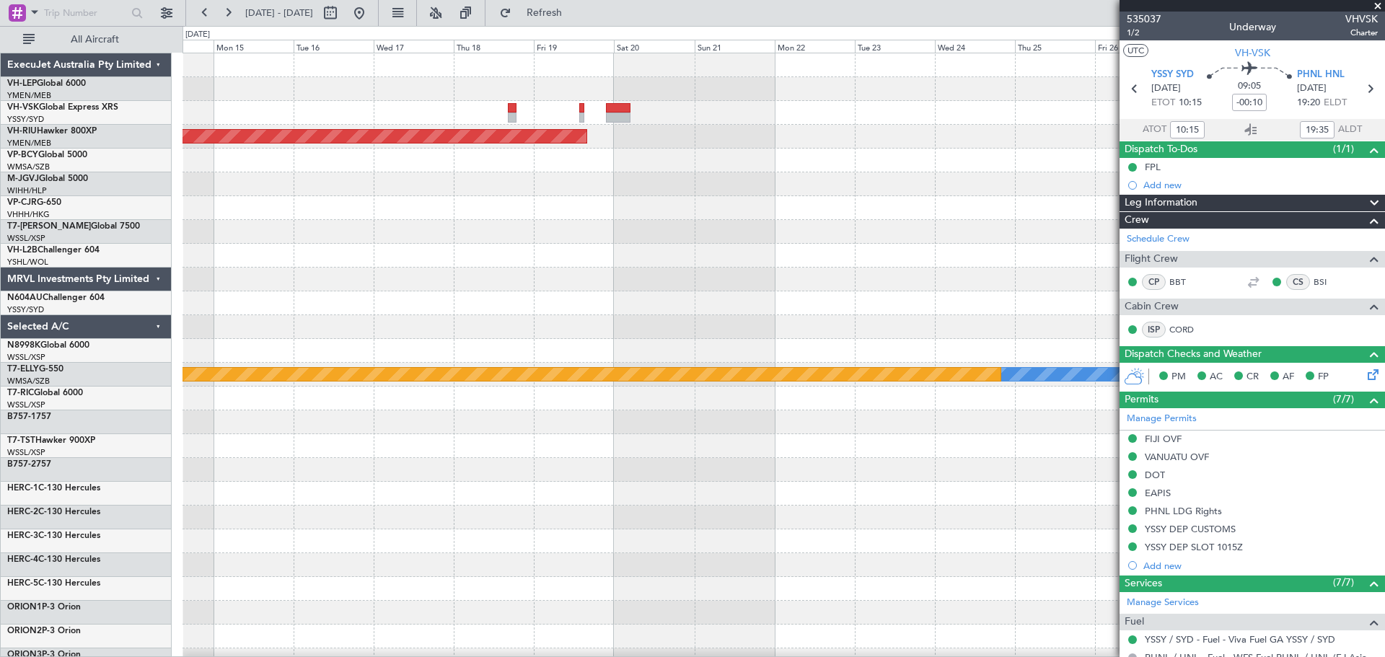
click at [485, 177] on div "Planned Maint [GEOGRAPHIC_DATA] ([GEOGRAPHIC_DATA]) [PERSON_NAME] Planned Maint…" at bounding box center [784, 446] width 1202 height 786
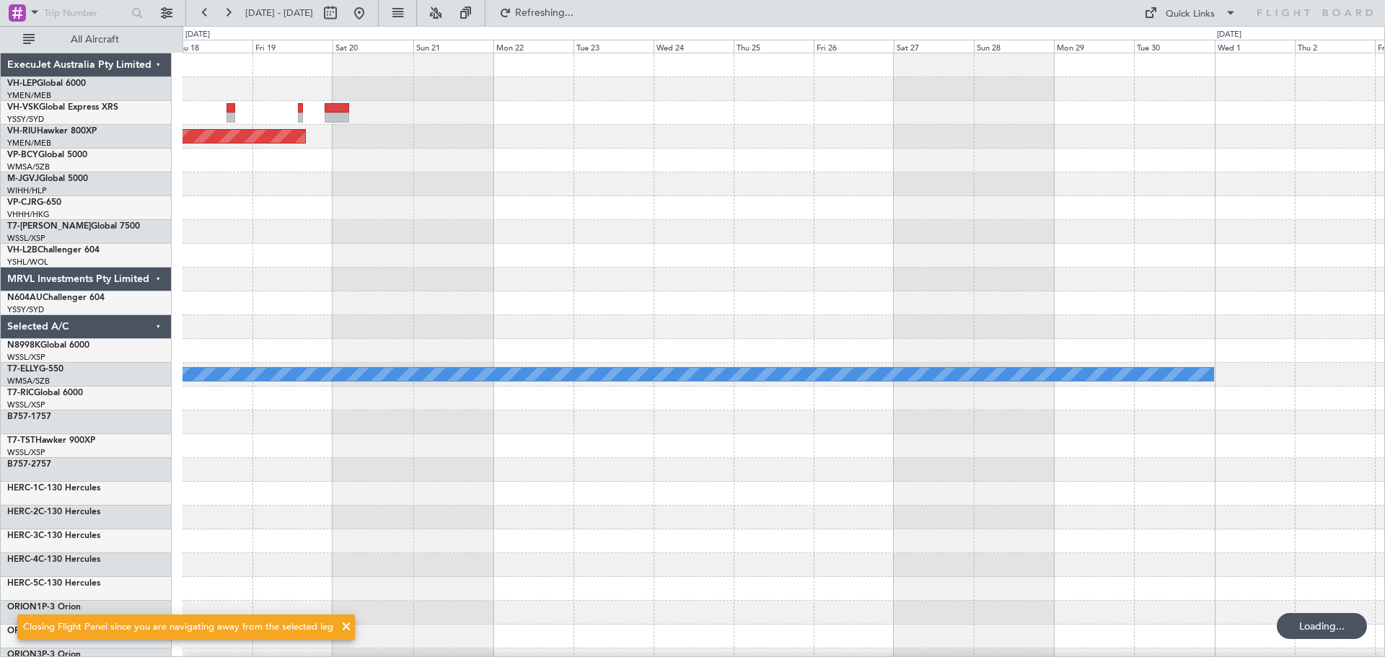
click at [655, 157] on div at bounding box center [784, 161] width 1202 height 24
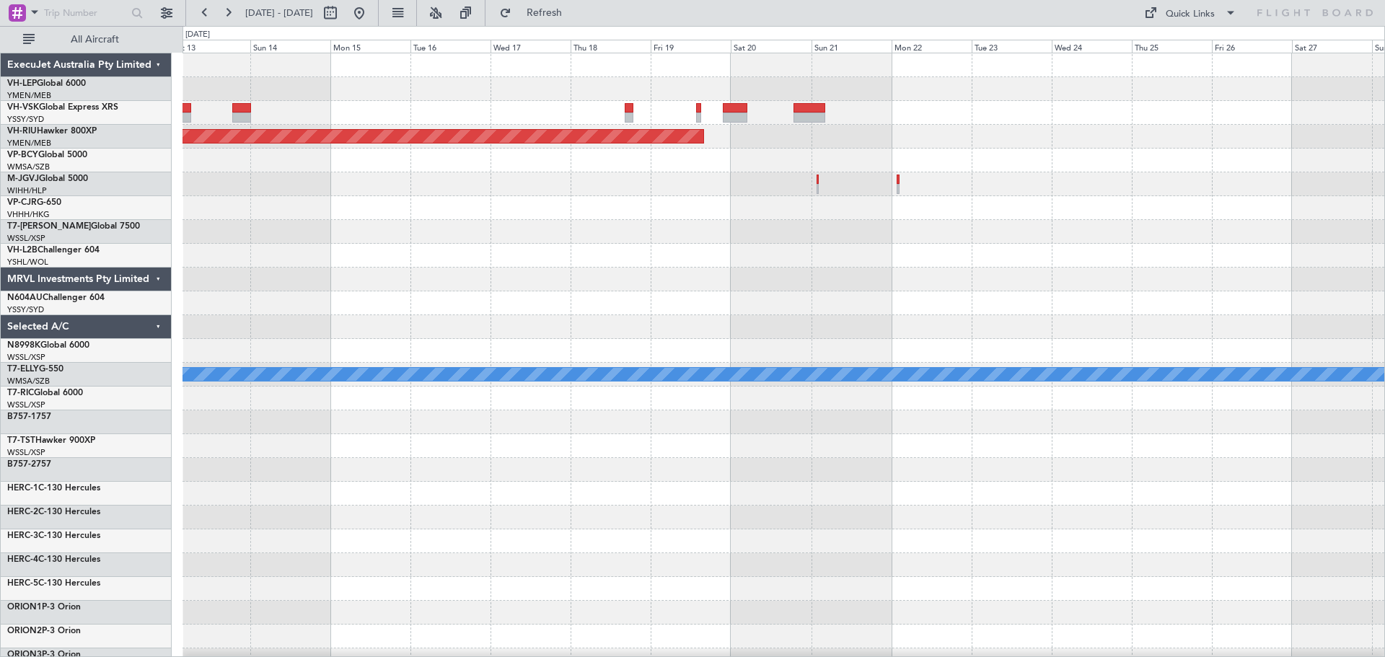
click at [568, 110] on div at bounding box center [784, 113] width 1202 height 24
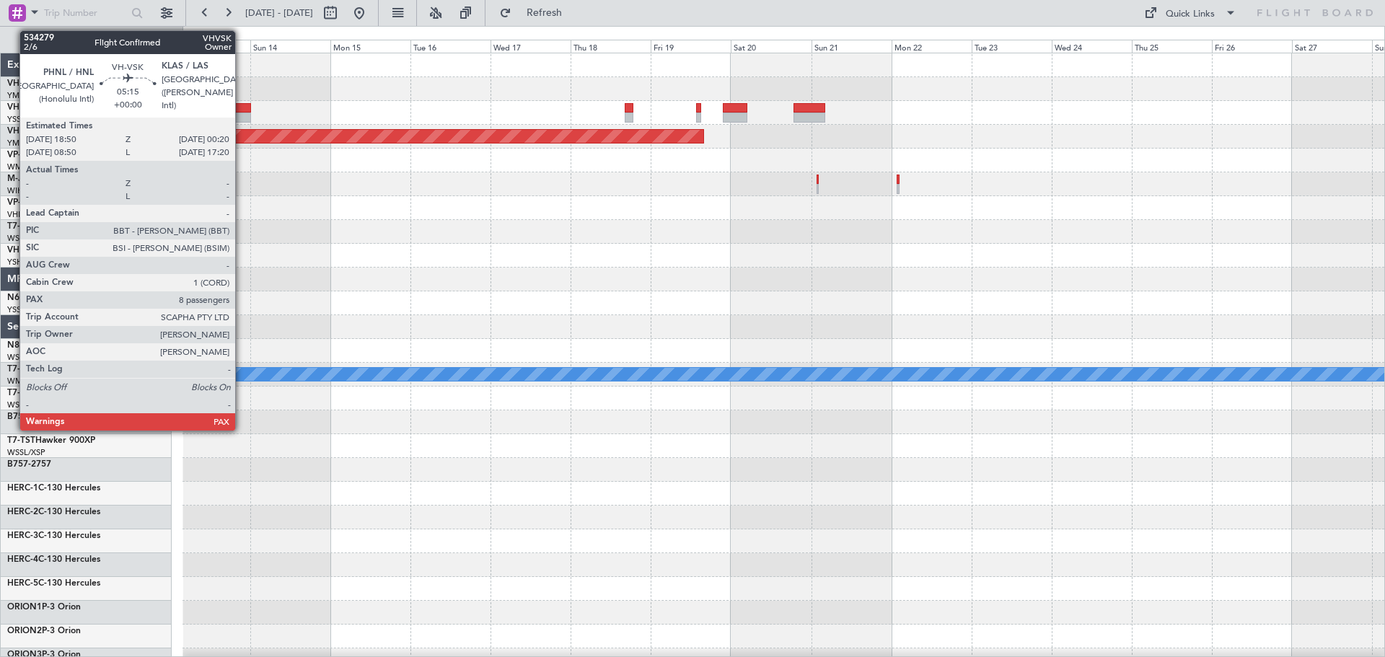
click at [242, 110] on div at bounding box center [241, 108] width 19 height 10
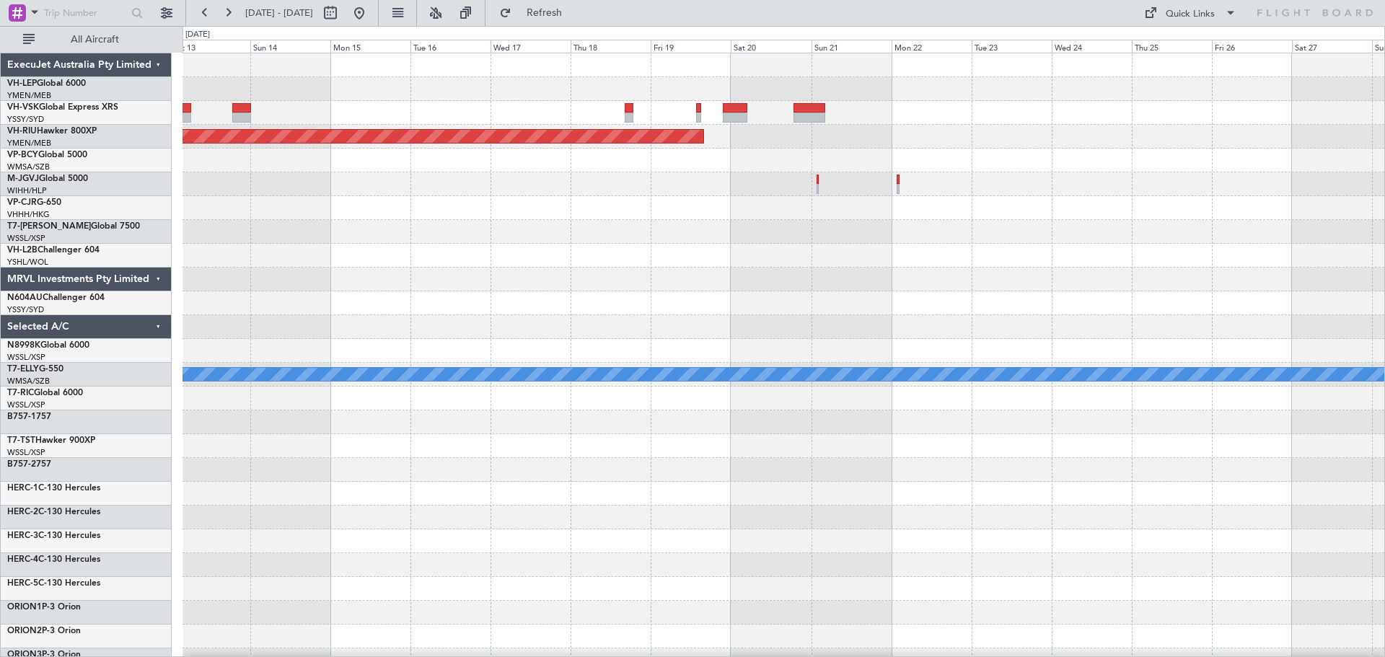
click at [923, 194] on div "Planned Maint [GEOGRAPHIC_DATA] ([GEOGRAPHIC_DATA]) Planned Maint [GEOGRAPHIC_D…" at bounding box center [784, 446] width 1202 height 786
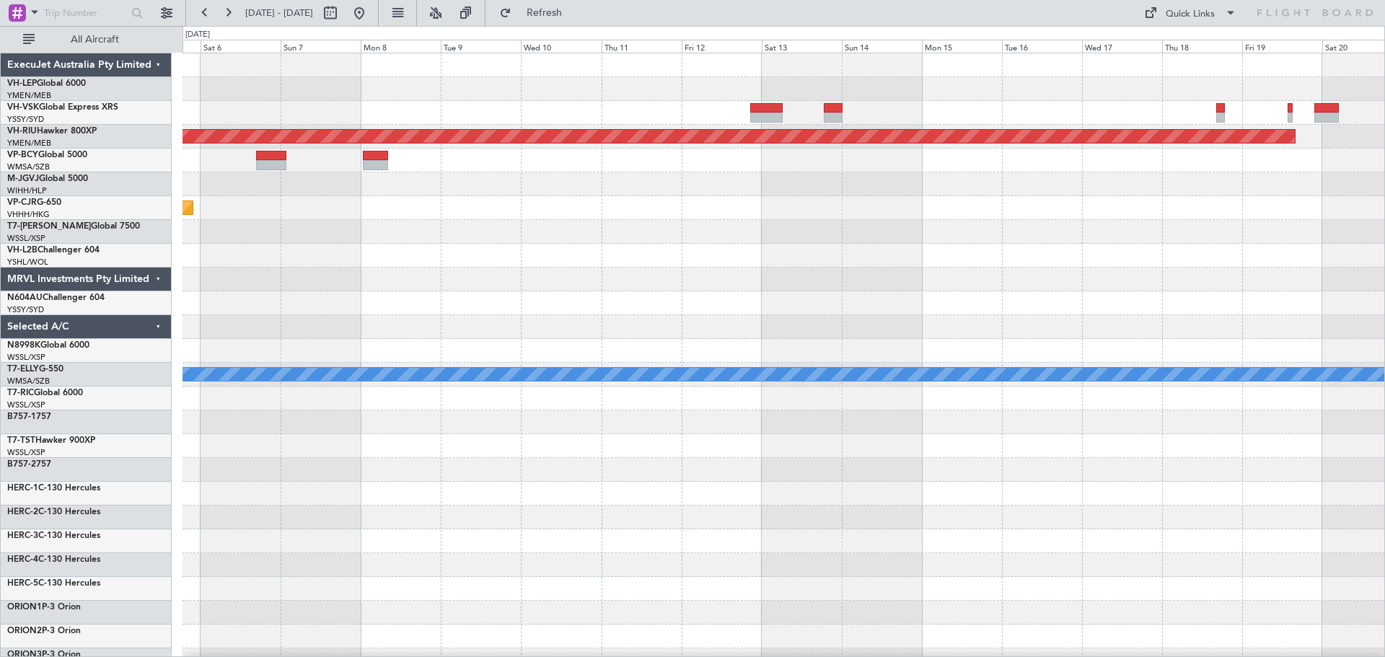
click at [797, 164] on div at bounding box center [784, 161] width 1202 height 24
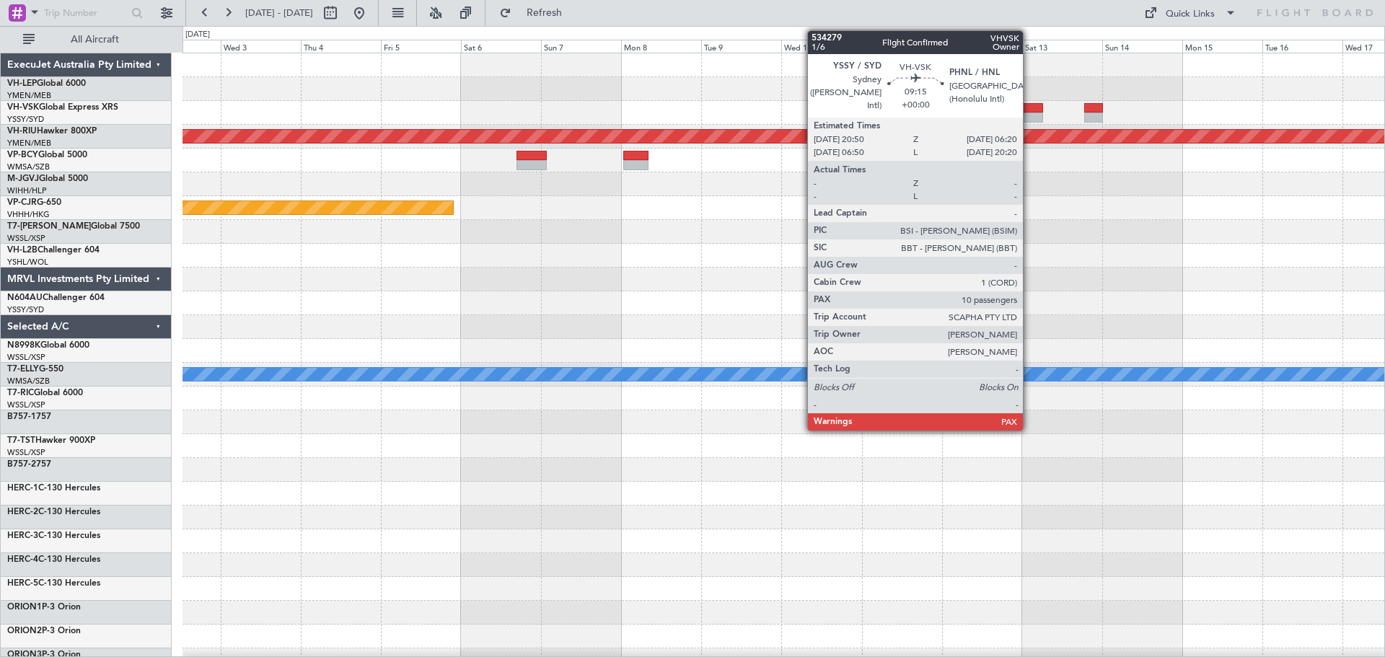
click at [923, 111] on div at bounding box center [1027, 108] width 32 height 10
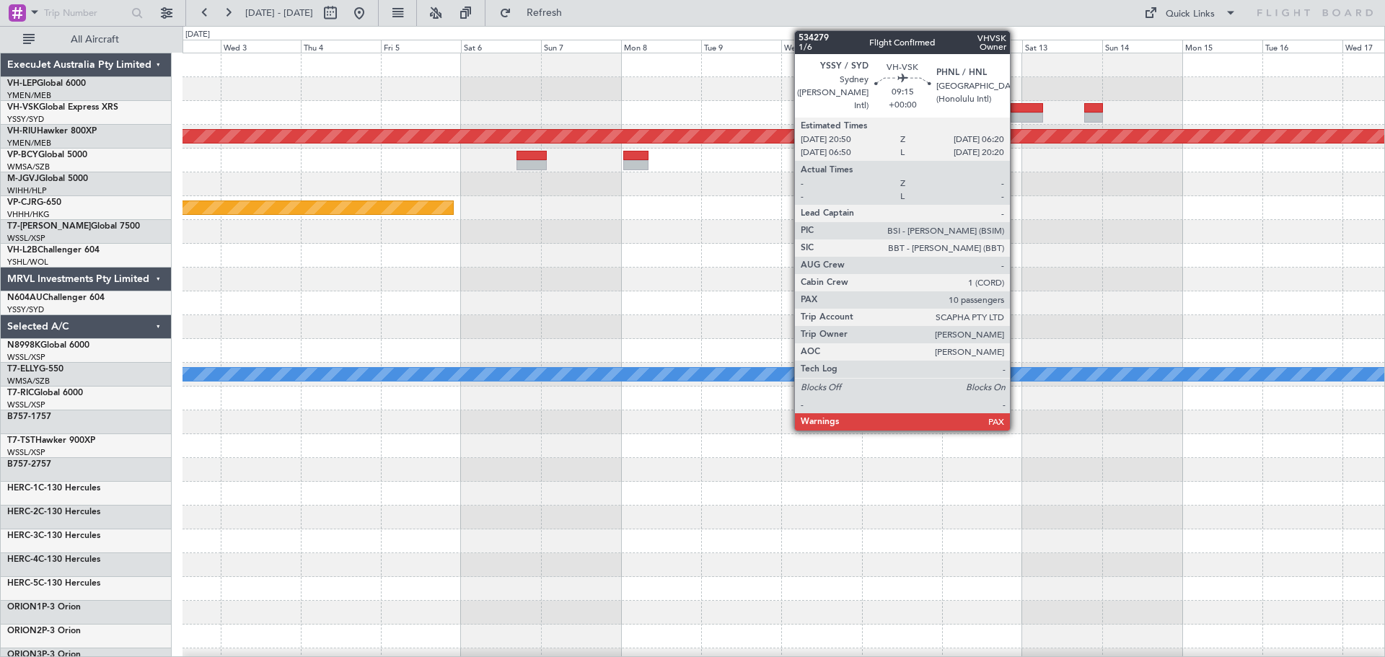
click at [923, 110] on div at bounding box center [1027, 108] width 32 height 10
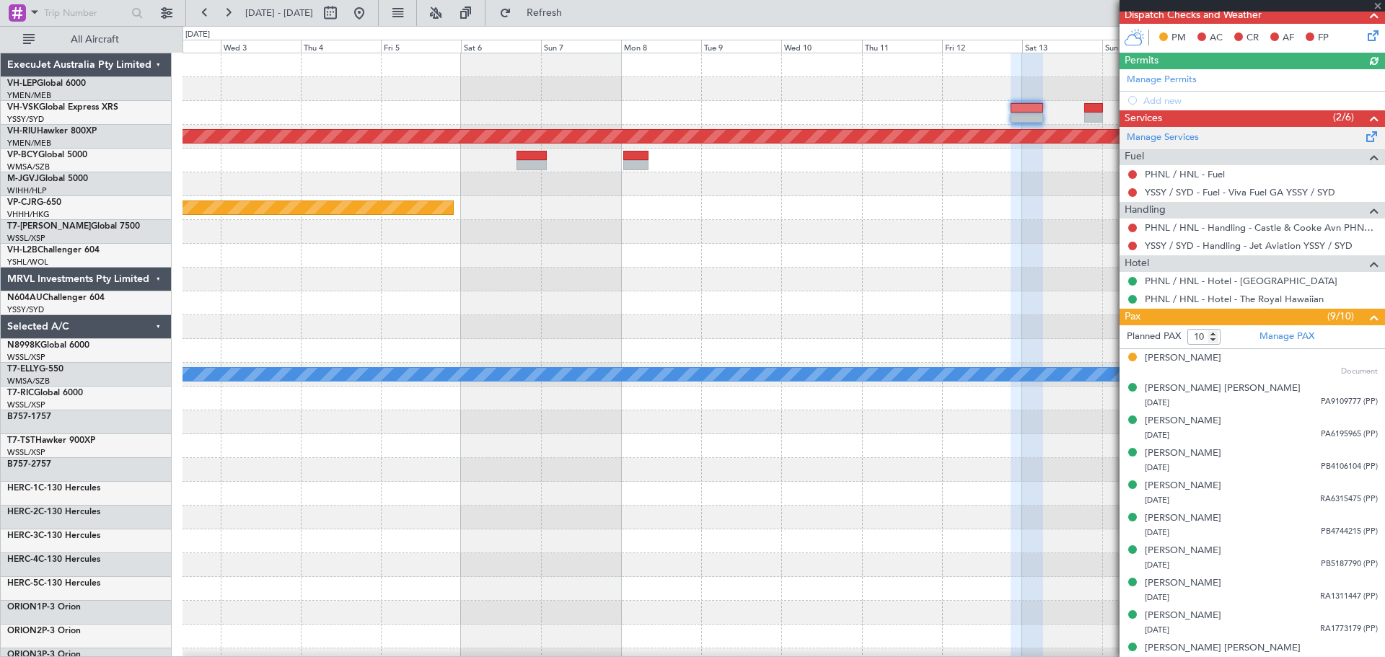
scroll to position [361, 0]
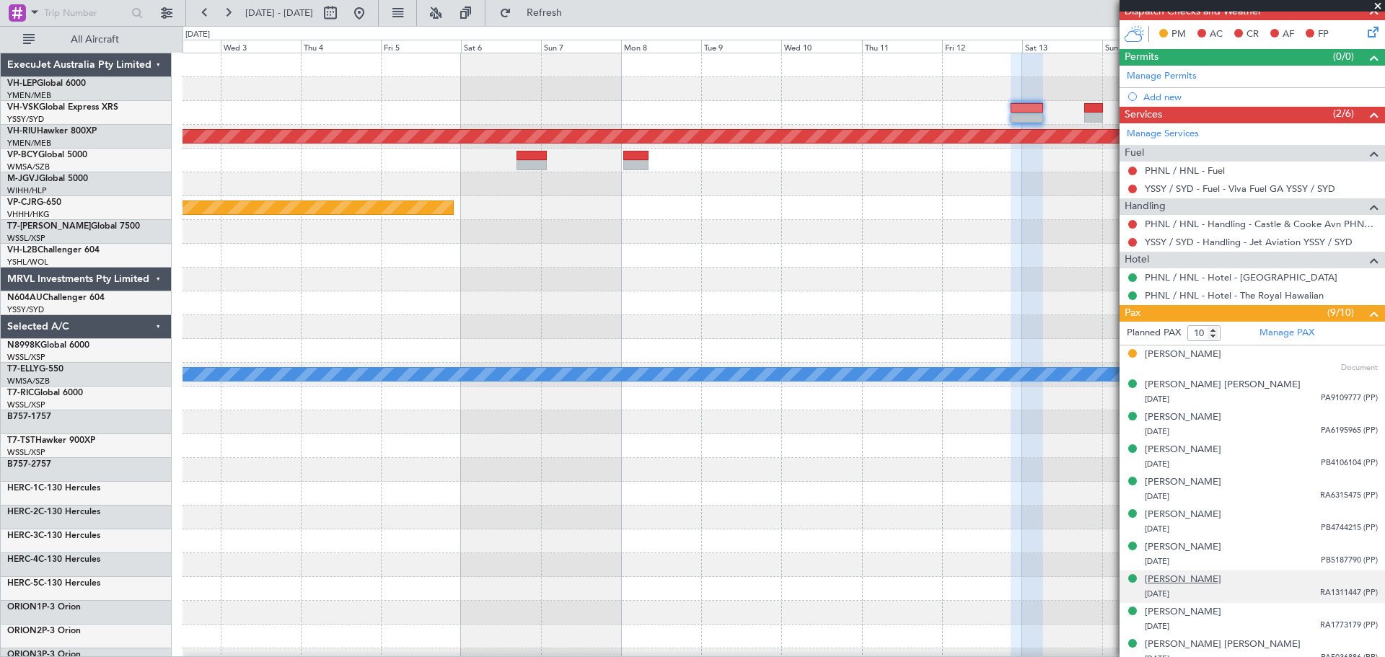
click at [923, 397] on div "[PERSON_NAME]" at bounding box center [1183, 580] width 76 height 14
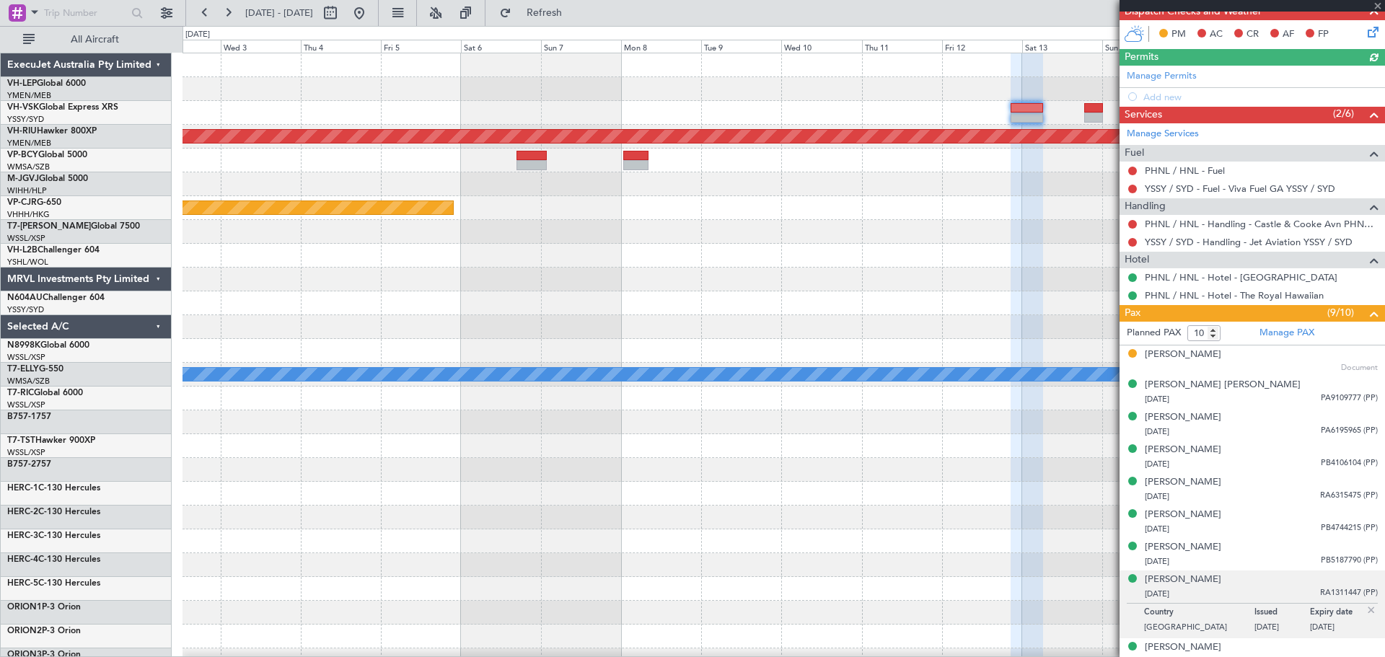
click at [923, 383] on div "[PERSON_NAME] [PERSON_NAME]" at bounding box center [1223, 385] width 156 height 14
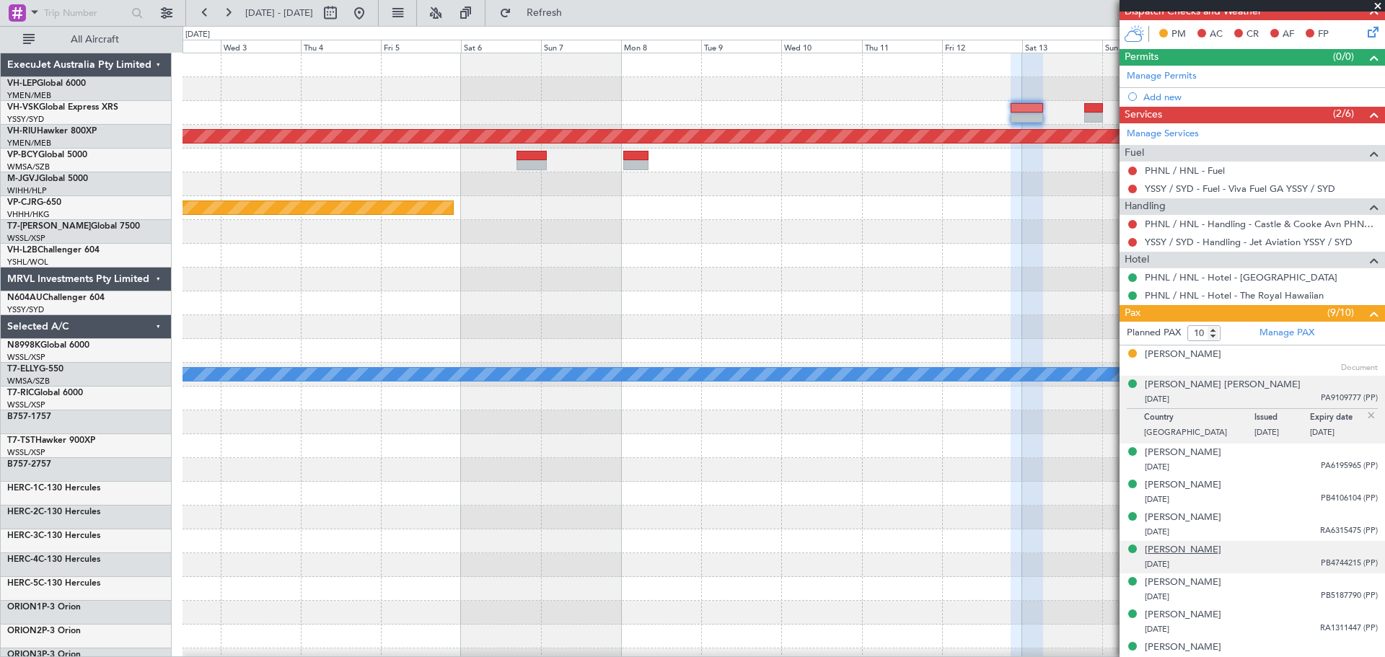
click at [923, 397] on div "[PERSON_NAME]" at bounding box center [1183, 550] width 76 height 14
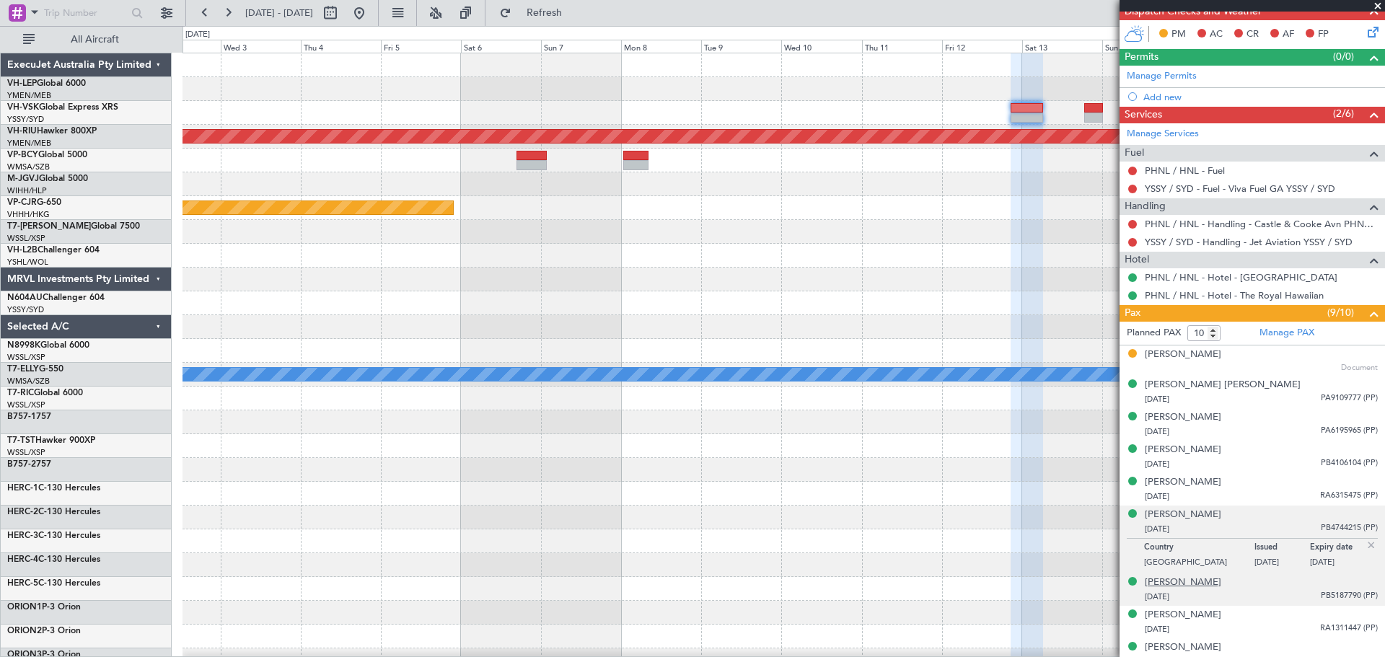
click at [923, 397] on div "[PERSON_NAME]" at bounding box center [1183, 583] width 76 height 14
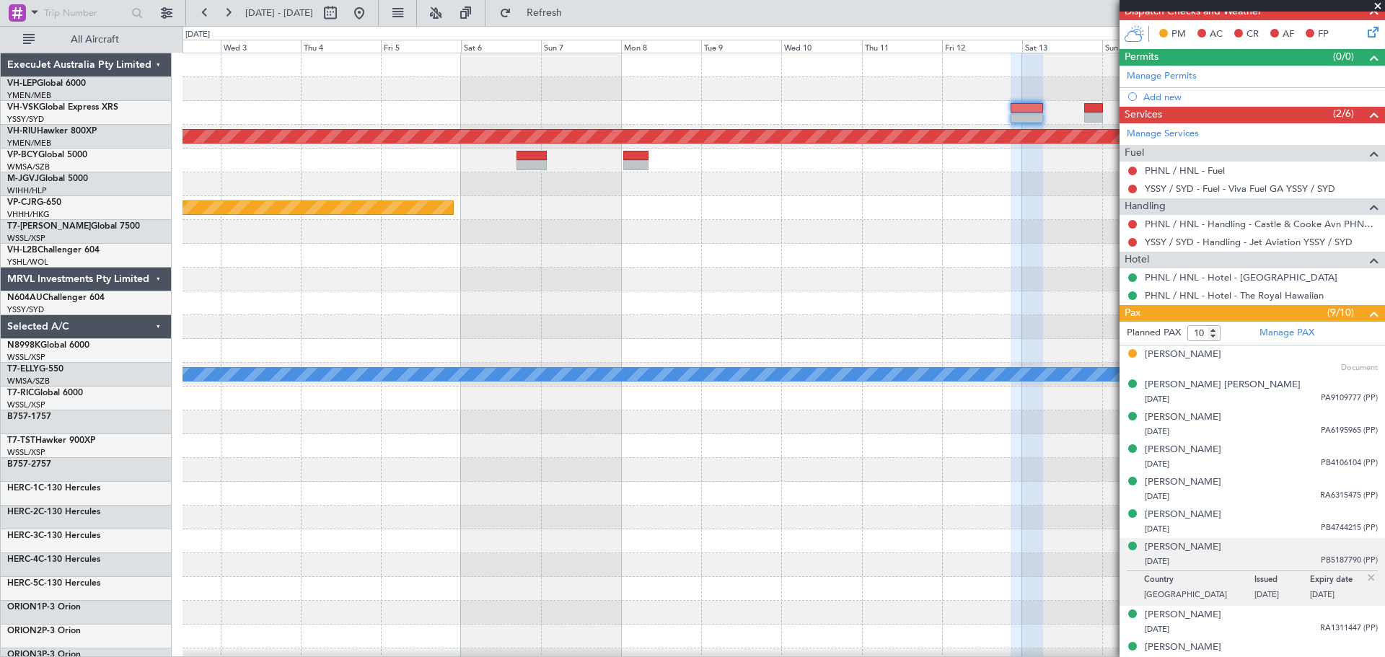
click at [607, 244] on div "Planned Maint [GEOGRAPHIC_DATA] ([GEOGRAPHIC_DATA]) Planned Maint [GEOGRAPHIC_D…" at bounding box center [784, 446] width 1202 height 786
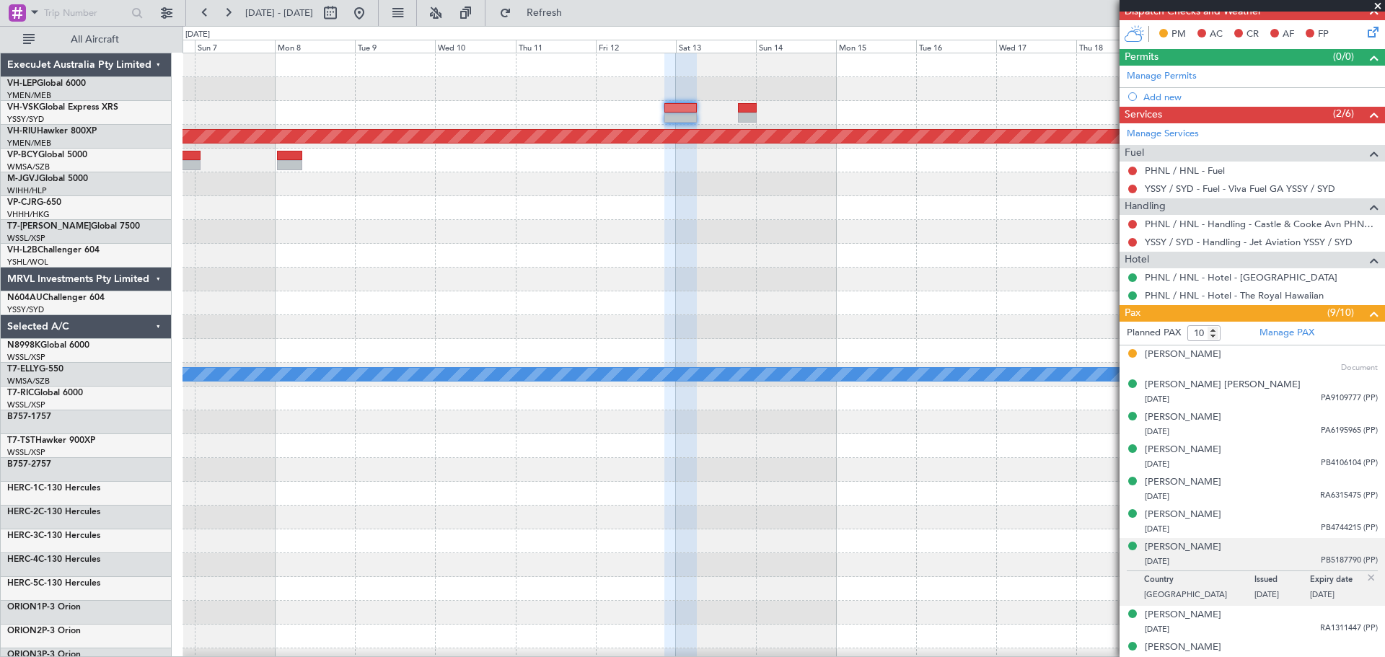
click at [923, 397] on div at bounding box center [784, 518] width 1202 height 24
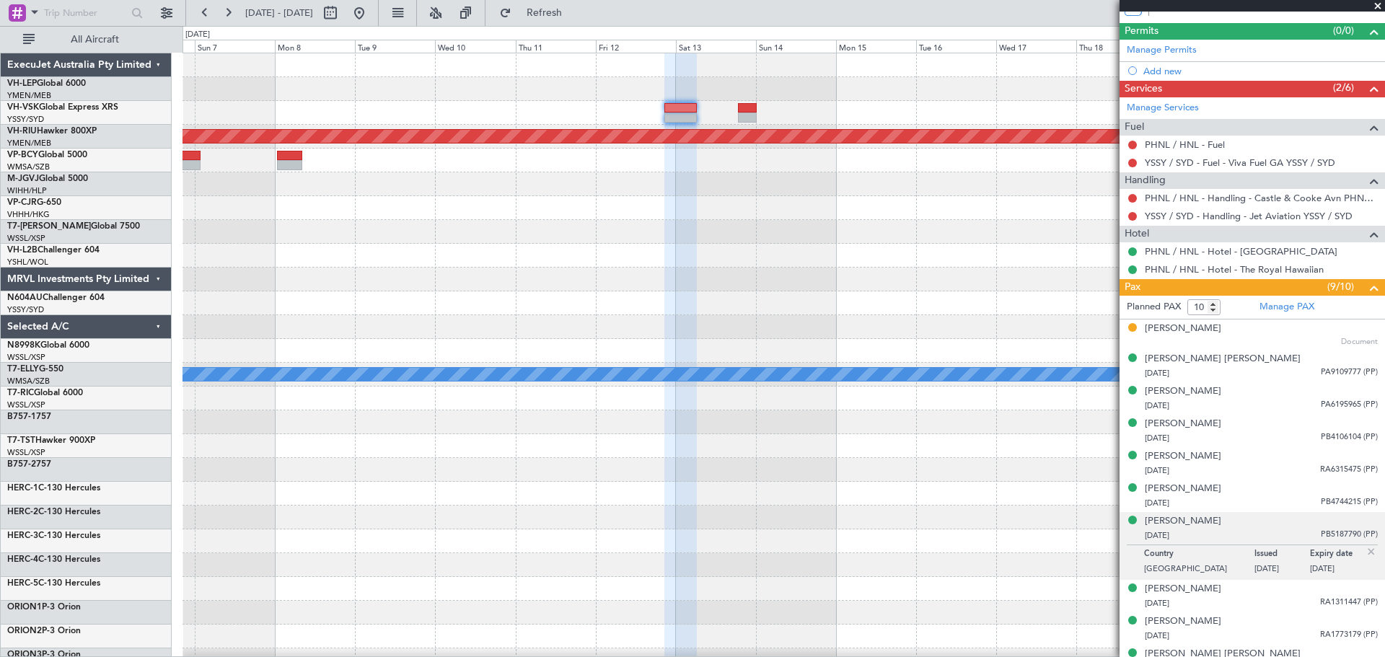
scroll to position [406, 0]
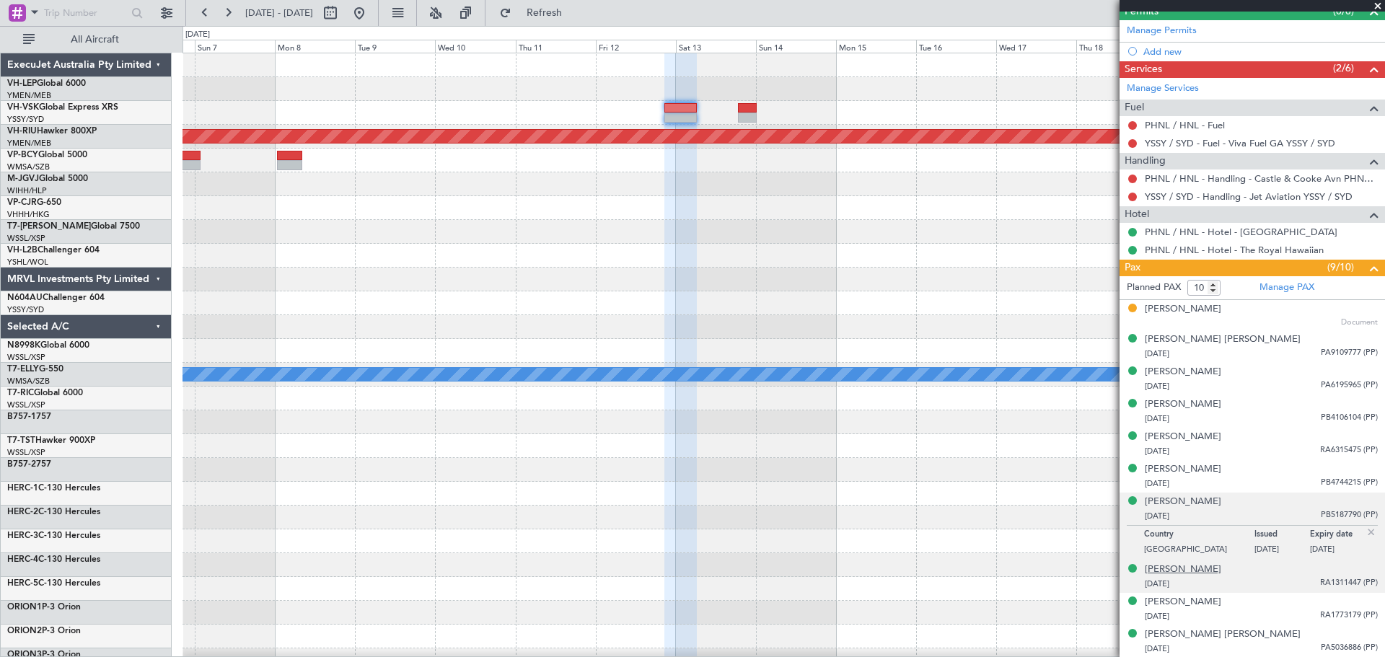
click at [923, 397] on div "[PERSON_NAME]" at bounding box center [1183, 570] width 76 height 14
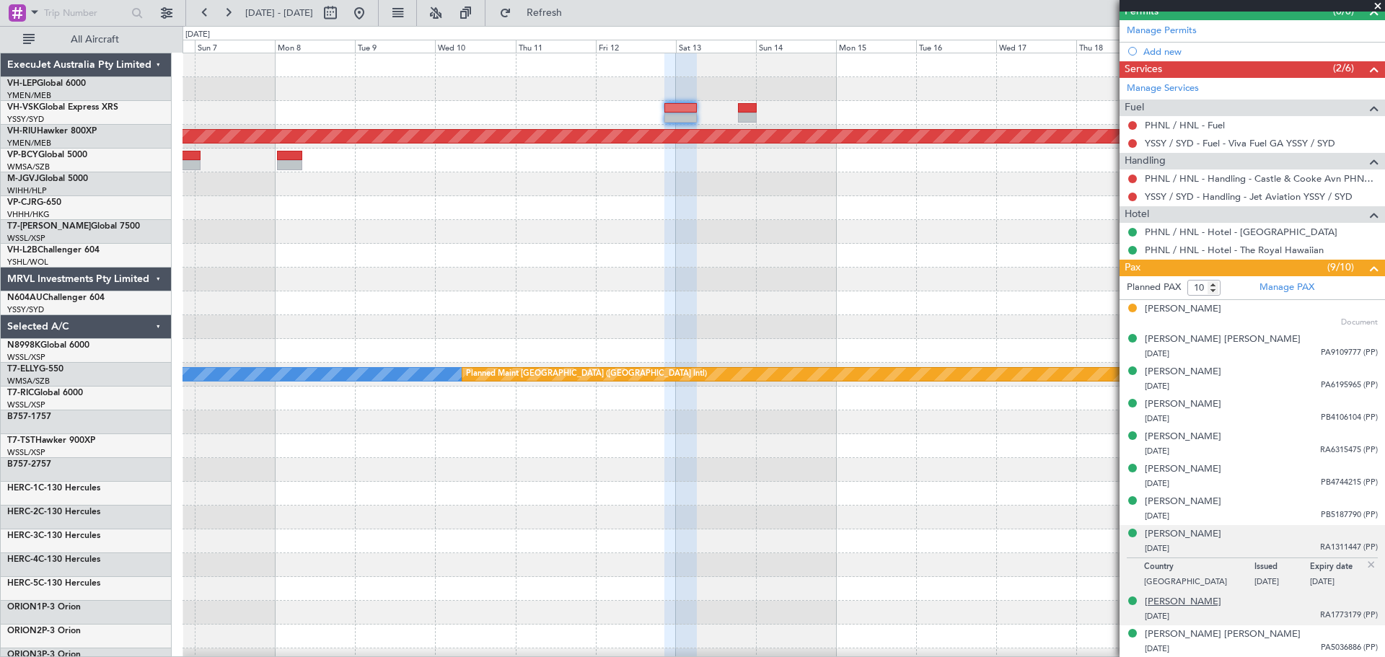
click at [923, 397] on div "[PERSON_NAME]" at bounding box center [1183, 602] width 76 height 14
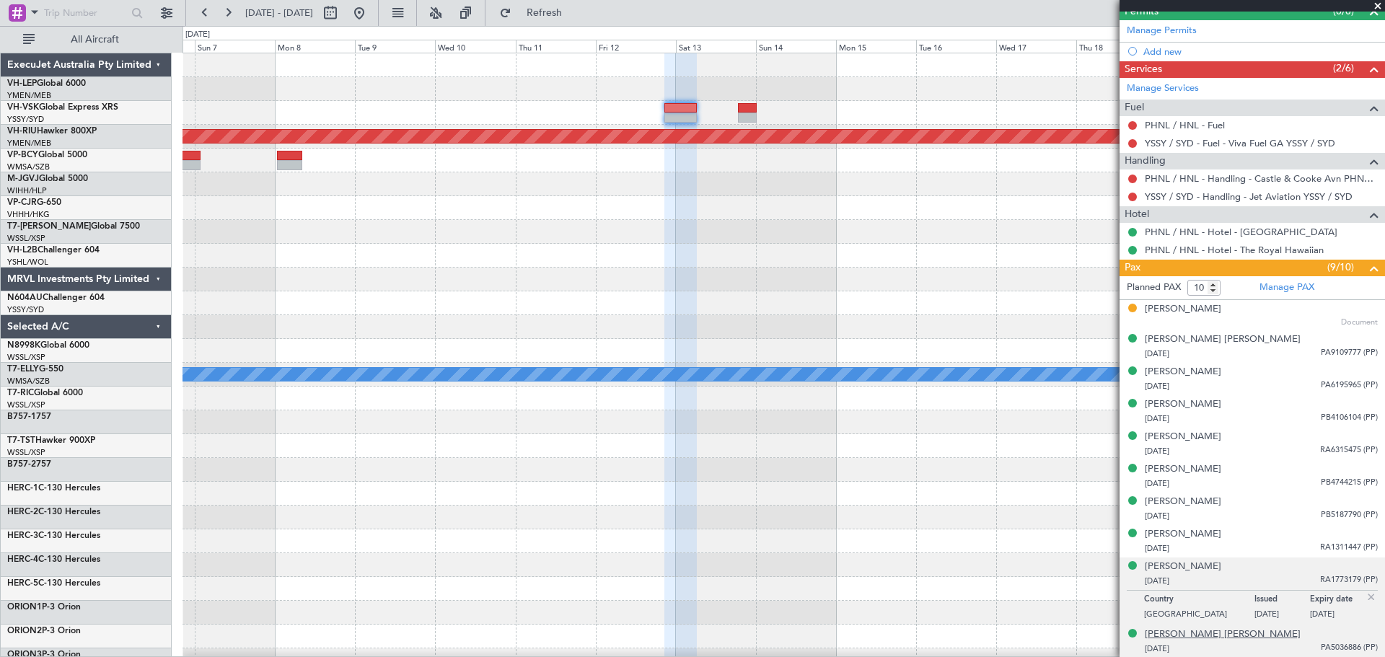
click at [923, 397] on div "[PERSON_NAME] [PERSON_NAME]" at bounding box center [1223, 635] width 156 height 14
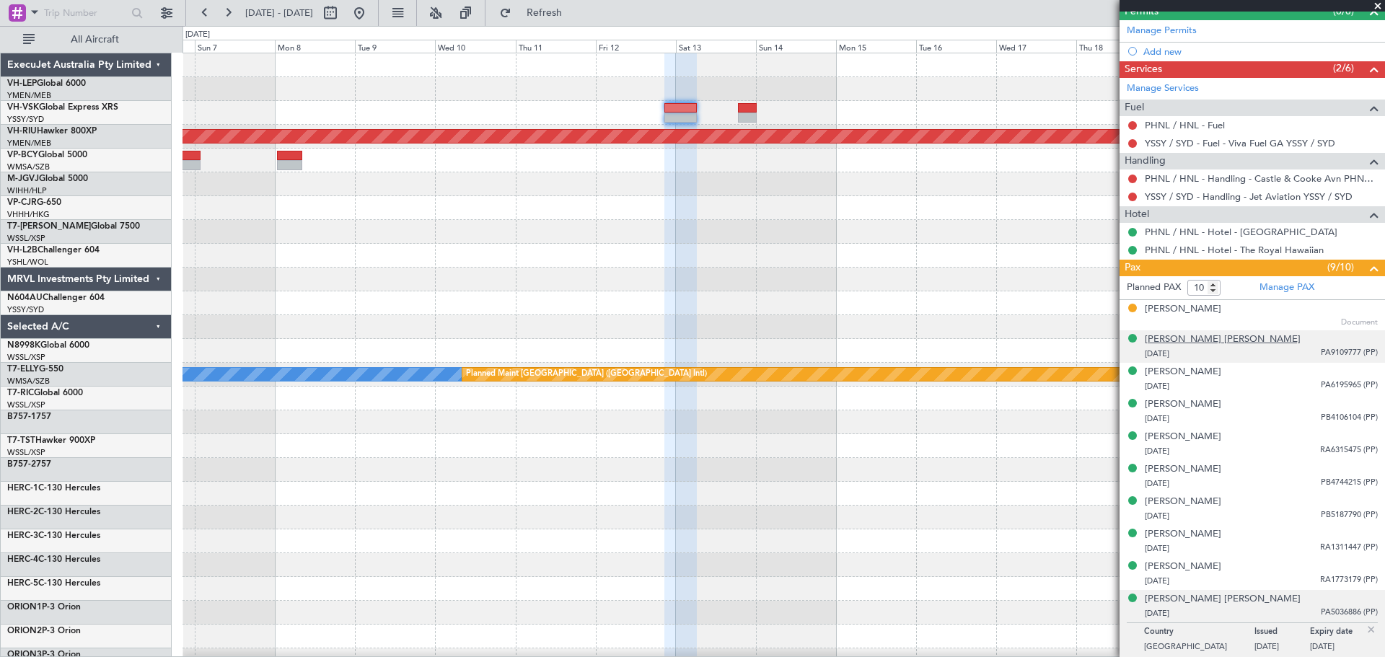
click at [923, 335] on div "[PERSON_NAME] [PERSON_NAME]" at bounding box center [1223, 340] width 156 height 14
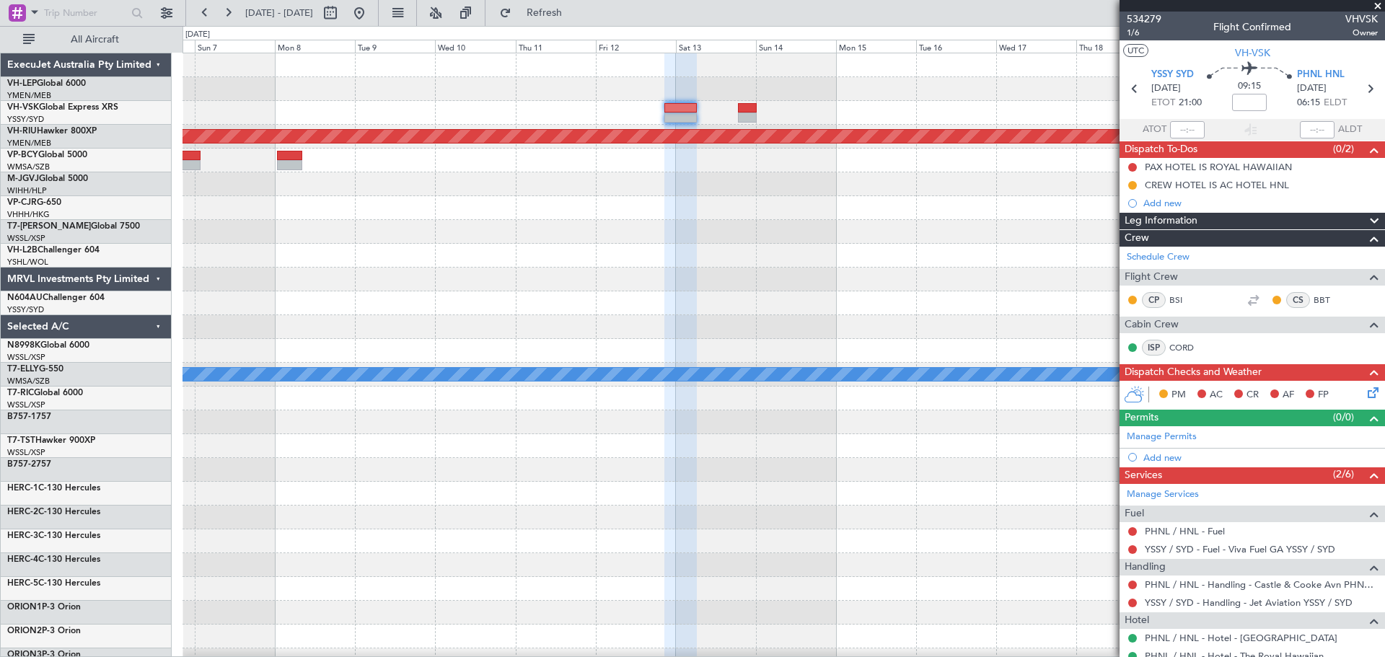
scroll to position [406, 0]
